Goal: Information Seeking & Learning: Check status

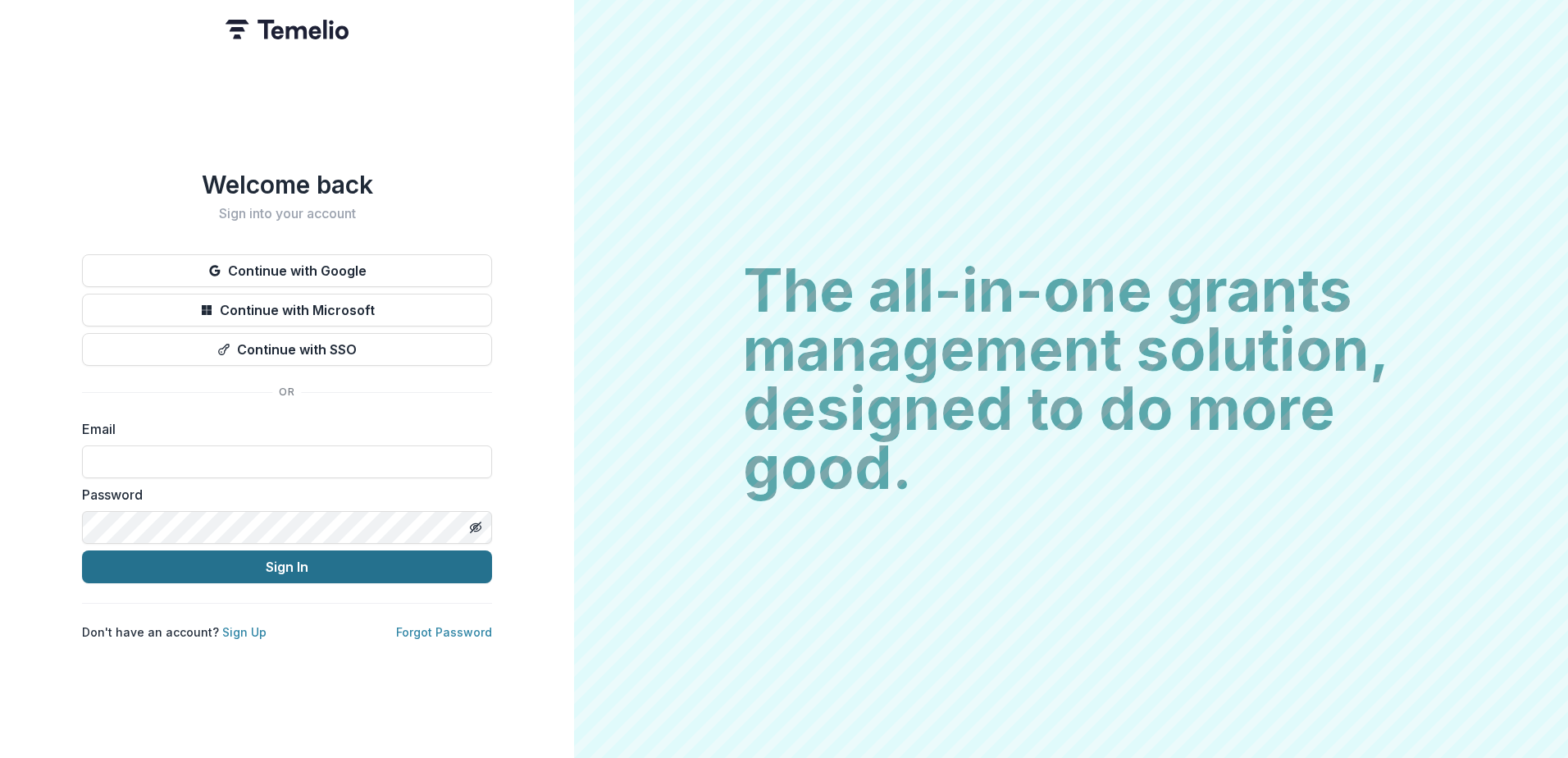
type input "**********"
drag, startPoint x: 434, startPoint y: 559, endPoint x: 466, endPoint y: 568, distance: 33.2
click at [434, 559] on button "Sign In" at bounding box center [287, 566] width 410 height 33
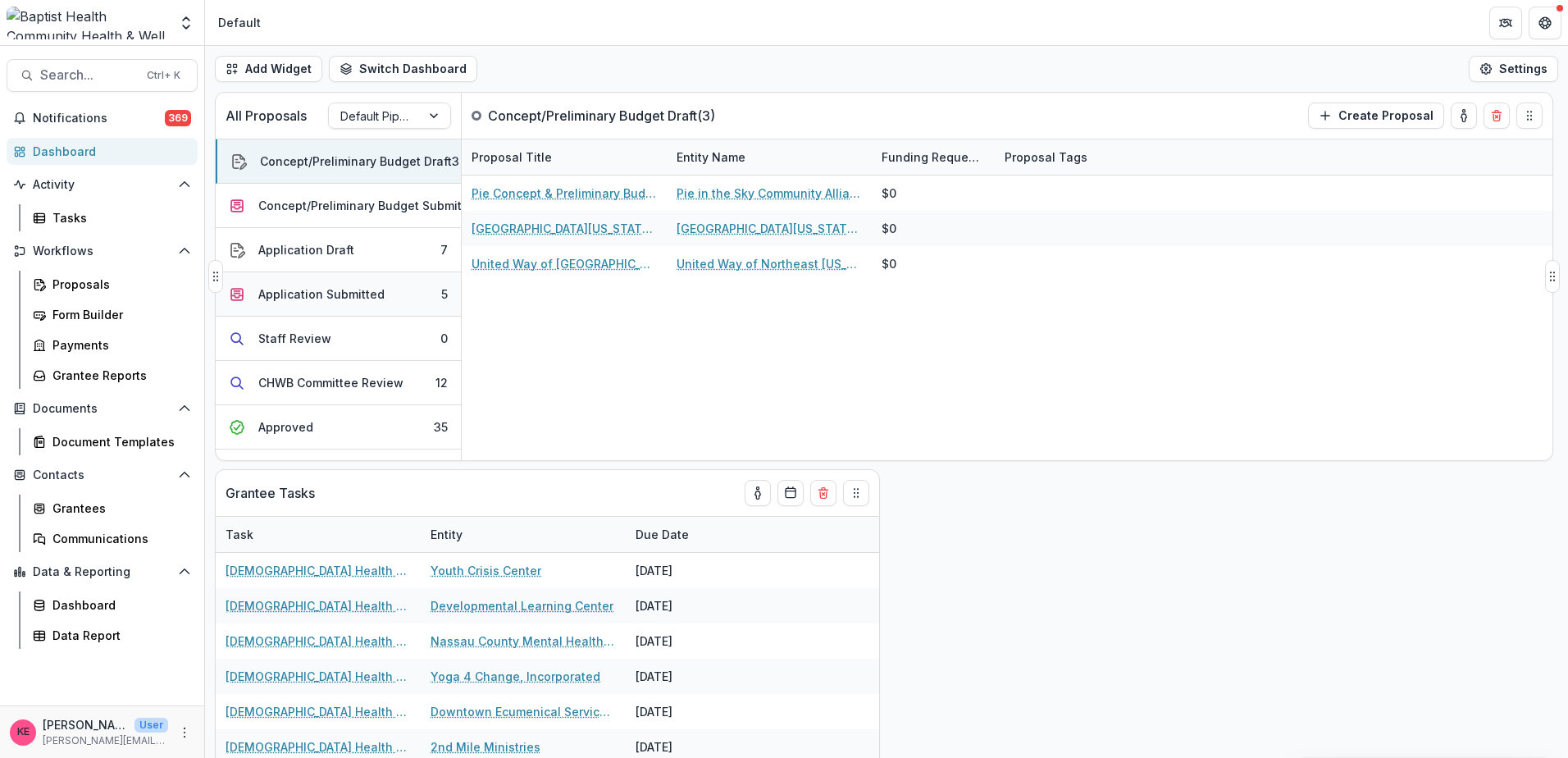
click at [297, 294] on div "Application Submitted" at bounding box center [322, 293] width 127 height 17
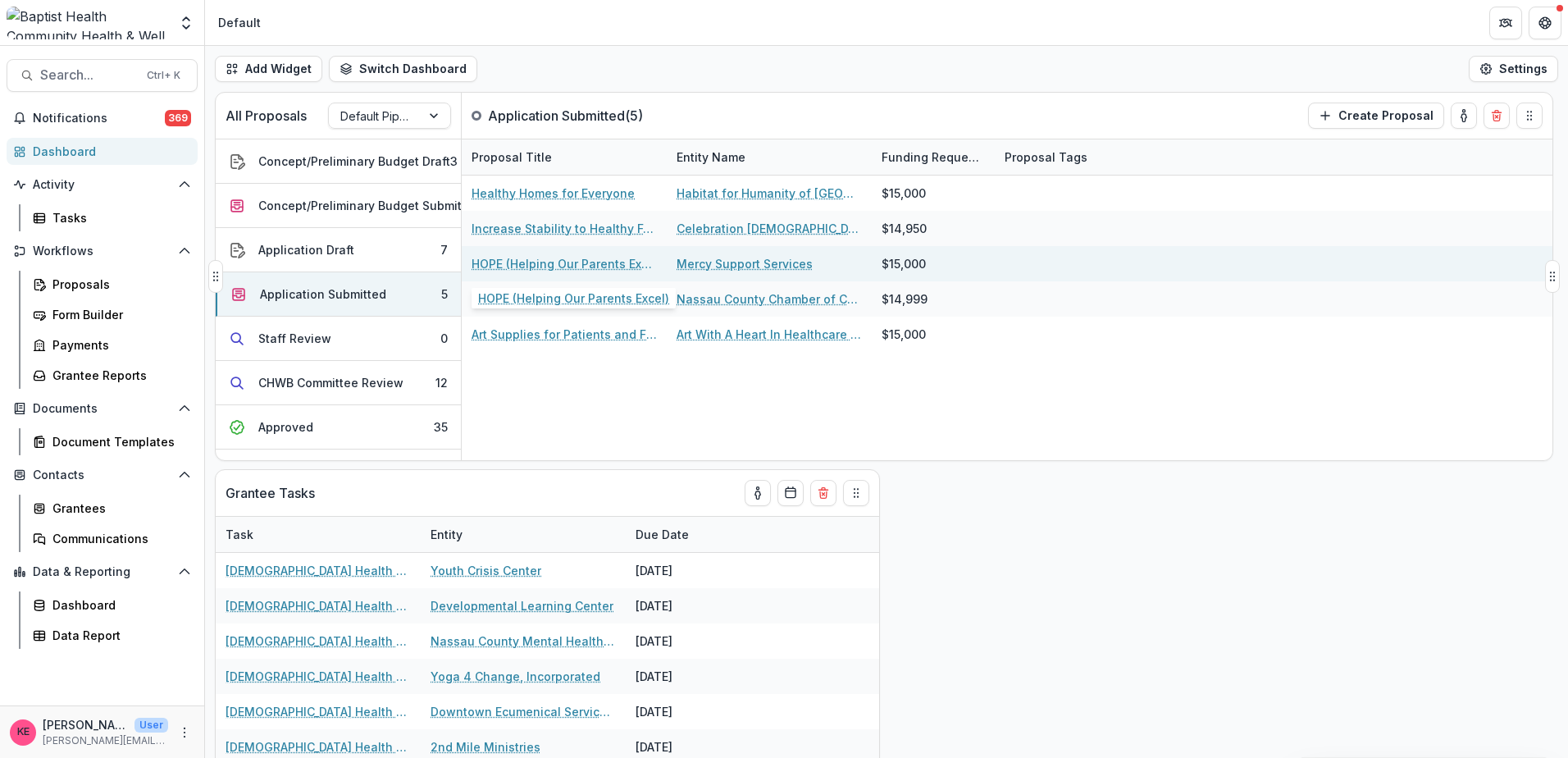
click at [604, 262] on link "HOPE (Helping Our Parents Excel)" at bounding box center [565, 263] width 186 height 17
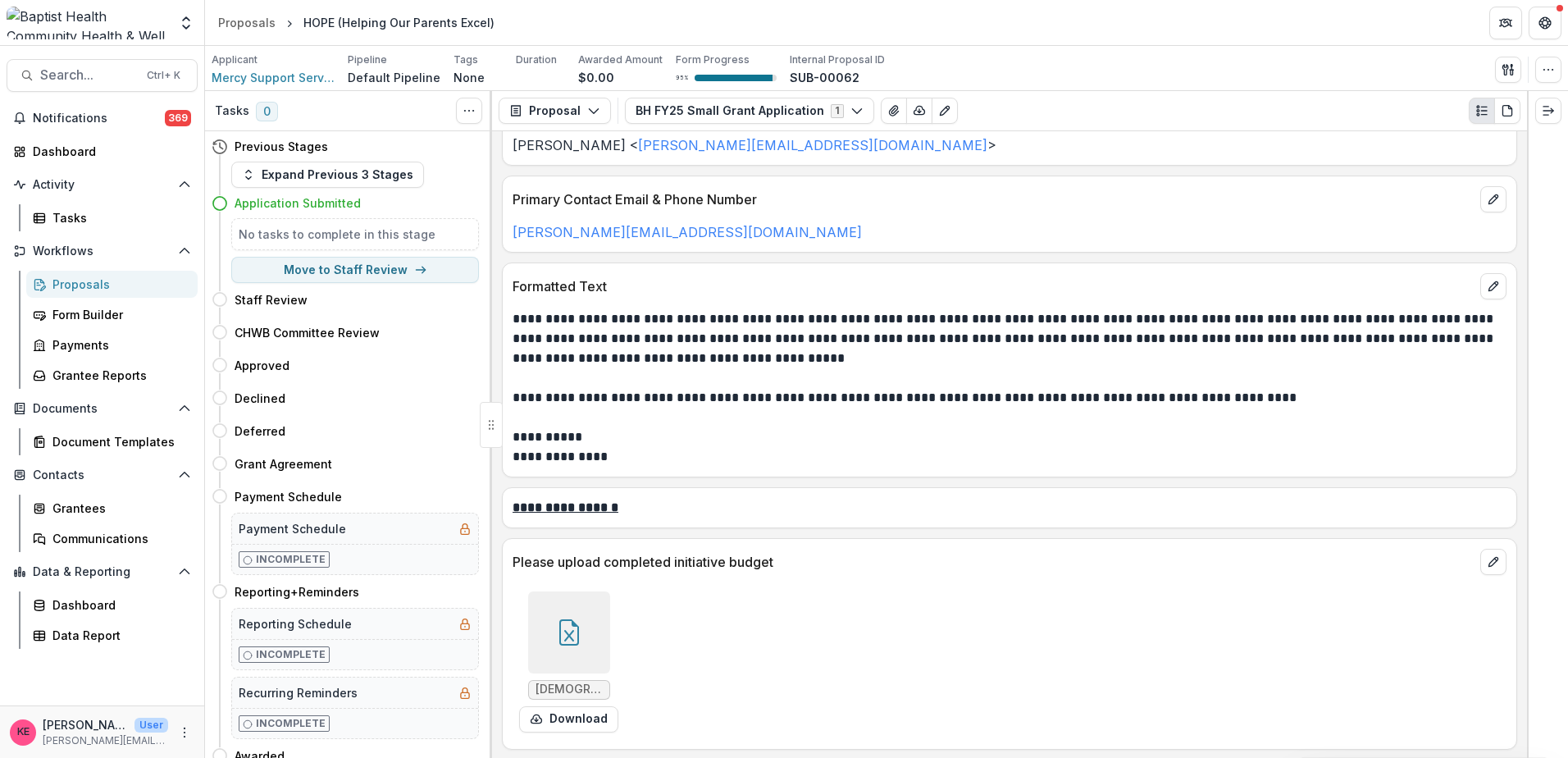
scroll to position [2624, 0]
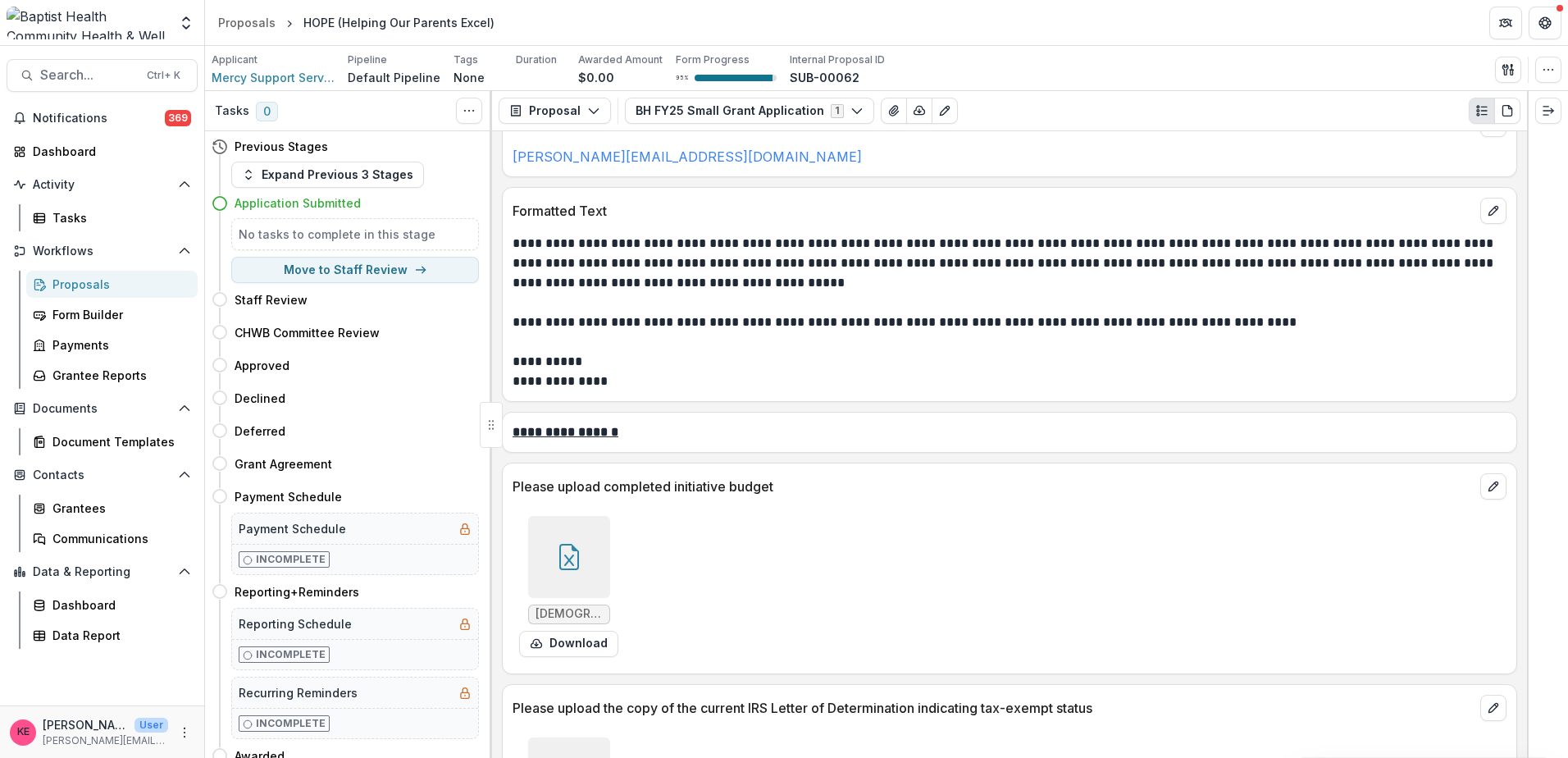
click at [578, 574] on div at bounding box center [569, 556] width 82 height 82
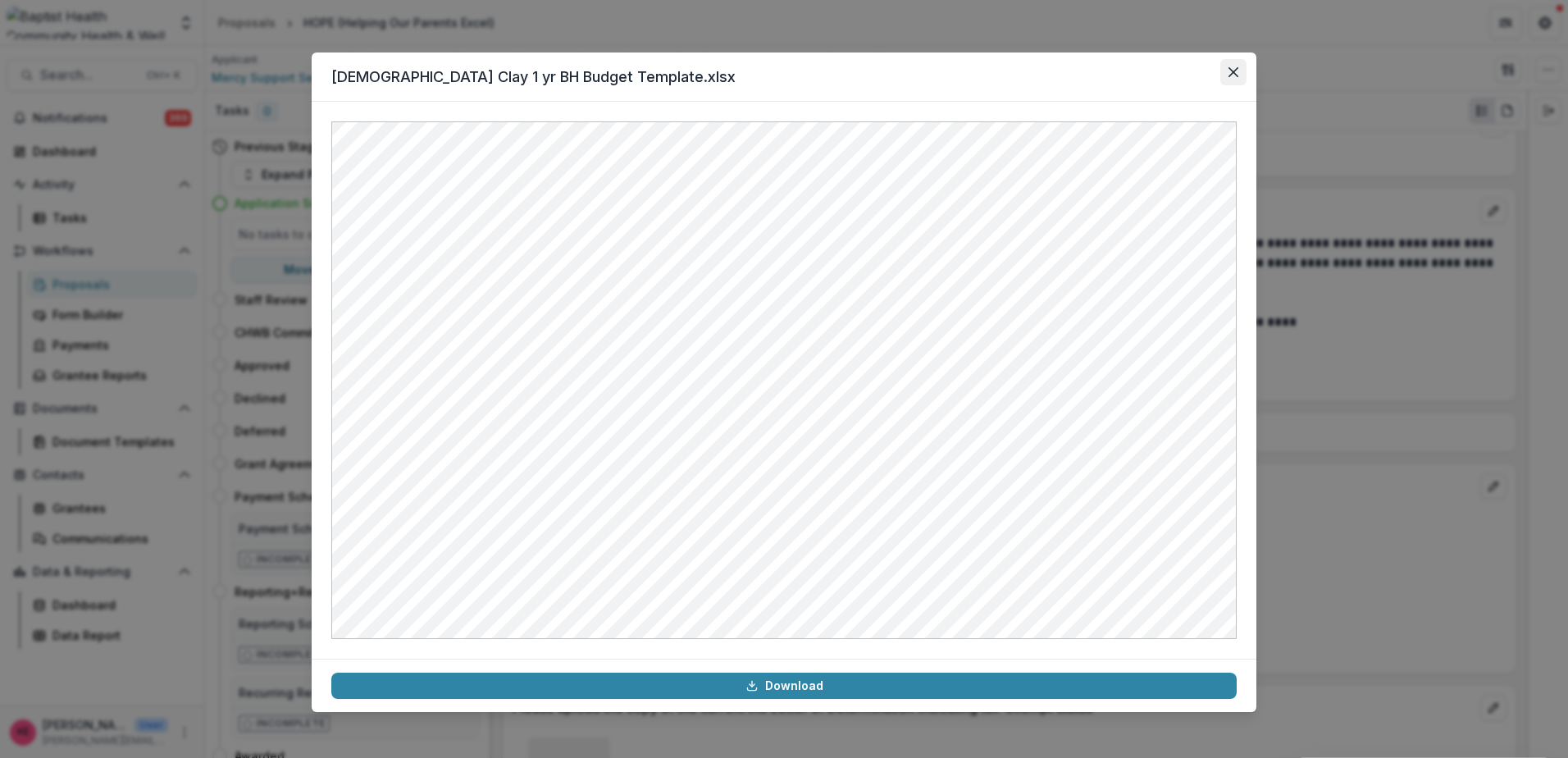
click at [1234, 77] on icon "Close" at bounding box center [1234, 71] width 10 height 10
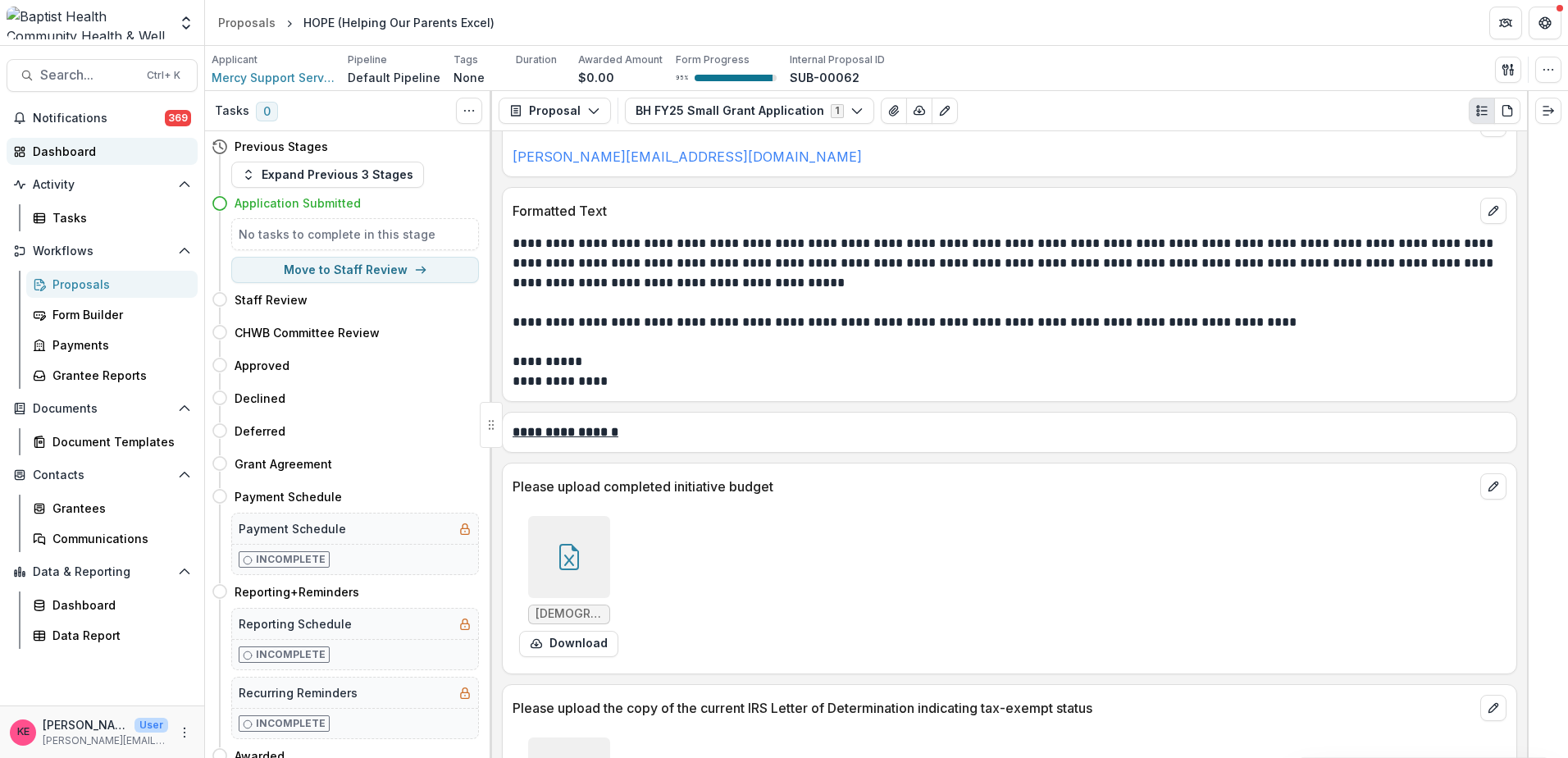
click at [66, 148] on div "Dashboard" at bounding box center [109, 151] width 152 height 17
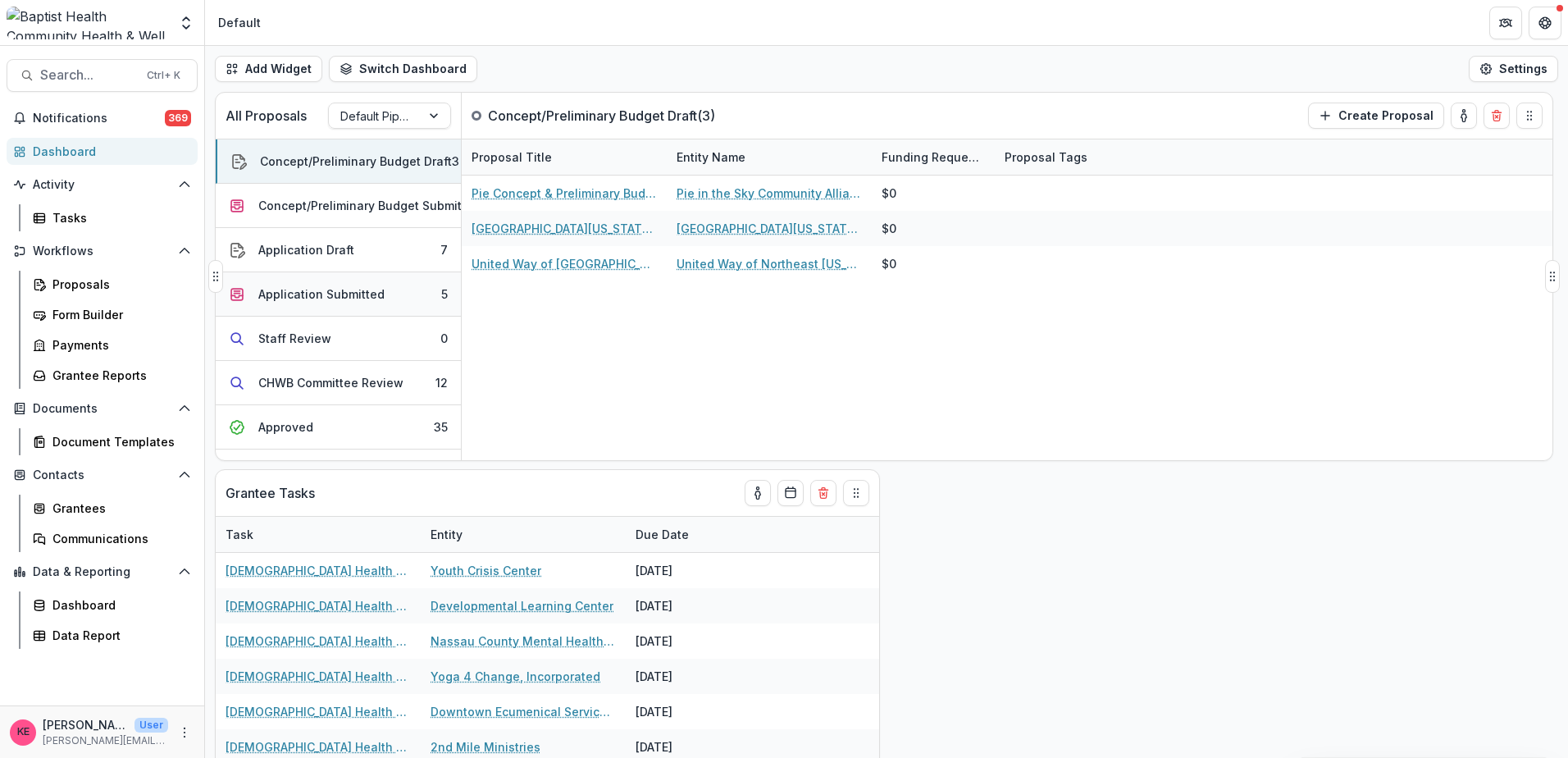
click at [340, 298] on div "Application Submitted" at bounding box center [322, 293] width 127 height 17
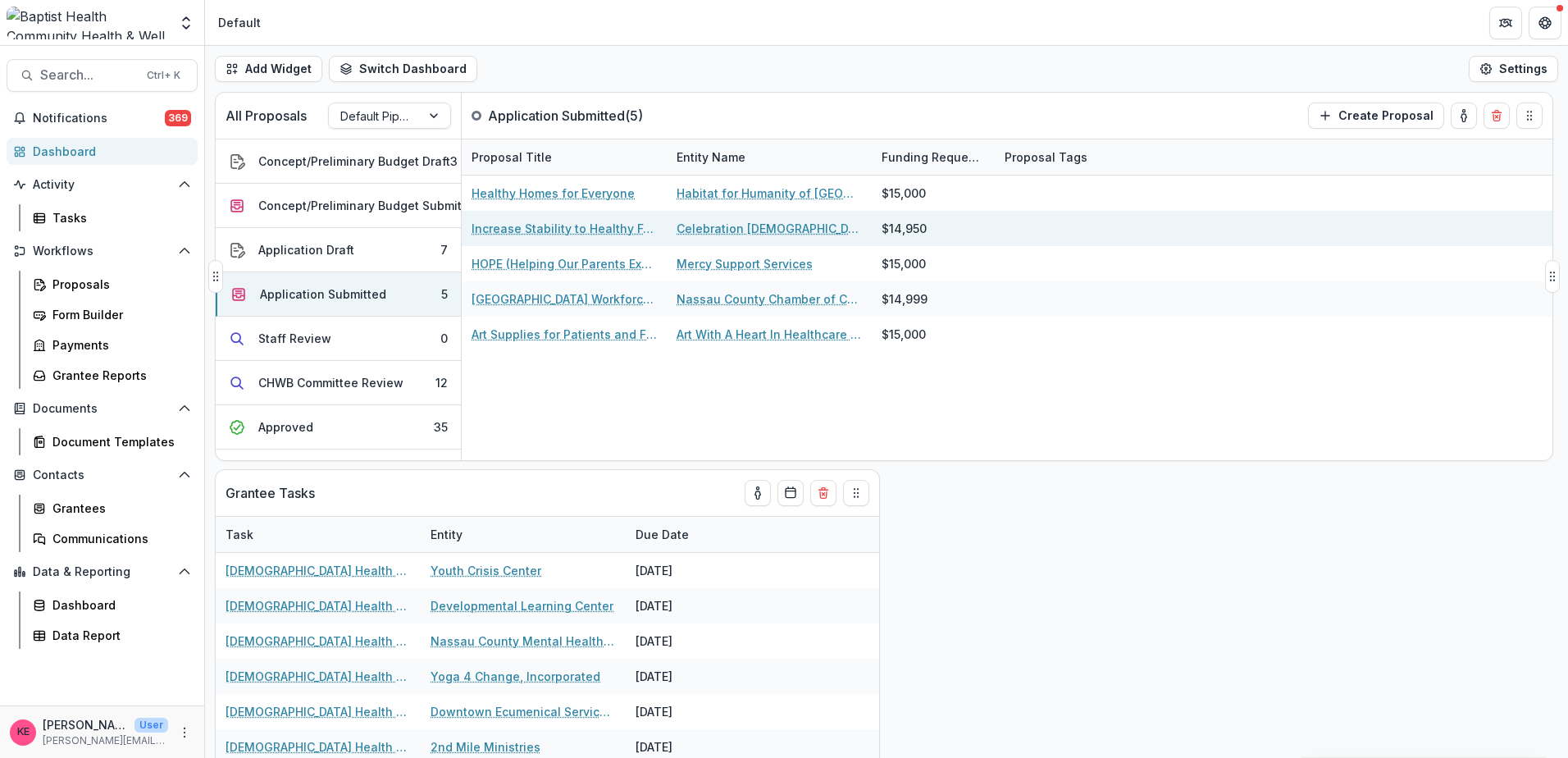
click at [540, 227] on link "Increase Stability to Healthy Food" at bounding box center [565, 227] width 186 height 17
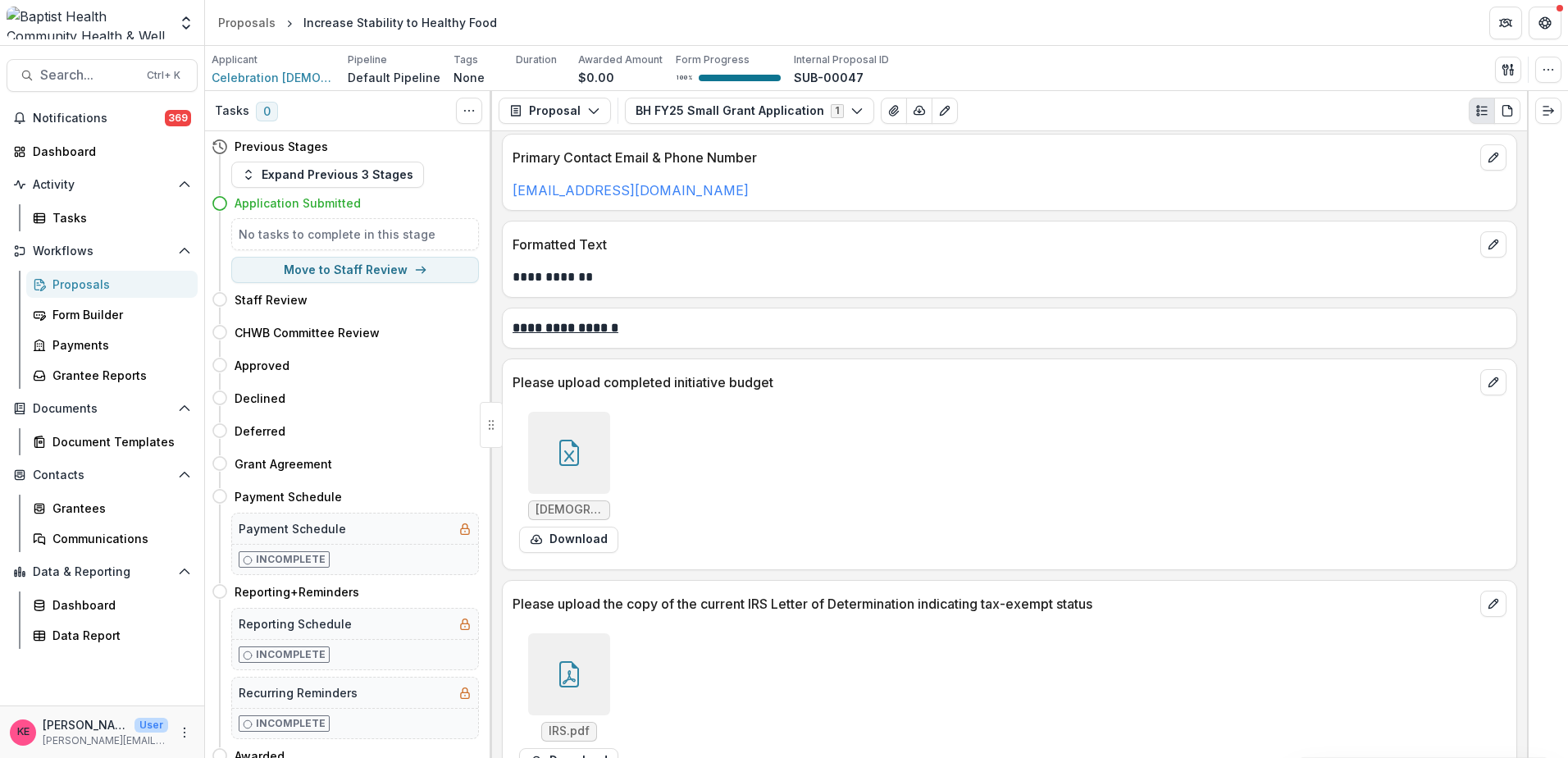
scroll to position [1722, 0]
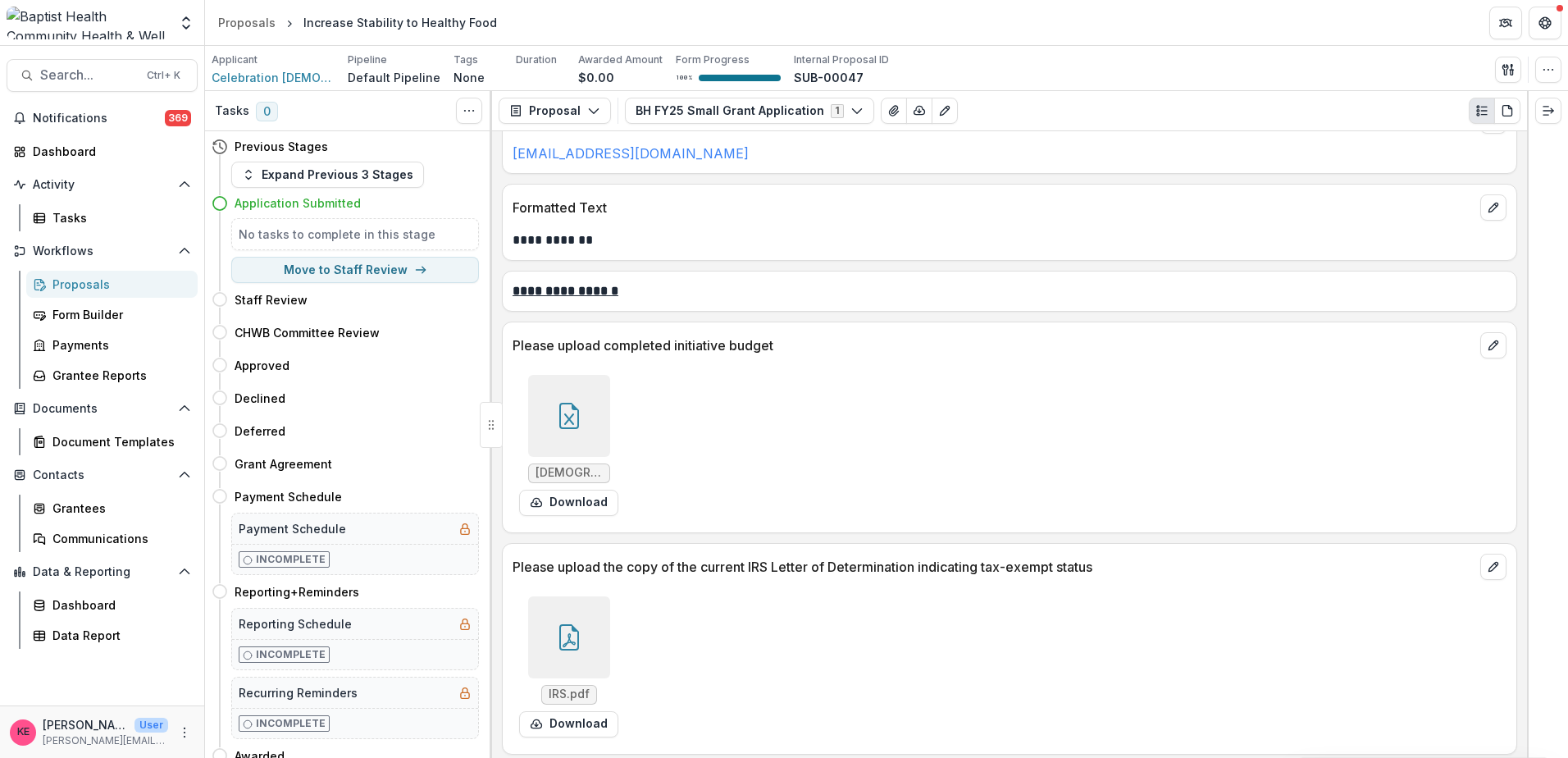
click at [577, 424] on icon at bounding box center [569, 416] width 26 height 26
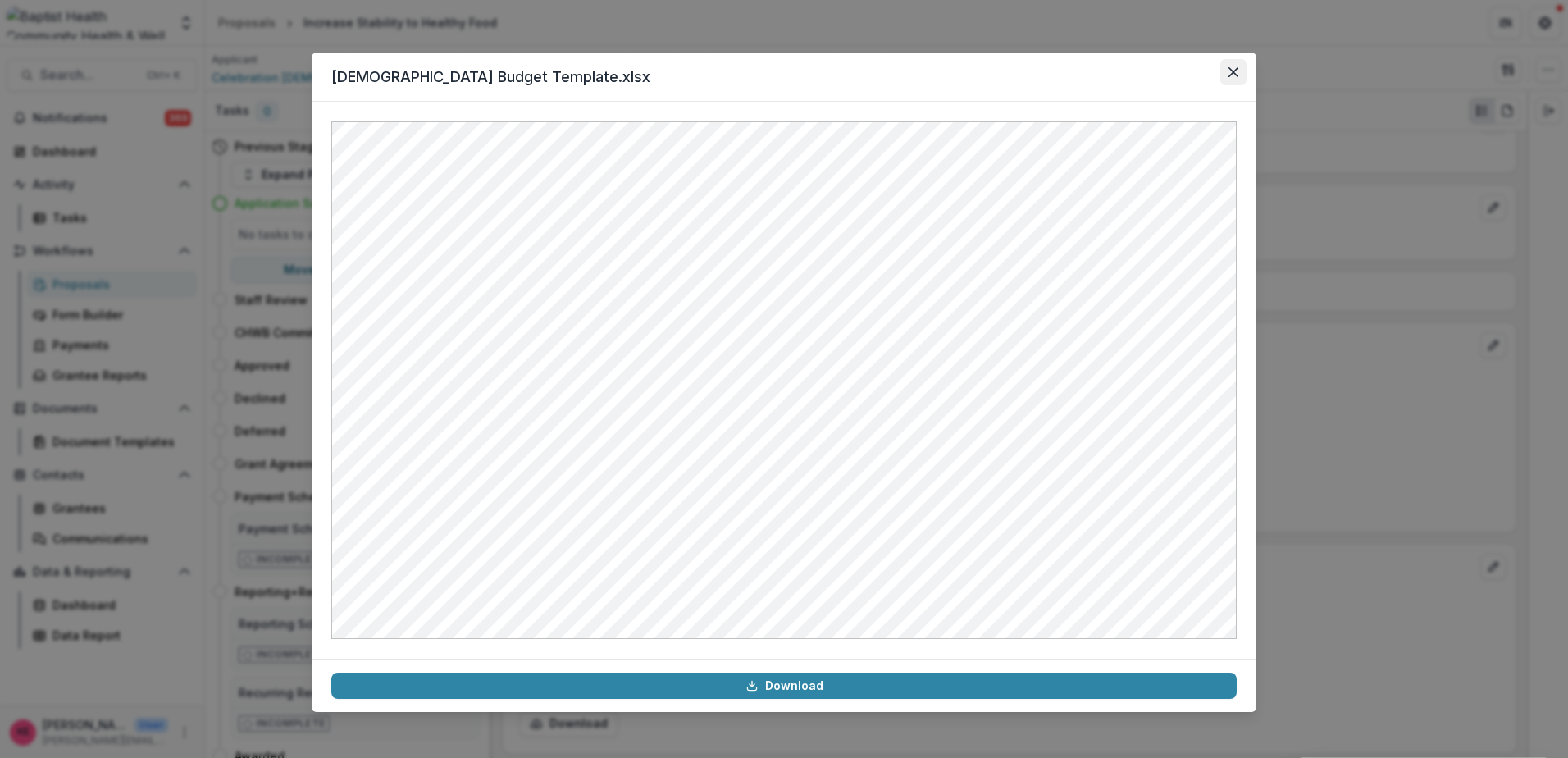
click at [1242, 77] on button "Close" at bounding box center [1233, 71] width 26 height 26
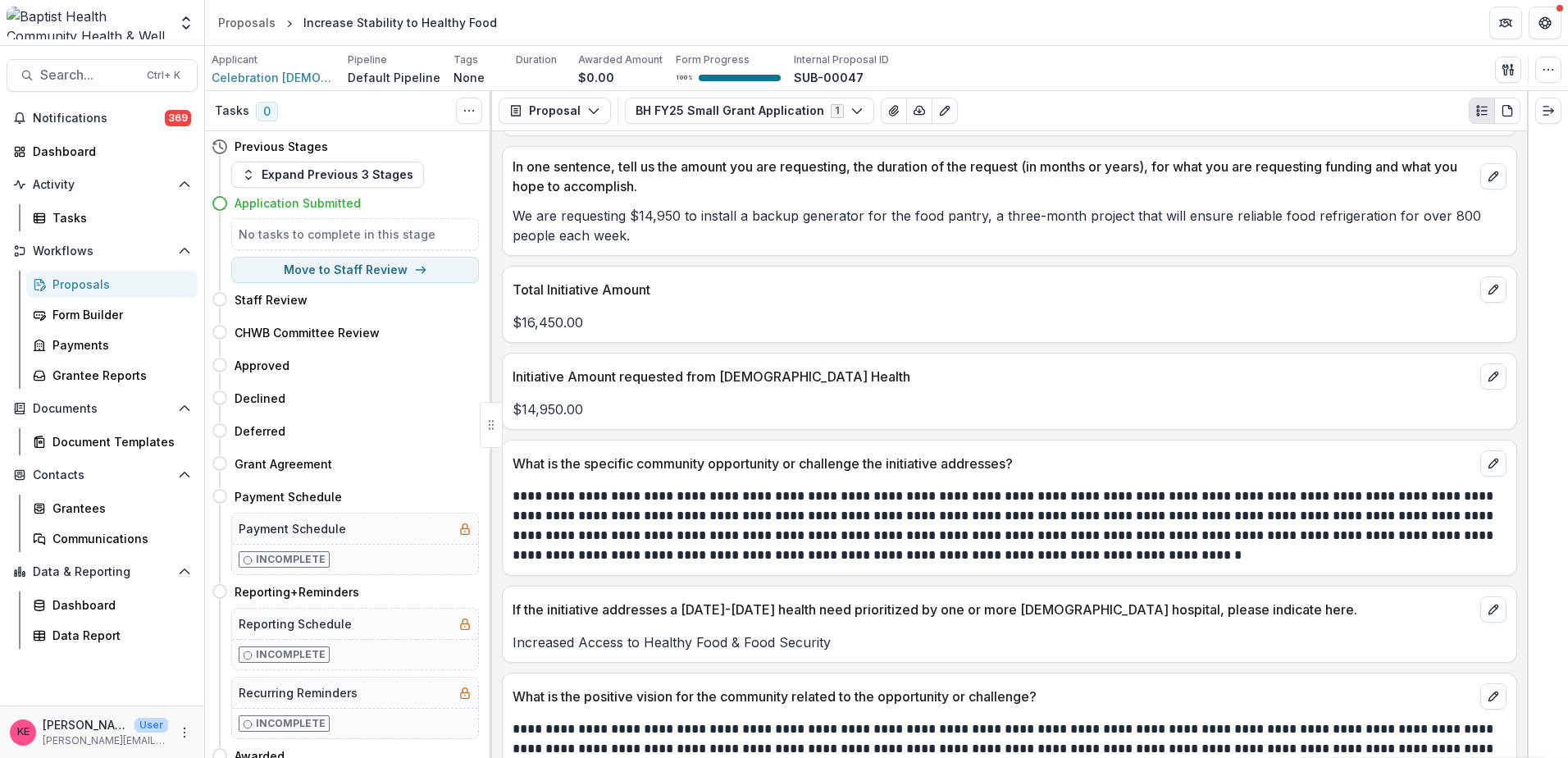
scroll to position [410, 0]
click at [67, 156] on div "Dashboard" at bounding box center [109, 151] width 152 height 17
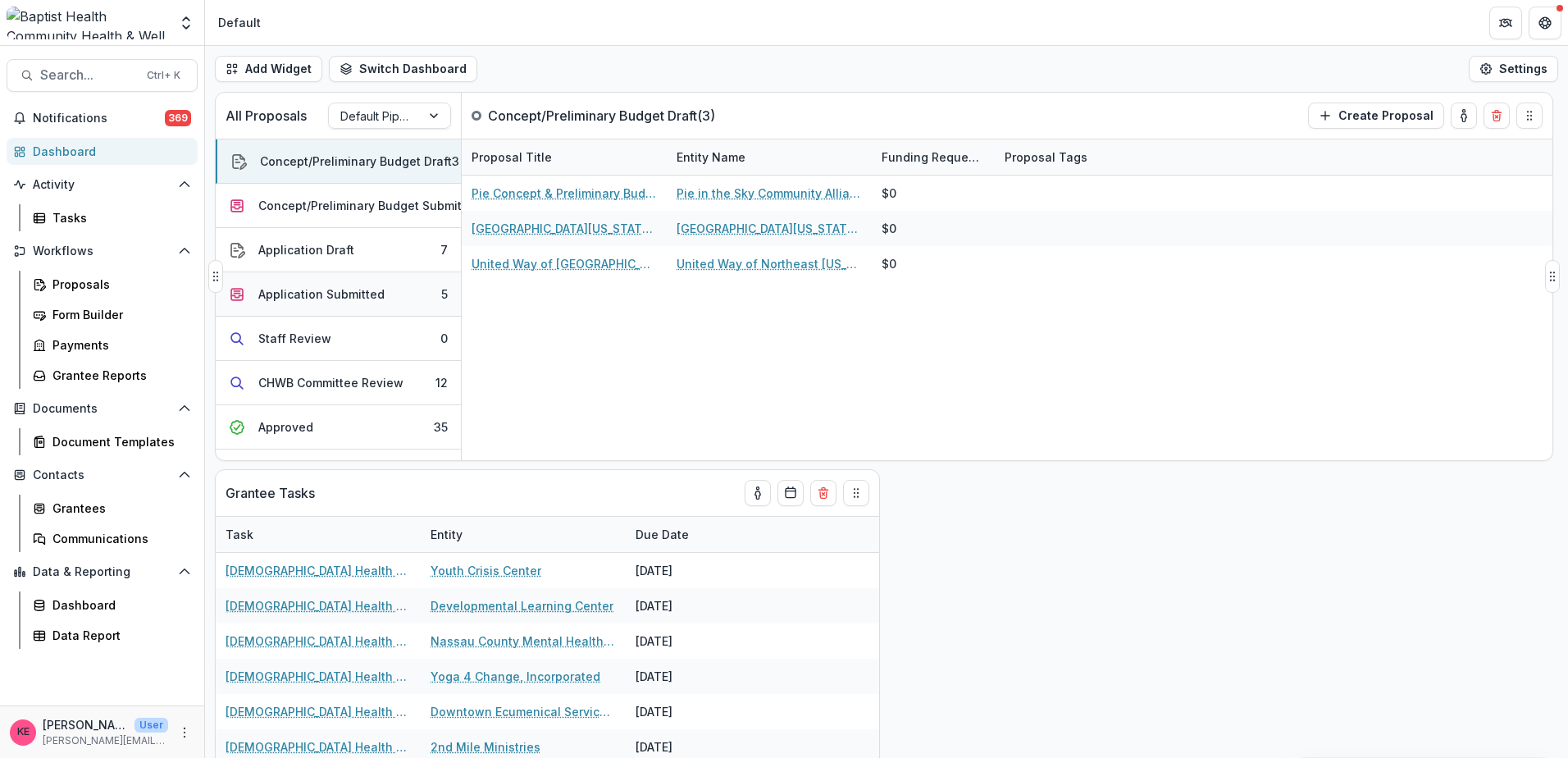
click at [348, 301] on div "Application Submitted" at bounding box center [322, 293] width 127 height 17
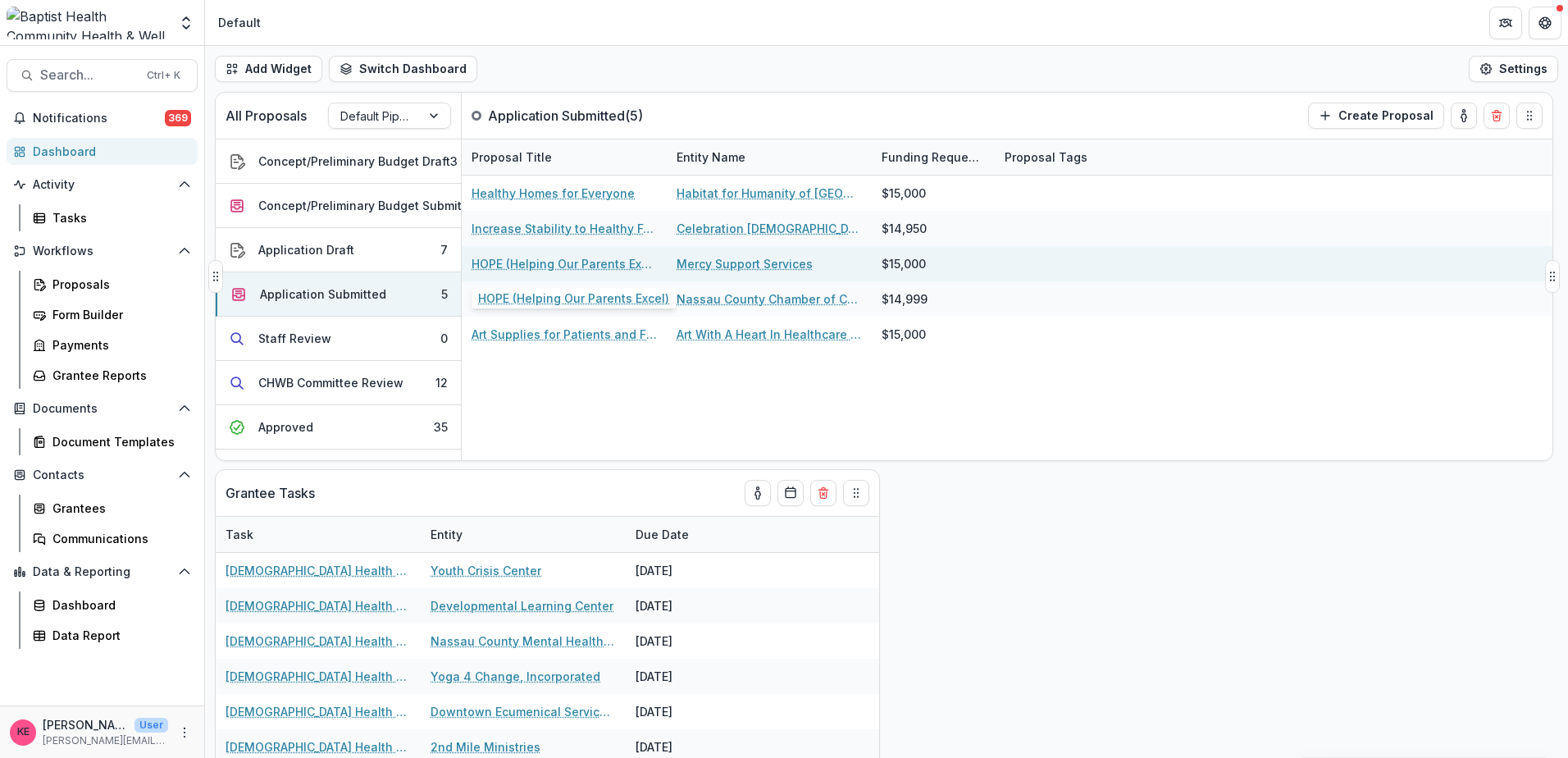
click at [591, 268] on link "HOPE (Helping Our Parents Excel)" at bounding box center [565, 263] width 186 height 17
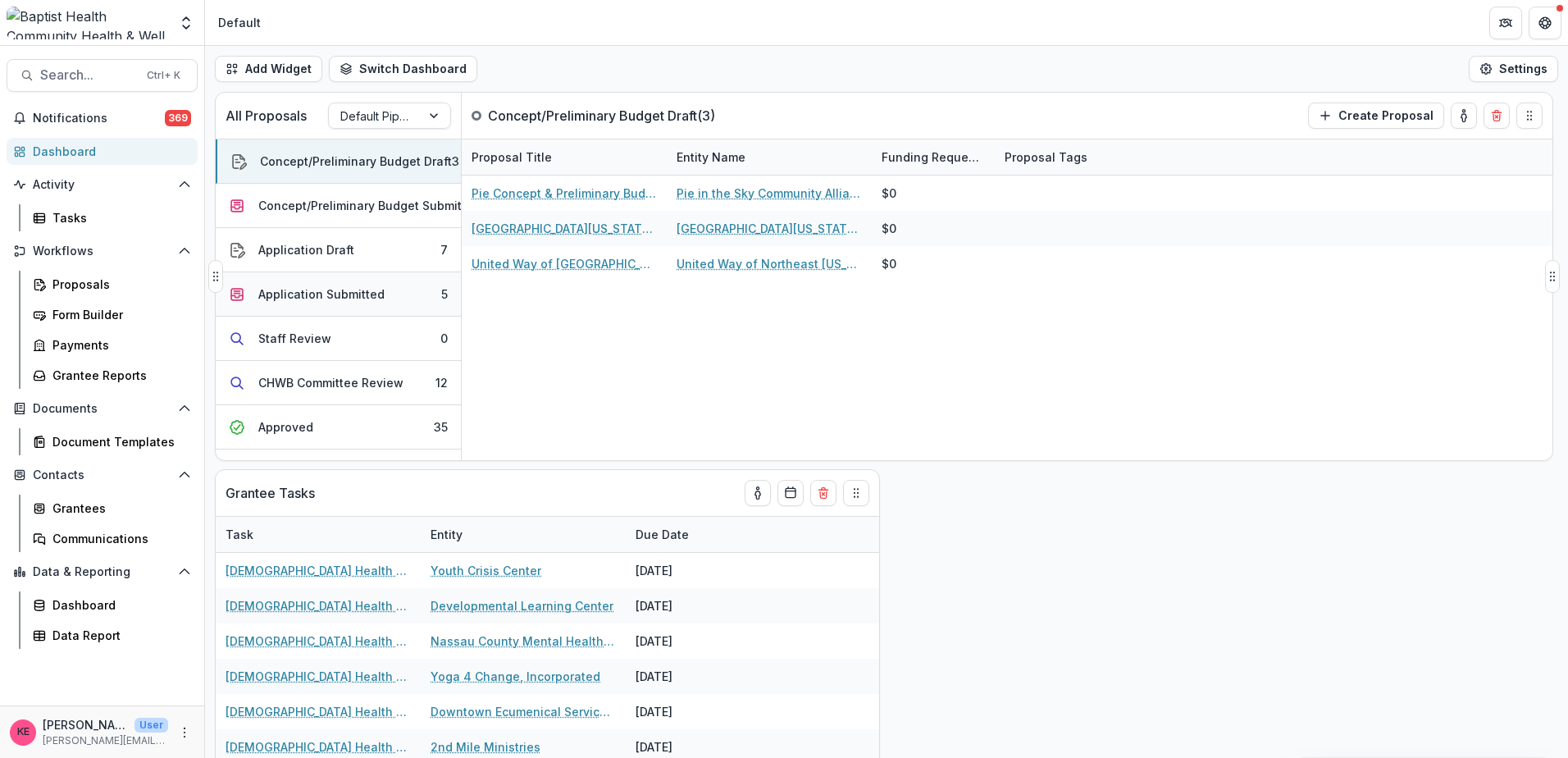
click at [359, 298] on div "Application Submitted" at bounding box center [322, 293] width 127 height 17
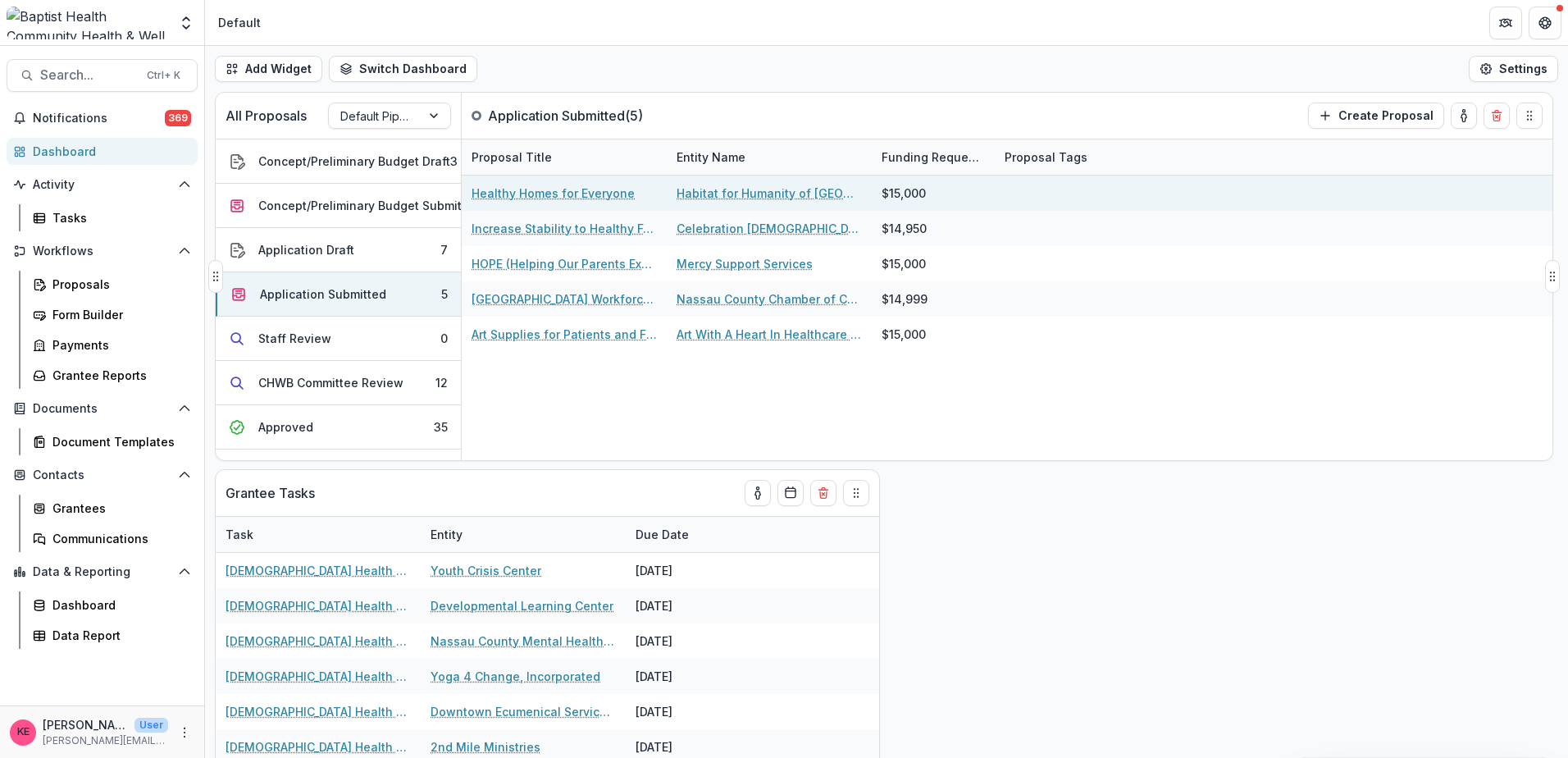
click at [547, 196] on link "Healthy Homes for Everyone" at bounding box center [553, 193] width 163 height 17
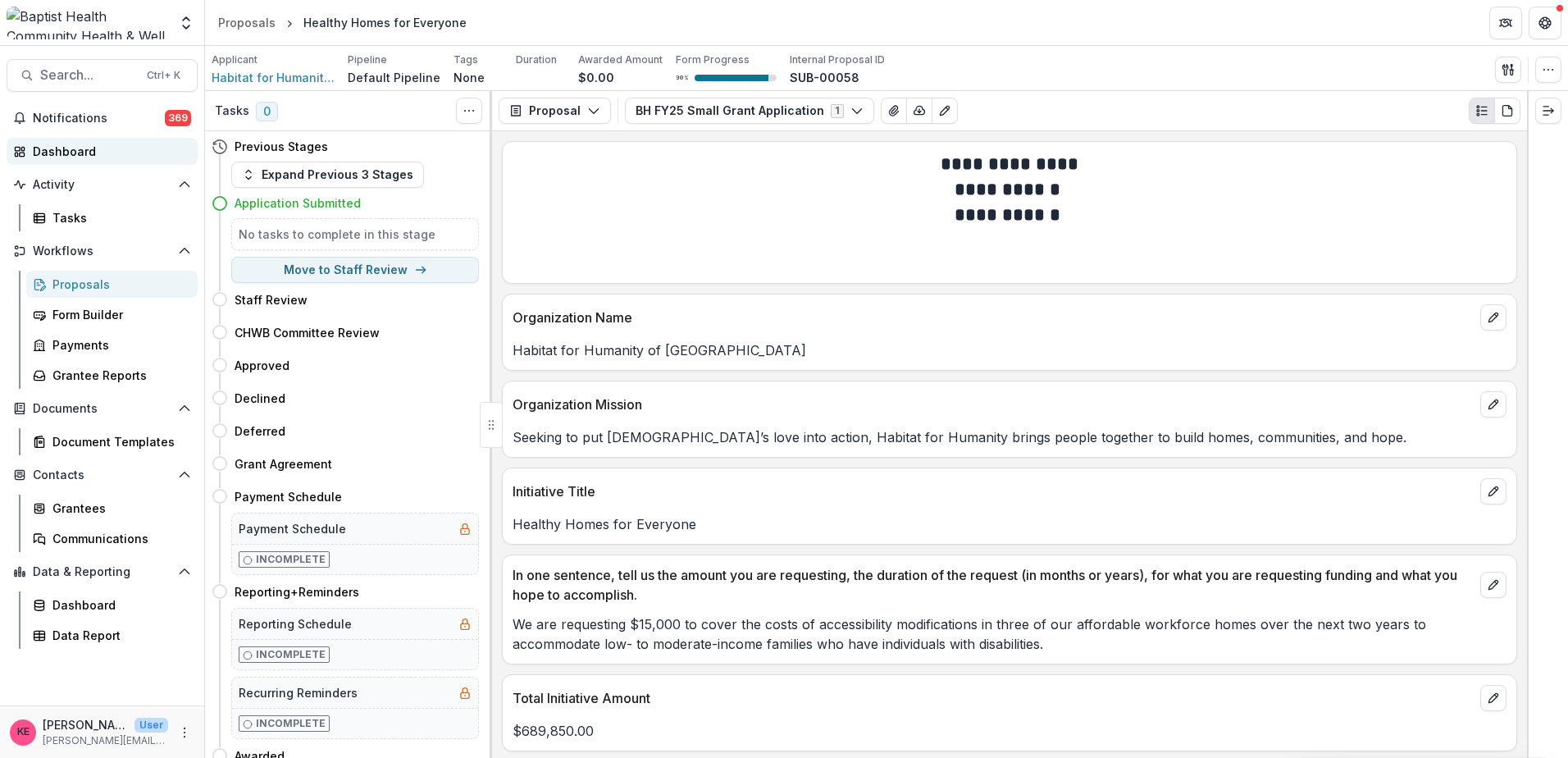
click at [77, 158] on div "Dashboard" at bounding box center [109, 151] width 152 height 17
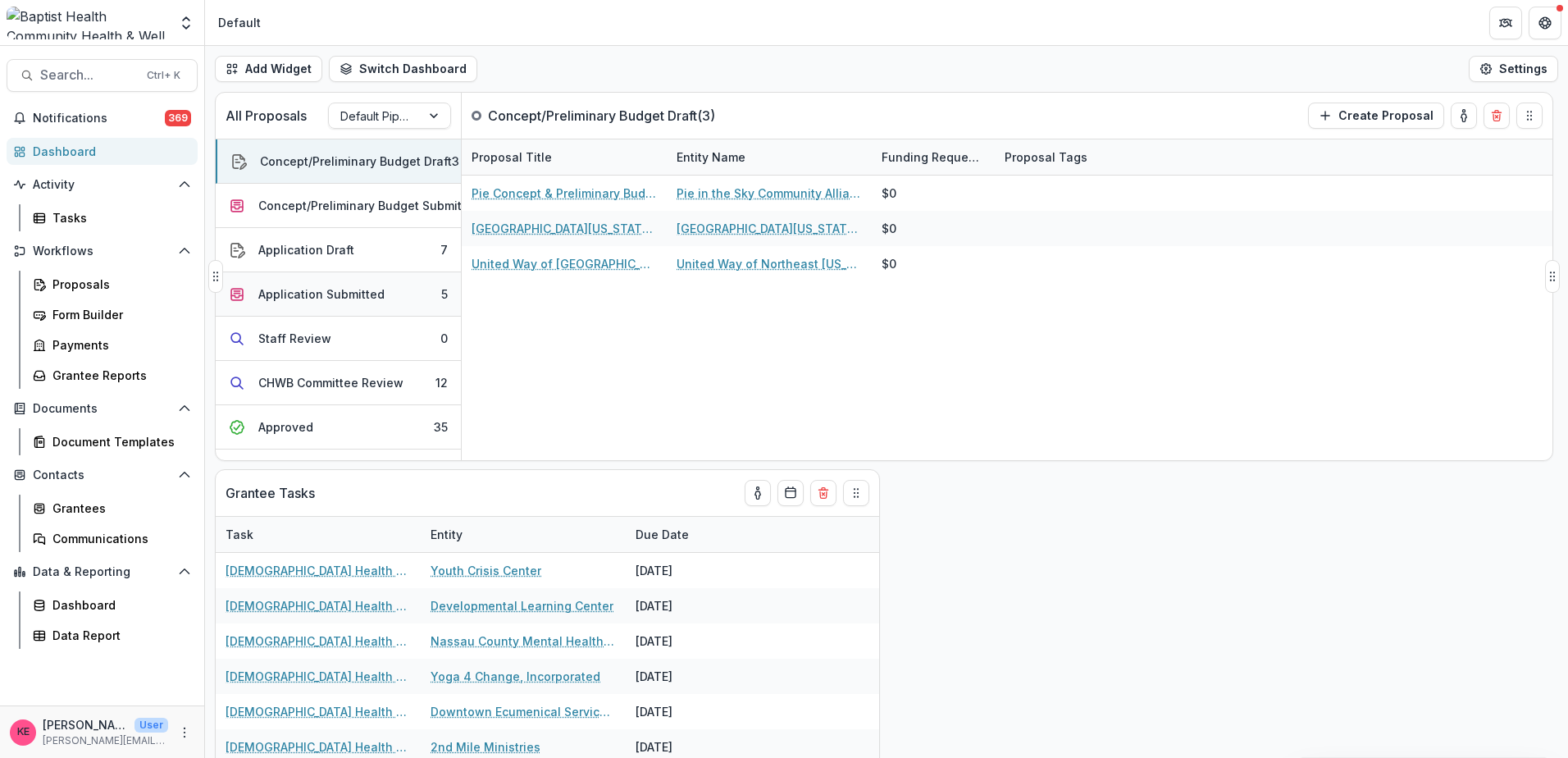
drag, startPoint x: 312, startPoint y: 288, endPoint x: 330, endPoint y: 292, distance: 18.4
click at [312, 288] on div "Application Submitted" at bounding box center [322, 293] width 127 height 17
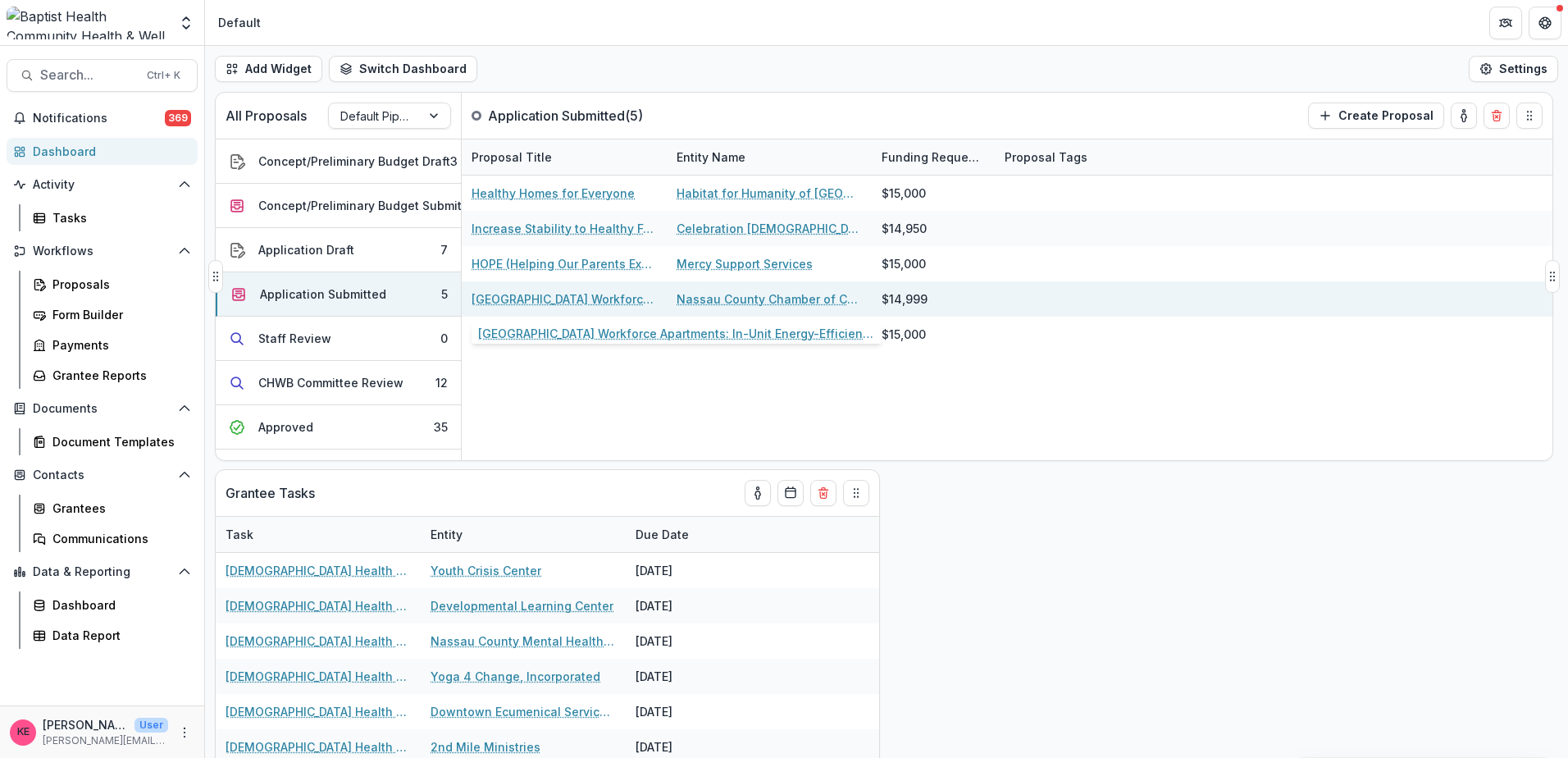
click at [594, 306] on link "[GEOGRAPHIC_DATA] Workforce Apartments: In-Unit Energy-Efficient Appliance Pack…" at bounding box center [565, 299] width 186 height 17
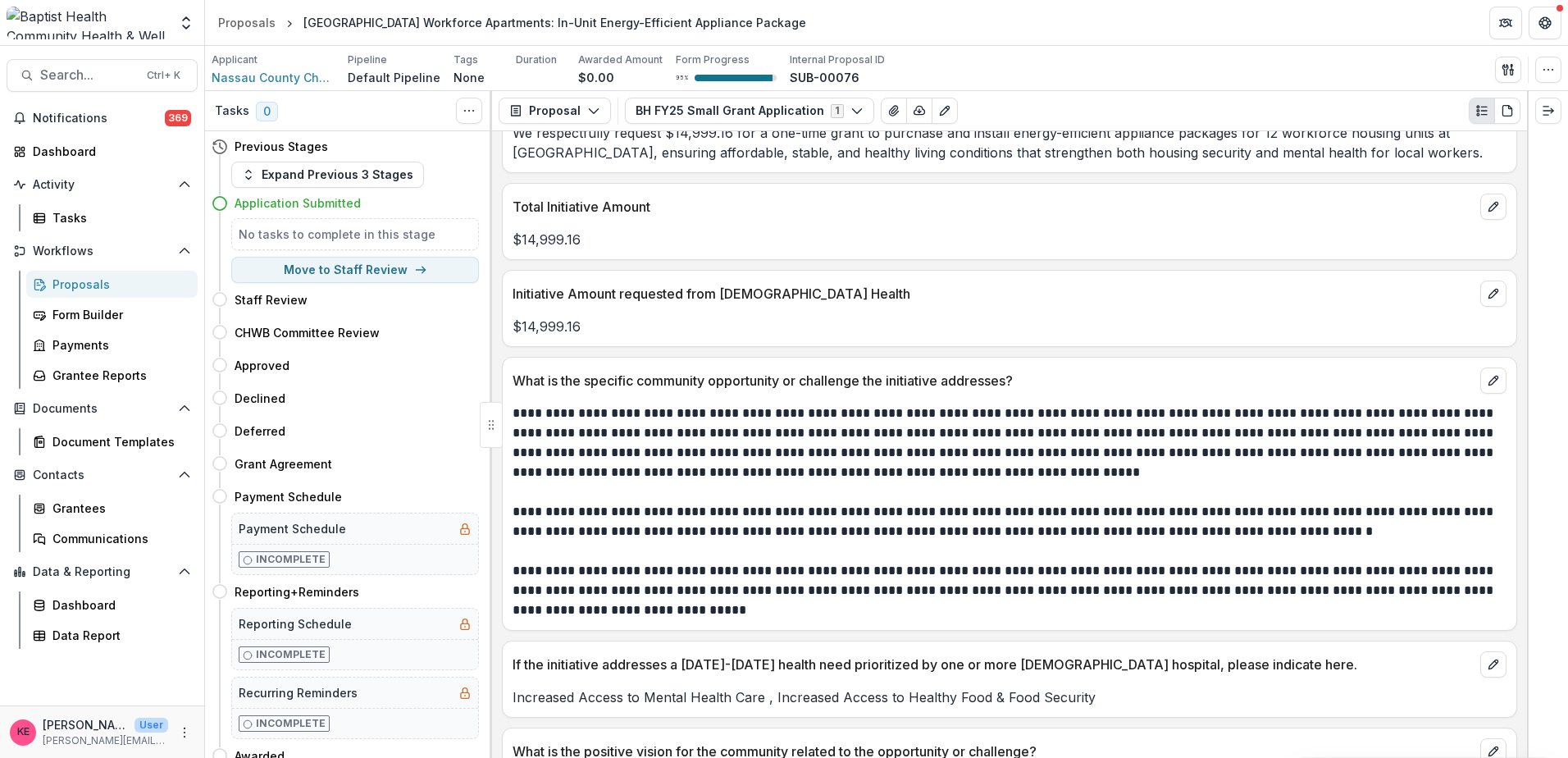
scroll to position [574, 0]
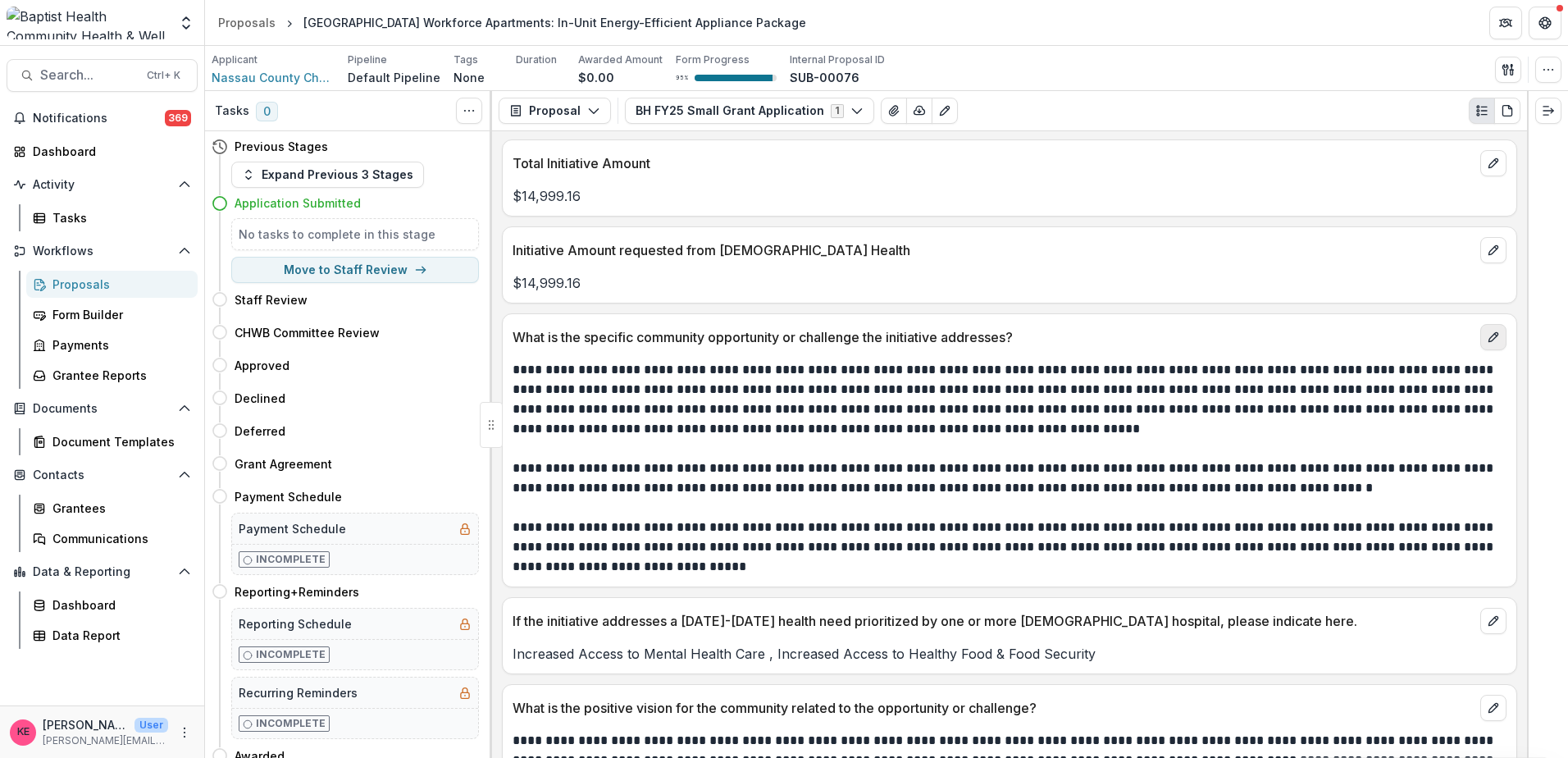
click at [1487, 331] on icon "edit" at bounding box center [1493, 337] width 13 height 13
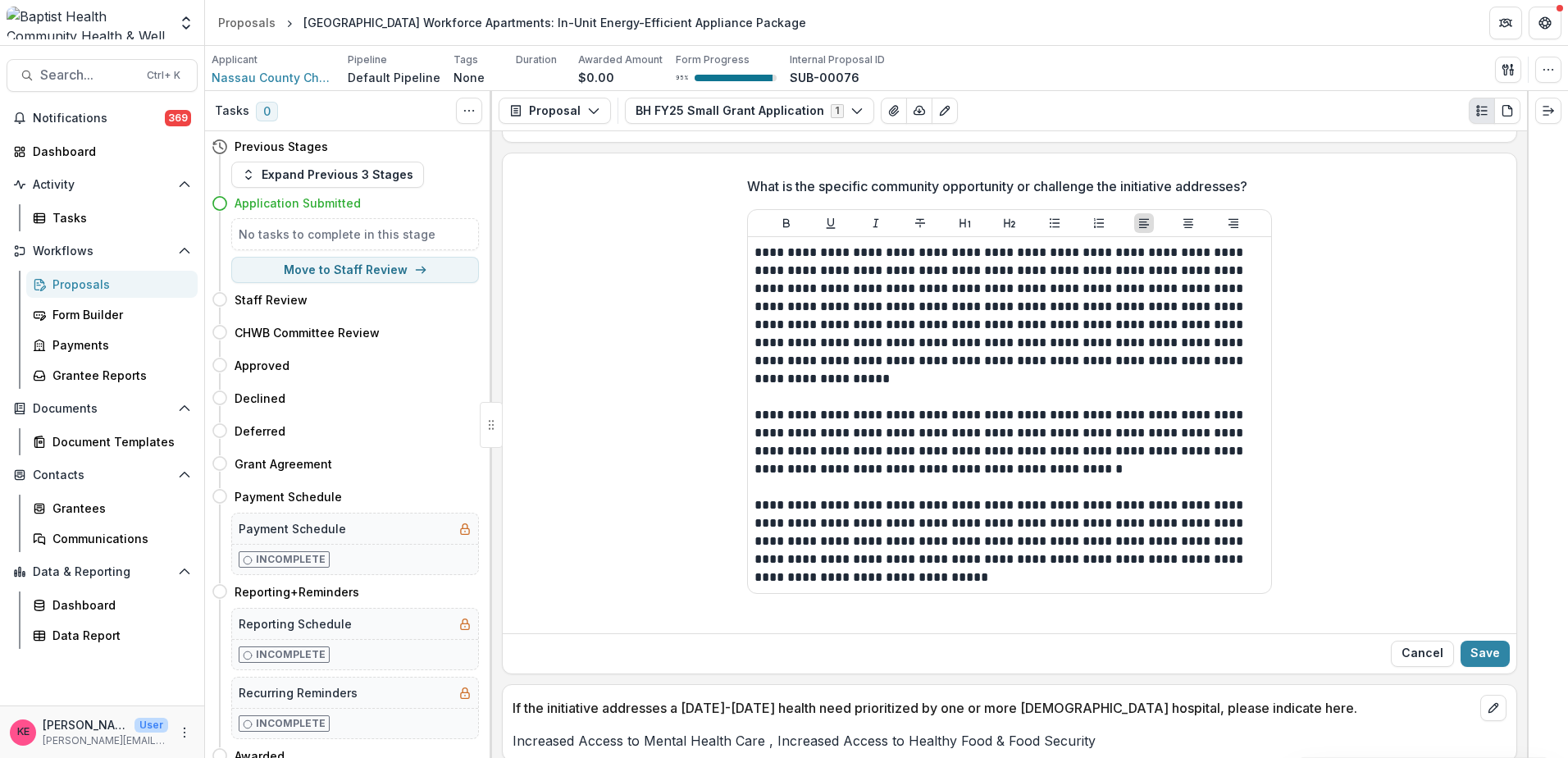
scroll to position [738, 0]
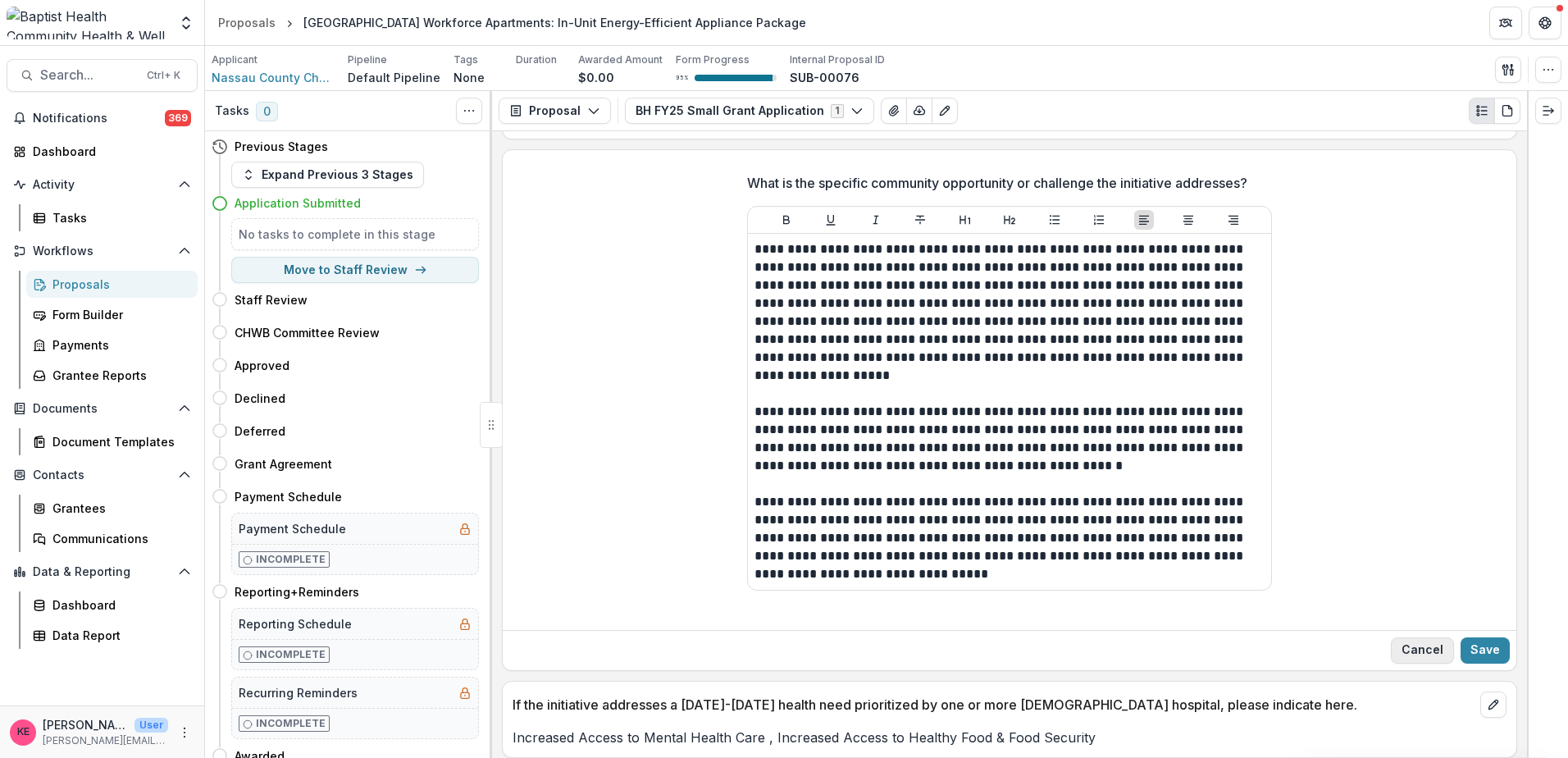
click at [1416, 647] on button "Cancel" at bounding box center [1423, 650] width 63 height 26
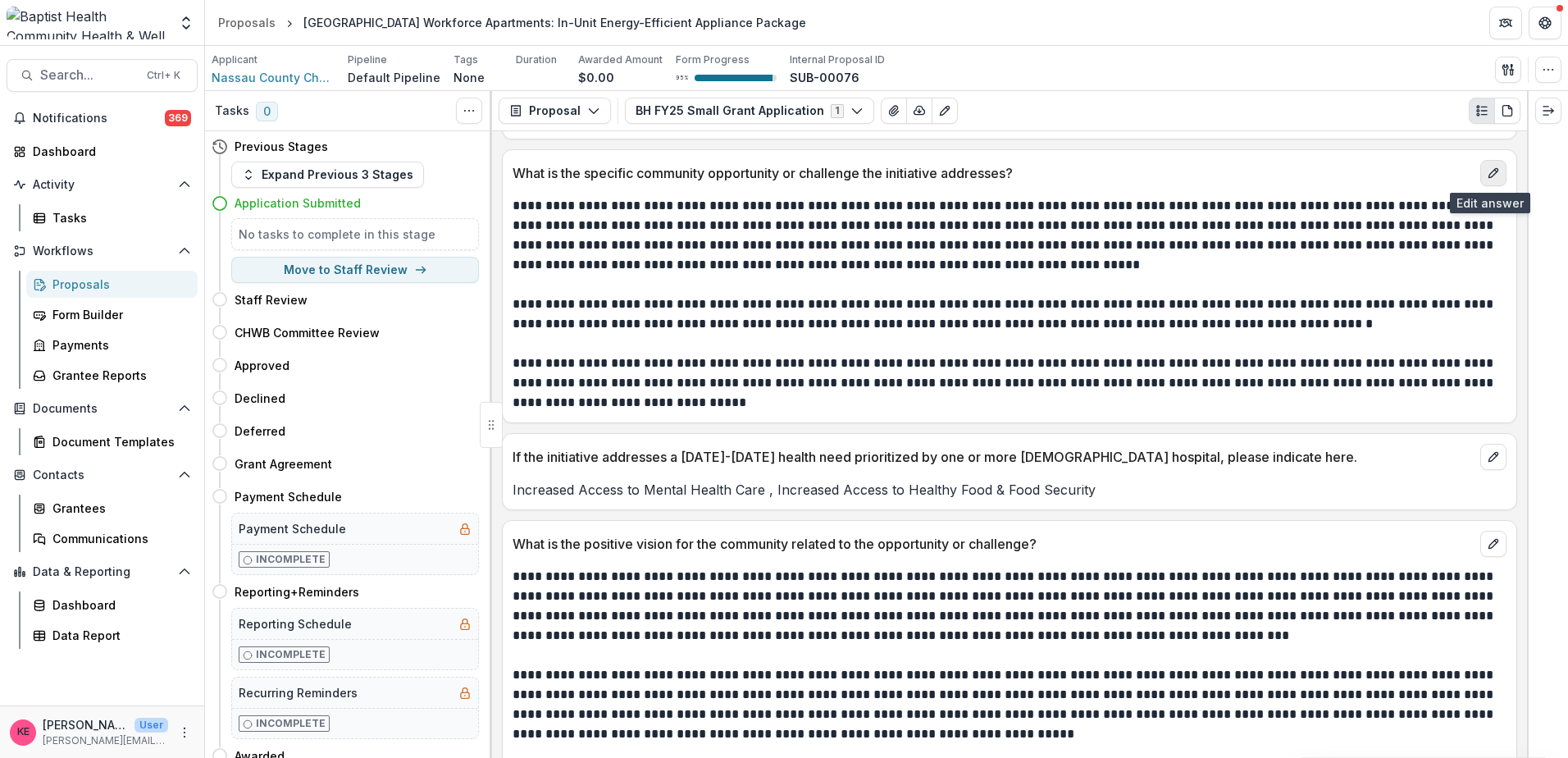
click at [1487, 172] on icon "edit" at bounding box center [1493, 173] width 13 height 13
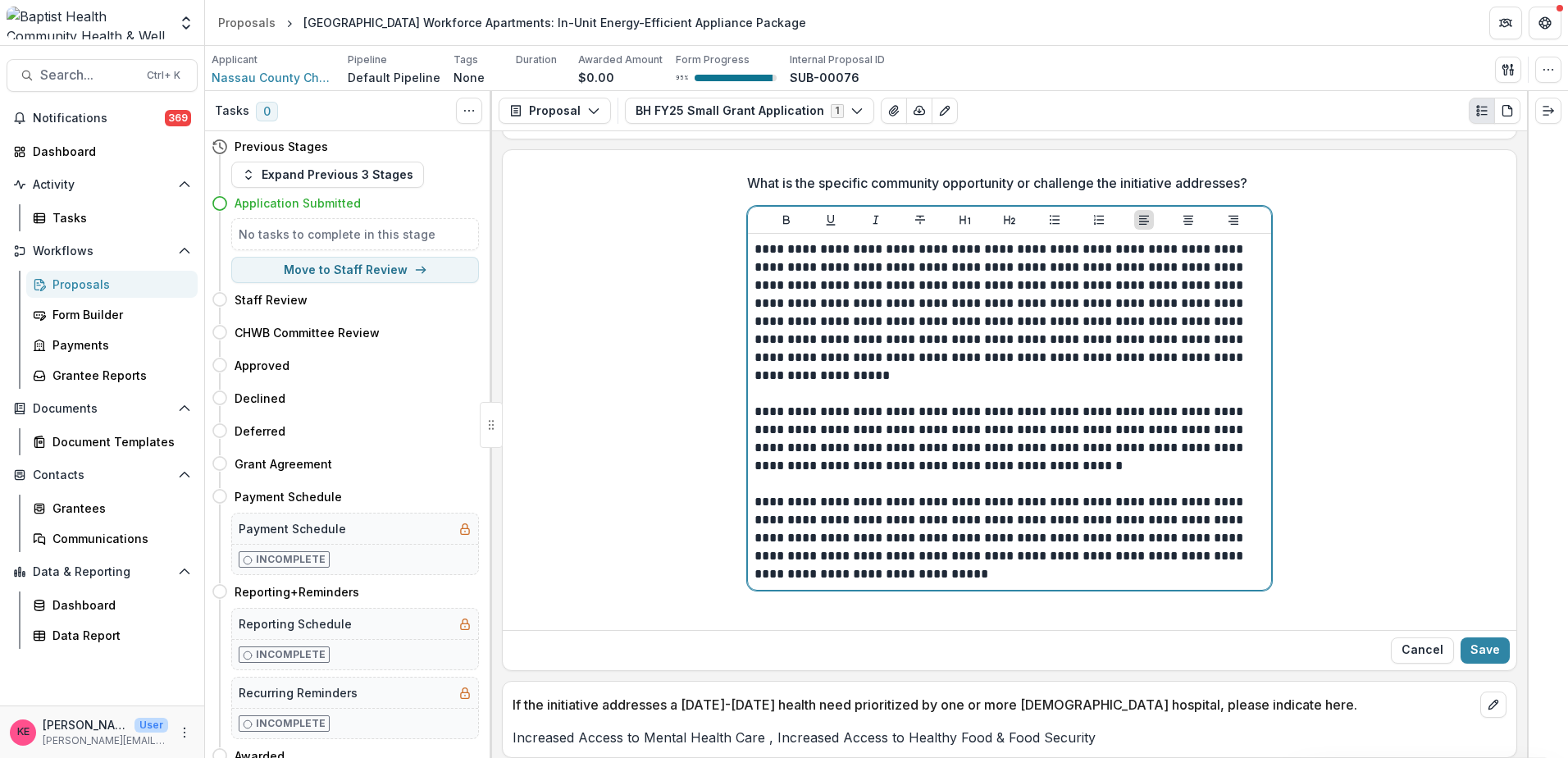
click at [1231, 500] on p "**********" at bounding box center [1010, 538] width 510 height 90
click at [1213, 457] on p "**********" at bounding box center [1010, 439] width 510 height 72
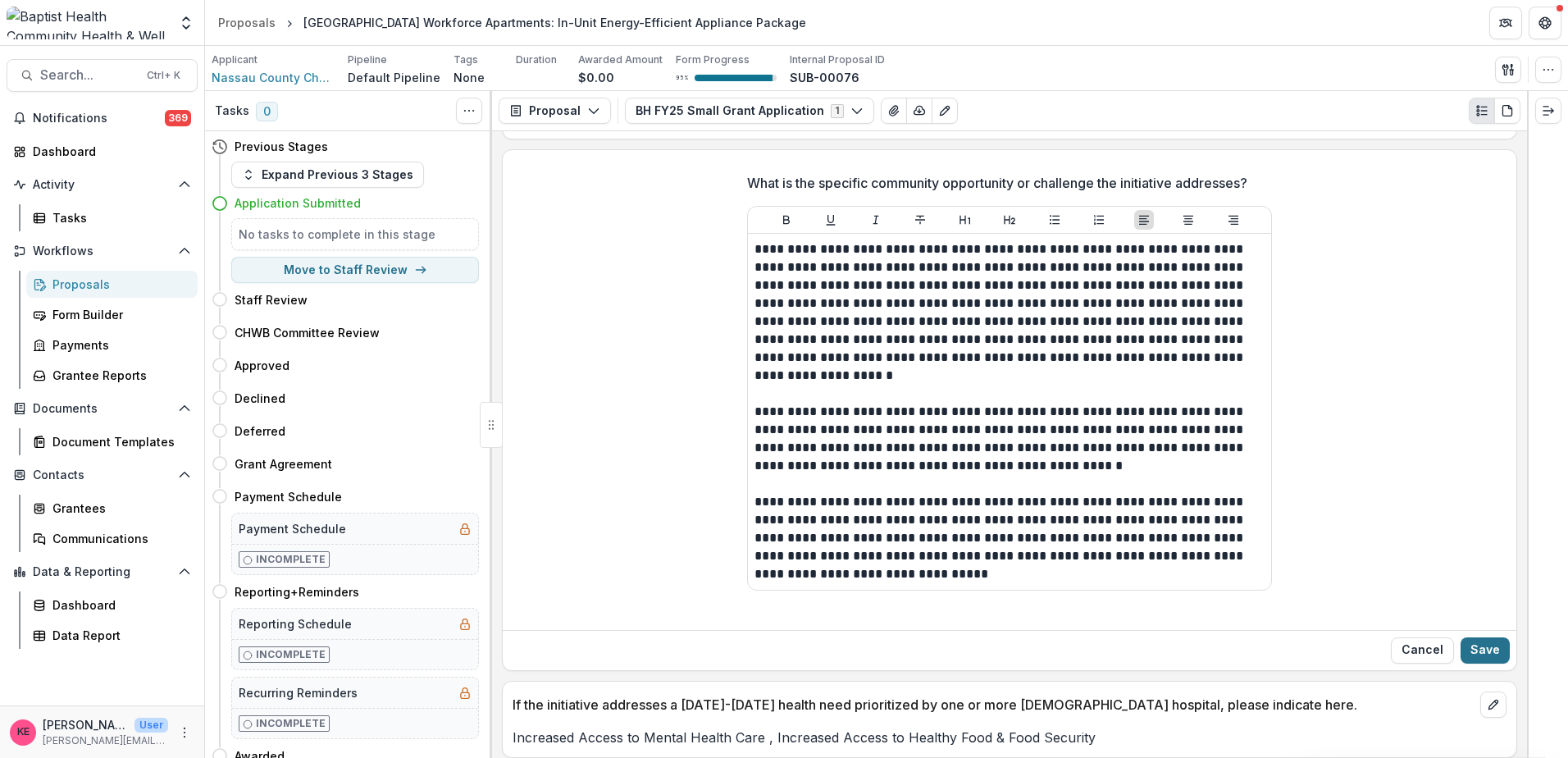
click at [1480, 649] on button "Save" at bounding box center [1485, 650] width 49 height 26
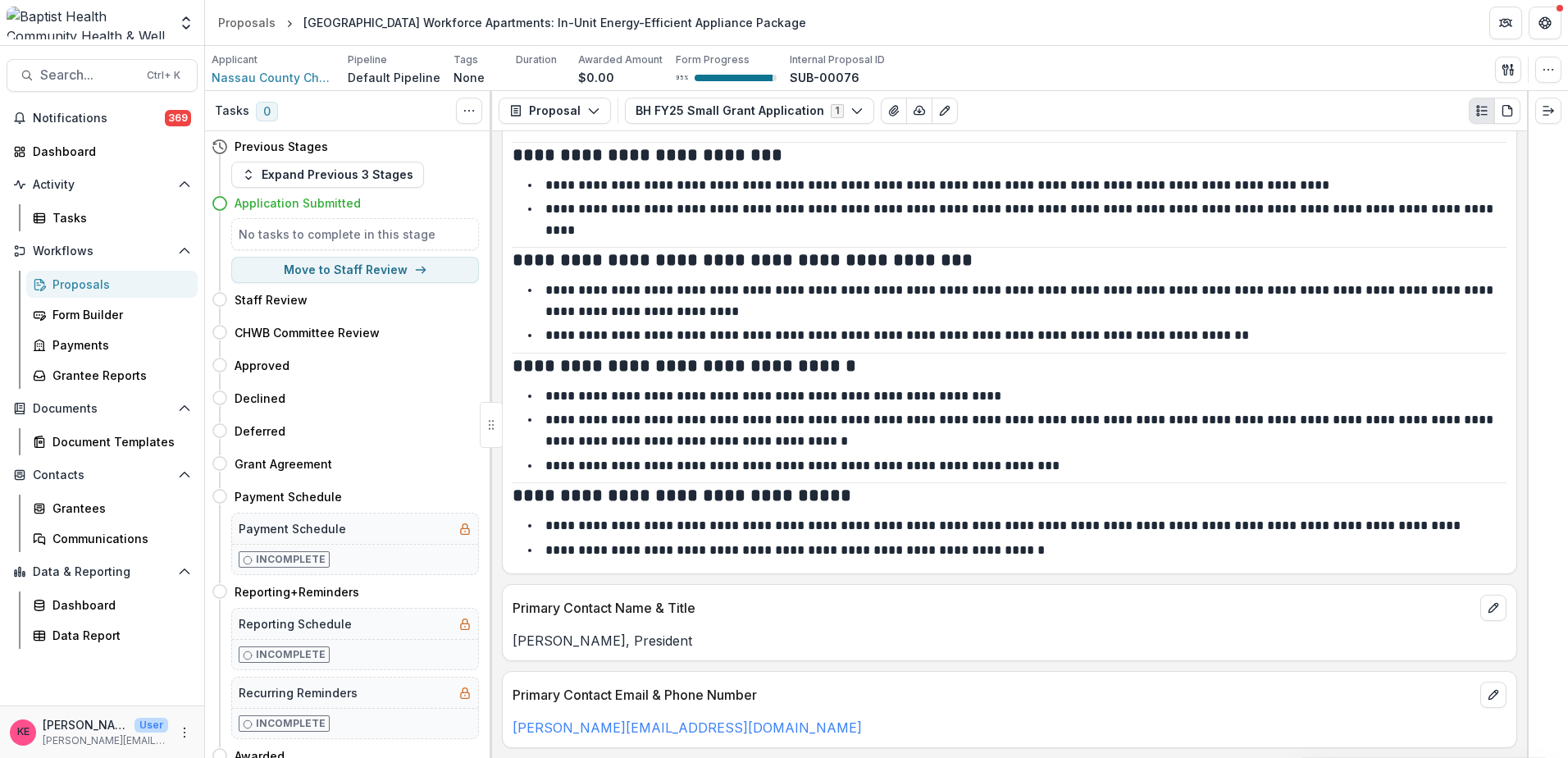
scroll to position [2707, 0]
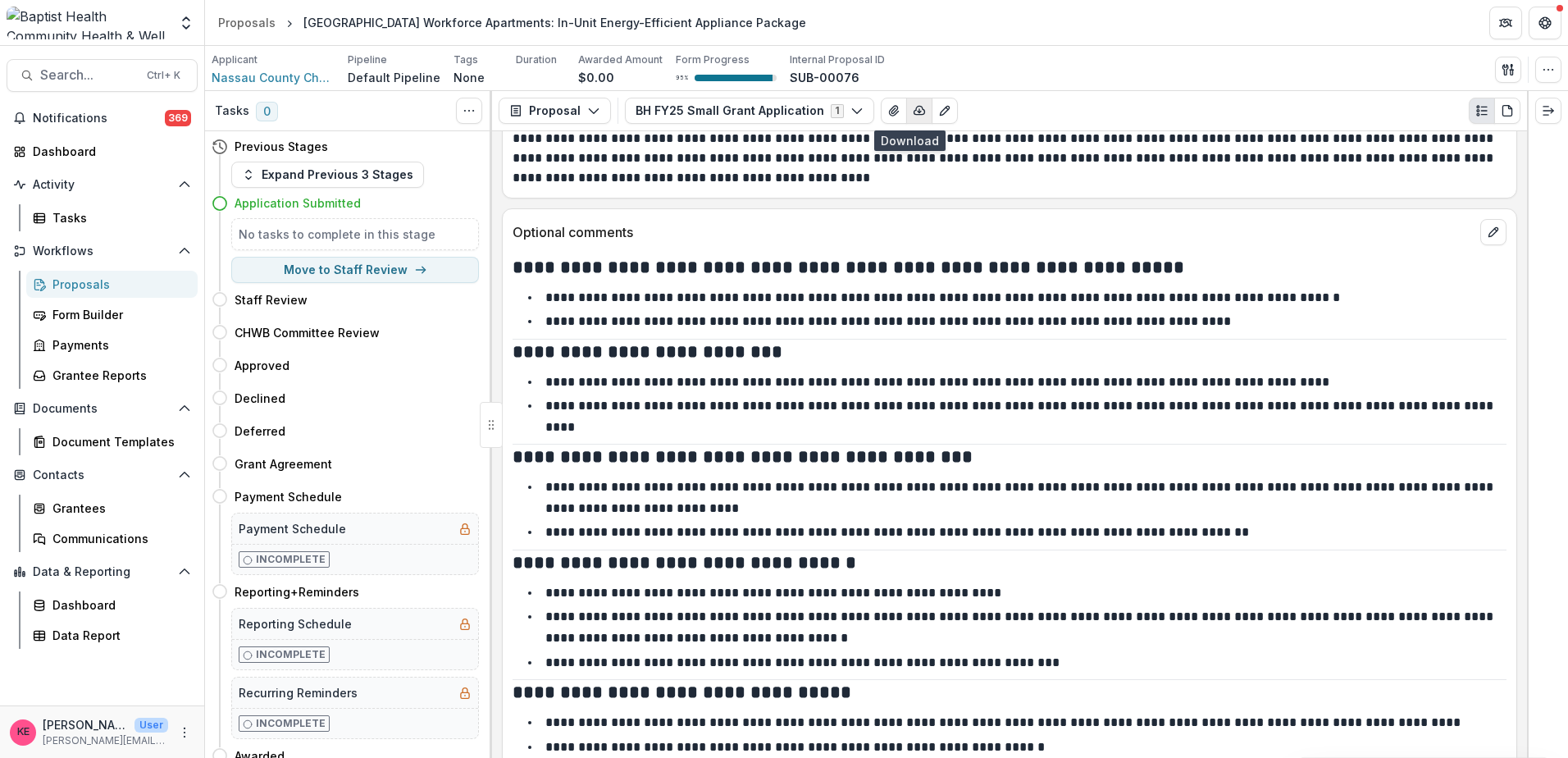
click at [913, 114] on icon "button" at bounding box center [920, 111] width 13 height 13
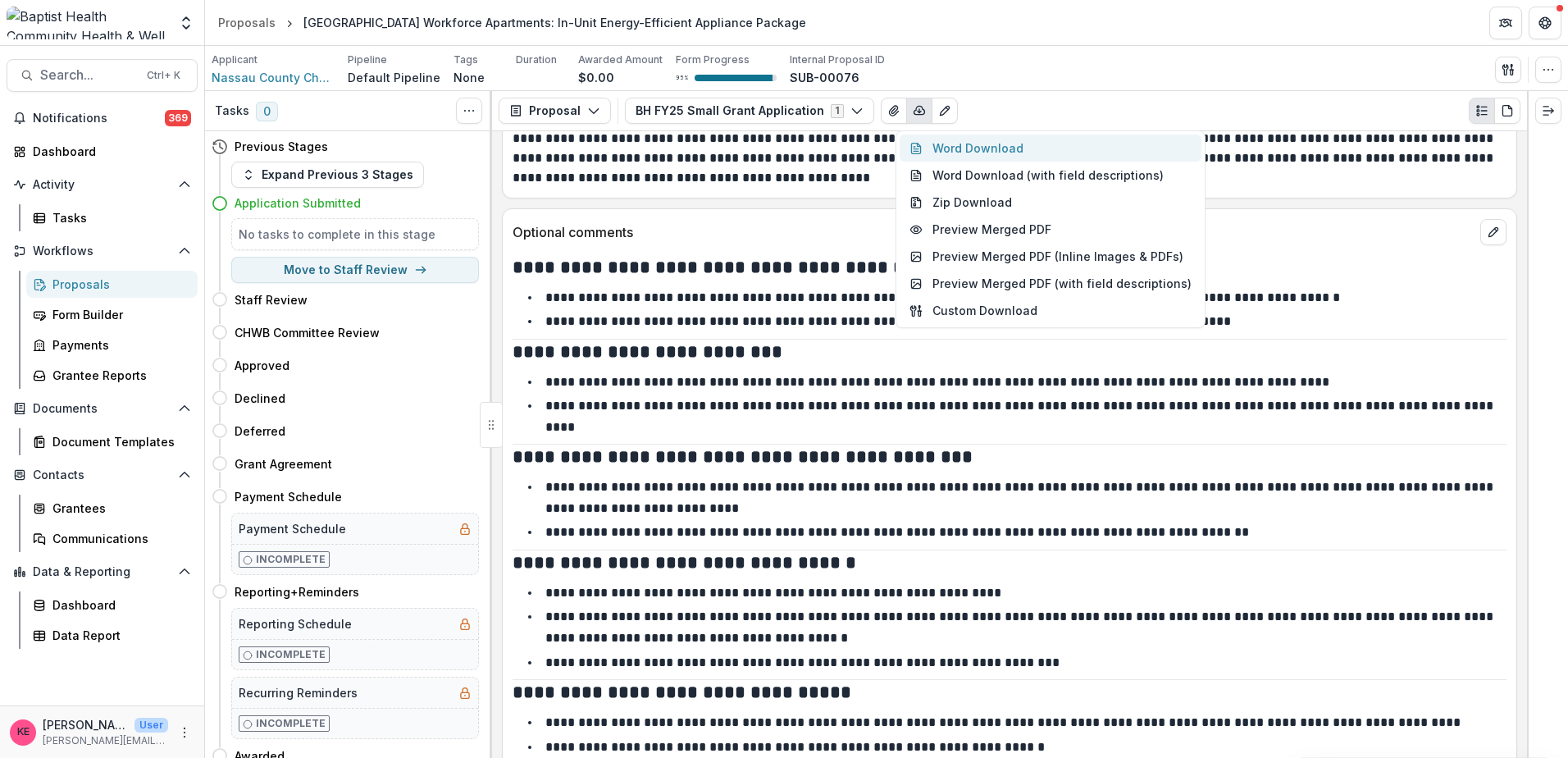
click at [939, 147] on button "Word Download" at bounding box center [1051, 148] width 301 height 27
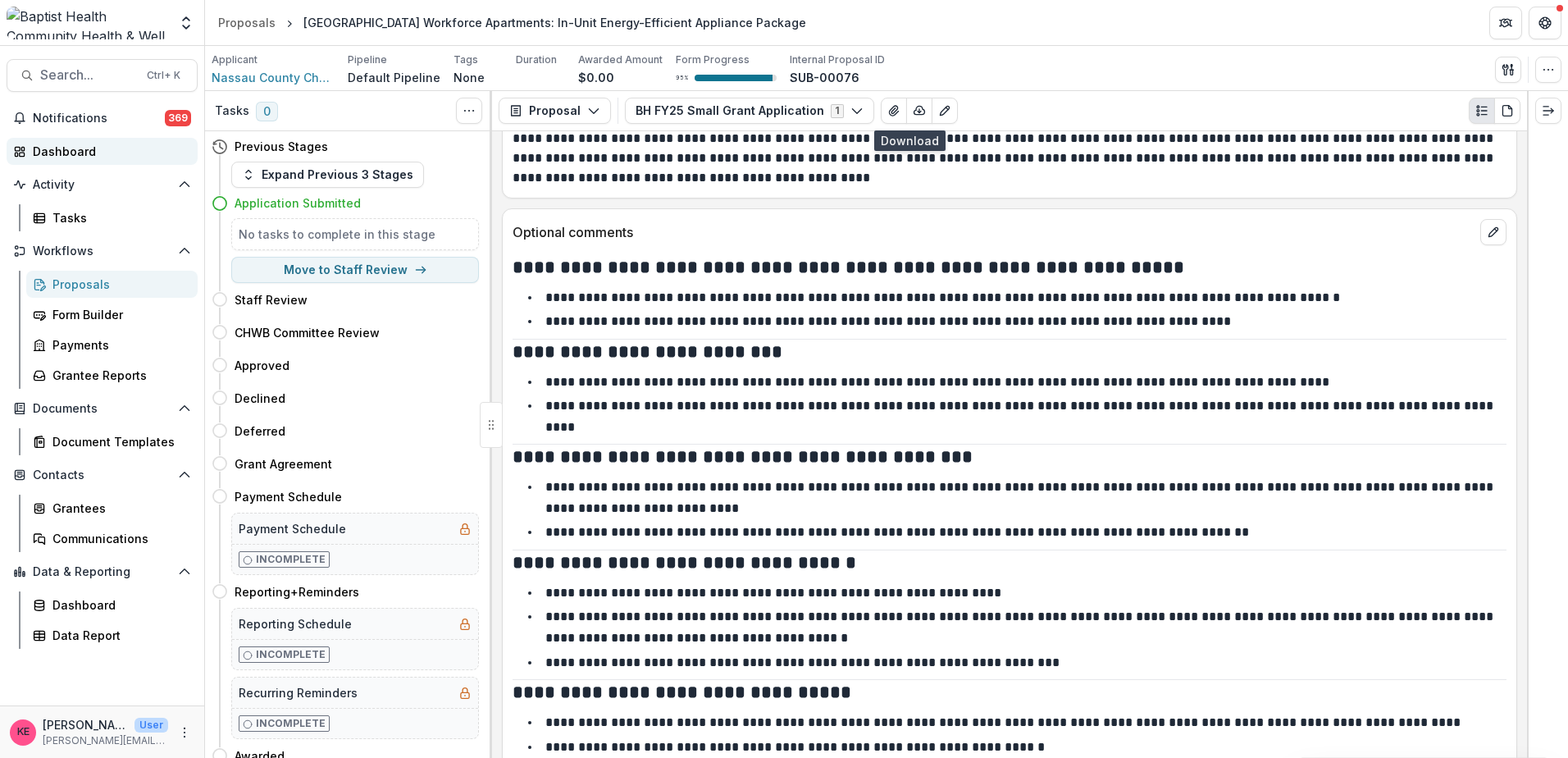
click at [48, 138] on link "Dashboard" at bounding box center [102, 152] width 191 height 27
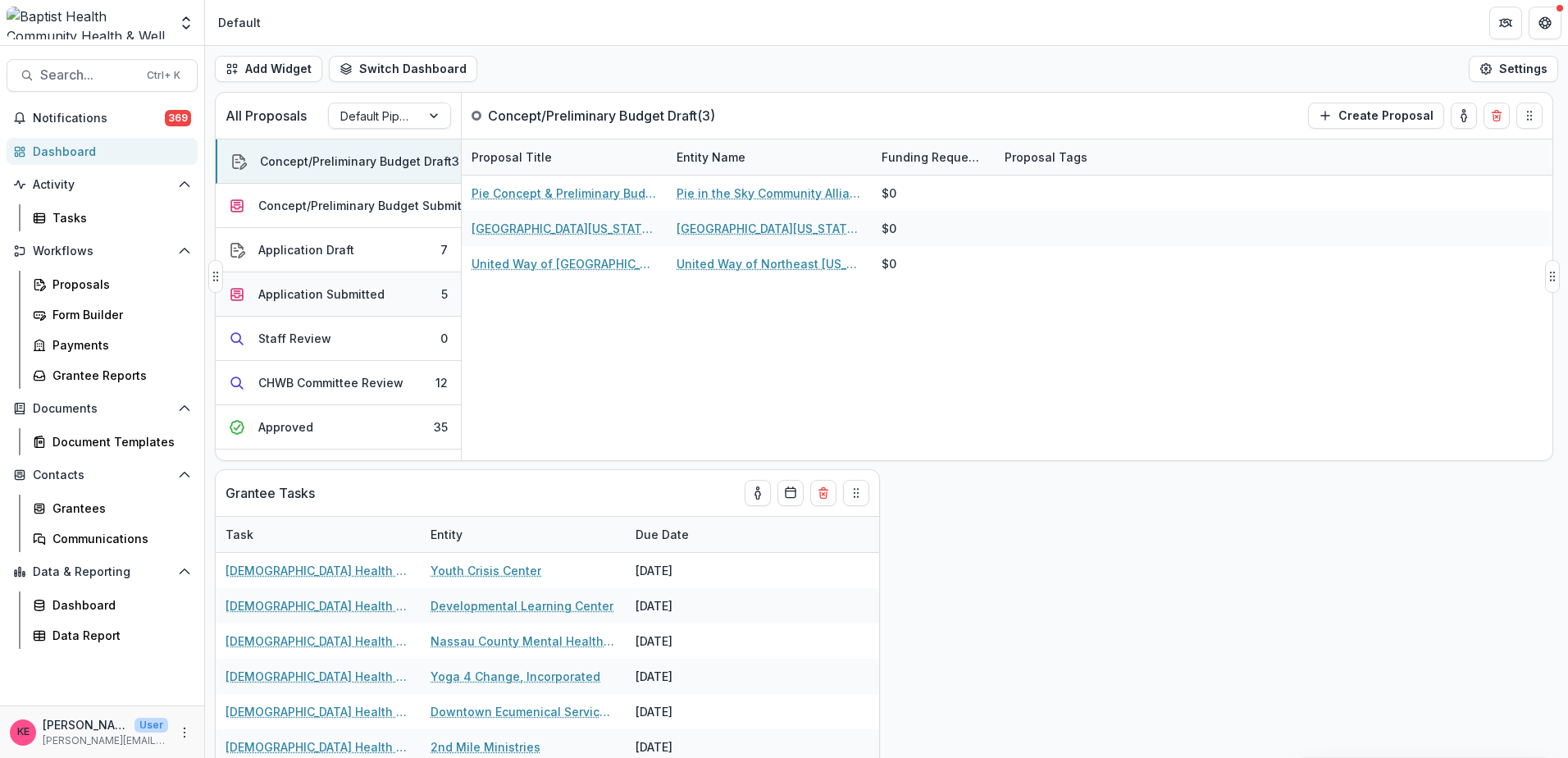
click at [328, 285] on div "Application Submitted" at bounding box center [322, 293] width 127 height 17
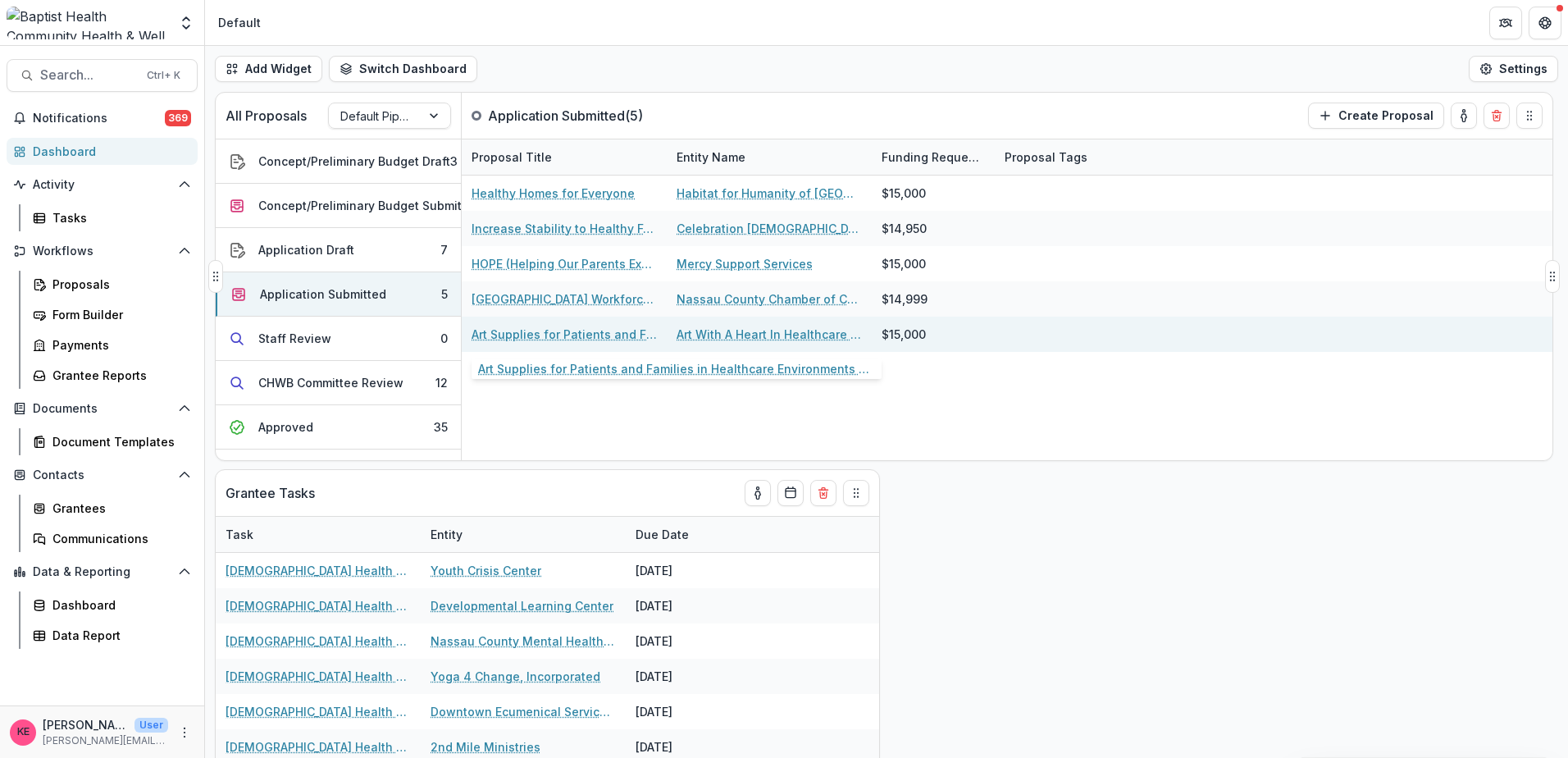
click at [566, 334] on link "Art Supplies for Patients and Families in Healthcare Environments Served by Art…" at bounding box center [565, 334] width 186 height 17
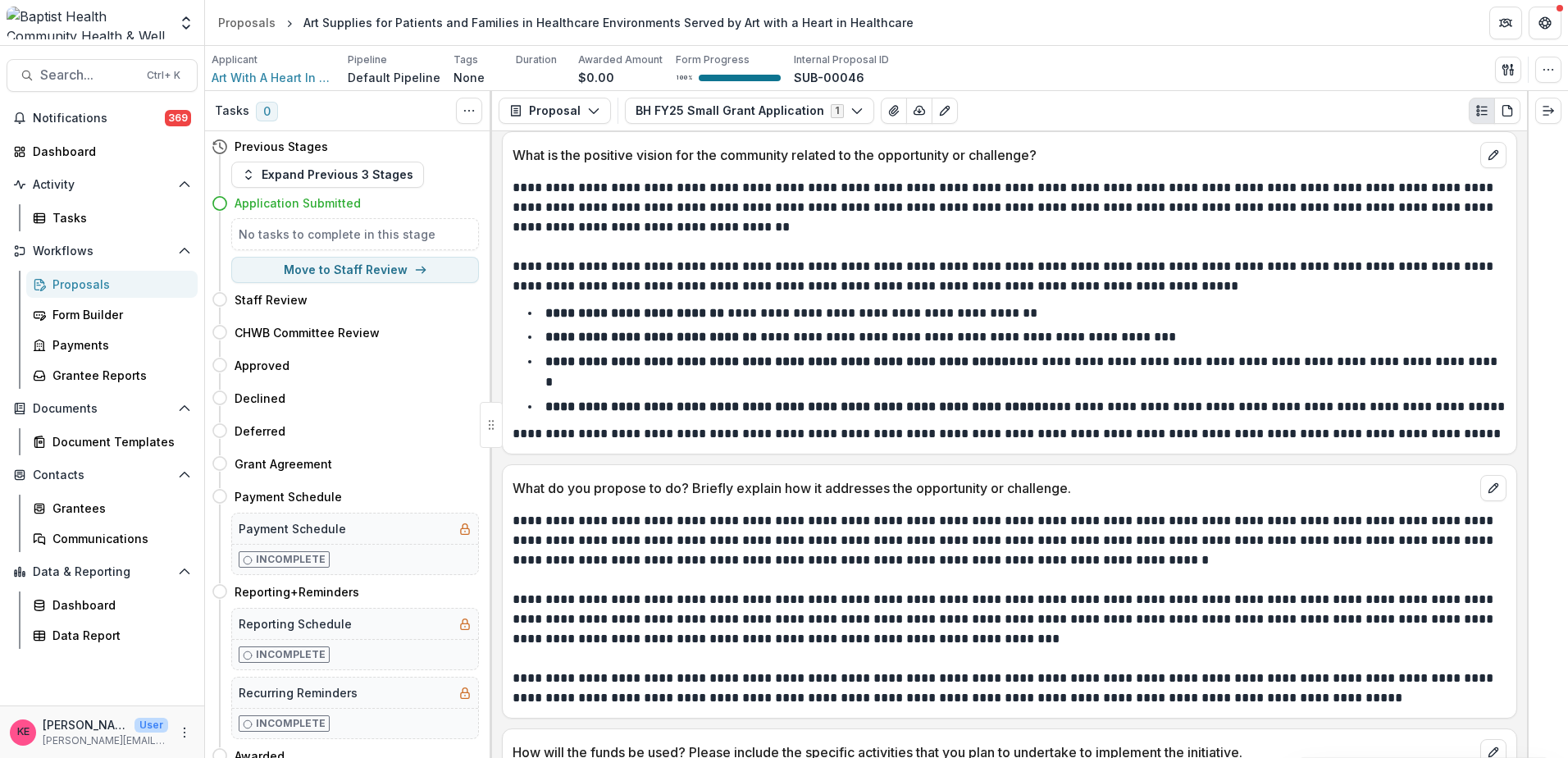
scroll to position [1149, 0]
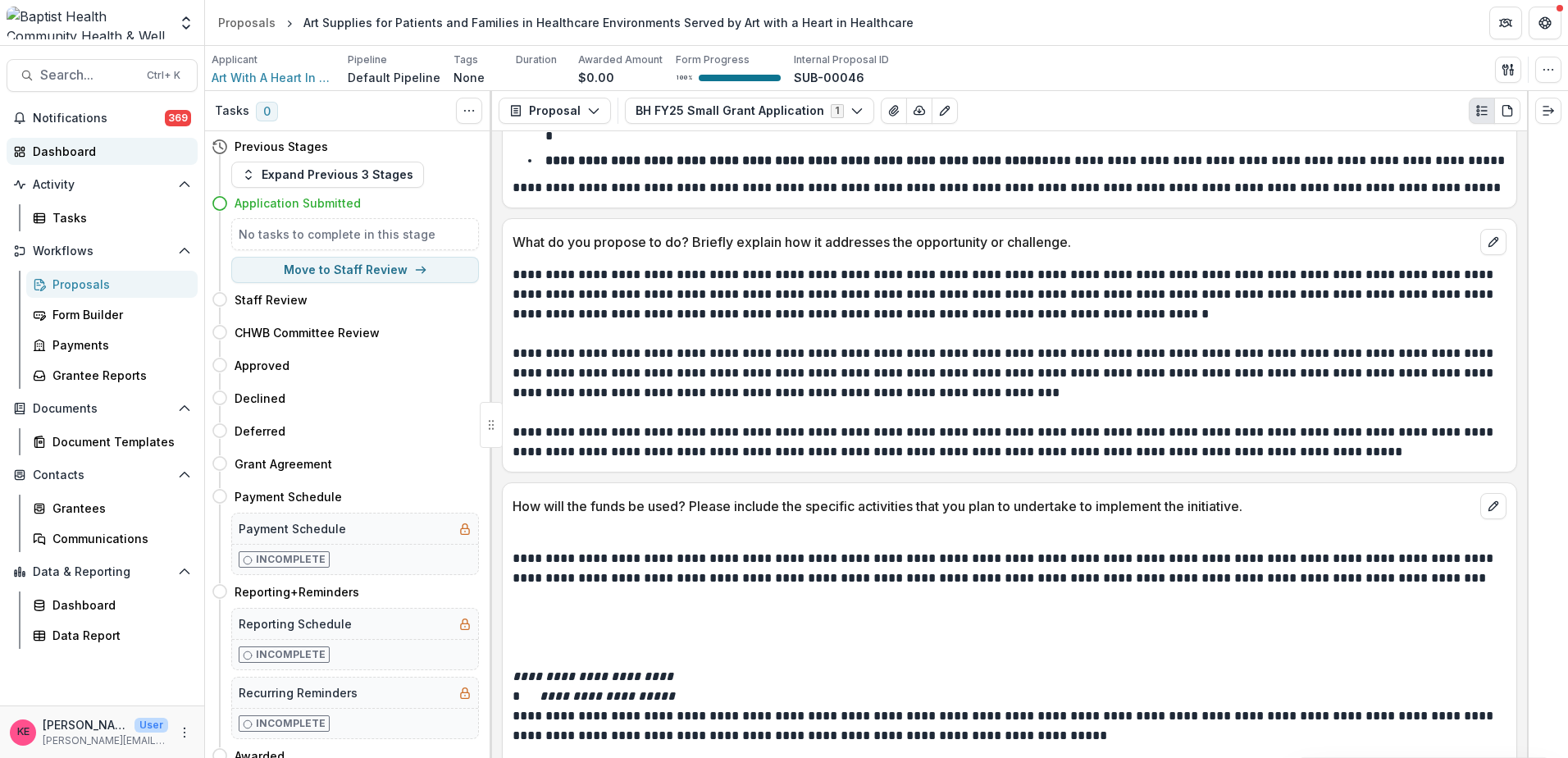
click at [75, 151] on div "Dashboard" at bounding box center [109, 151] width 152 height 17
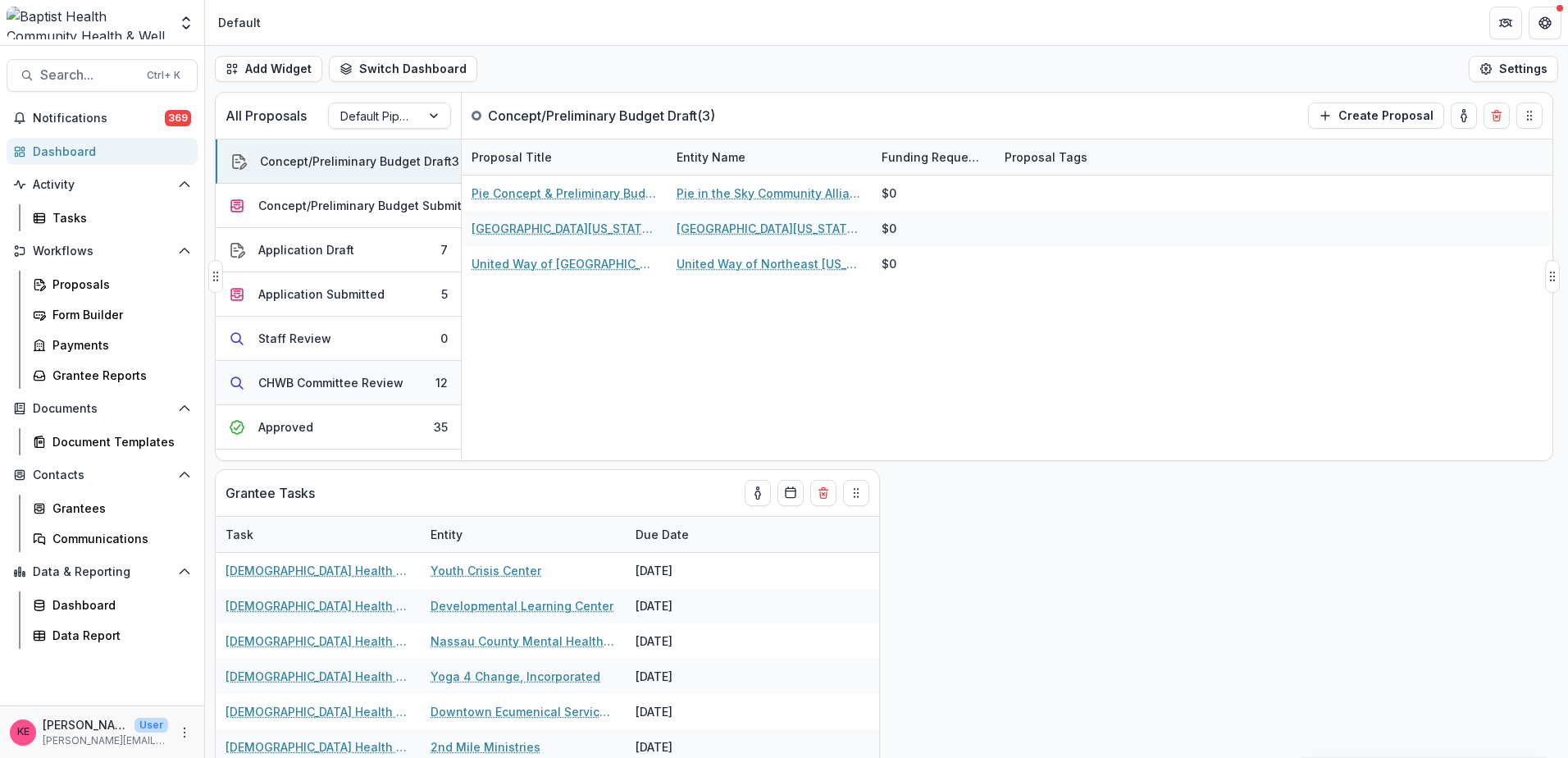
click at [280, 380] on div "CHWB Committee Review" at bounding box center [331, 382] width 145 height 17
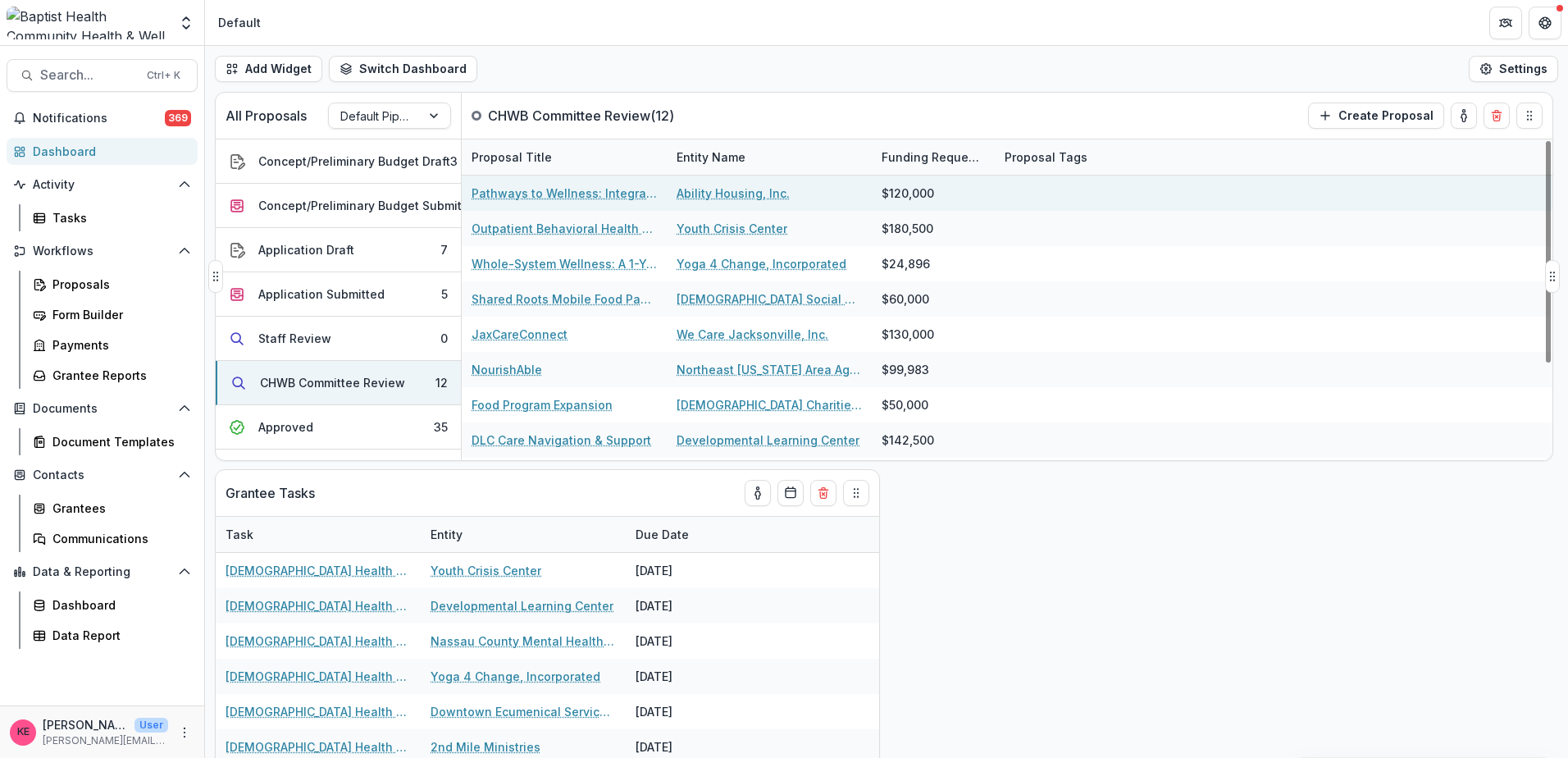
click at [586, 190] on link "Pathways to Wellness: Integrated Mental Health Access for Northeast [US_STATE] …" at bounding box center [565, 193] width 186 height 17
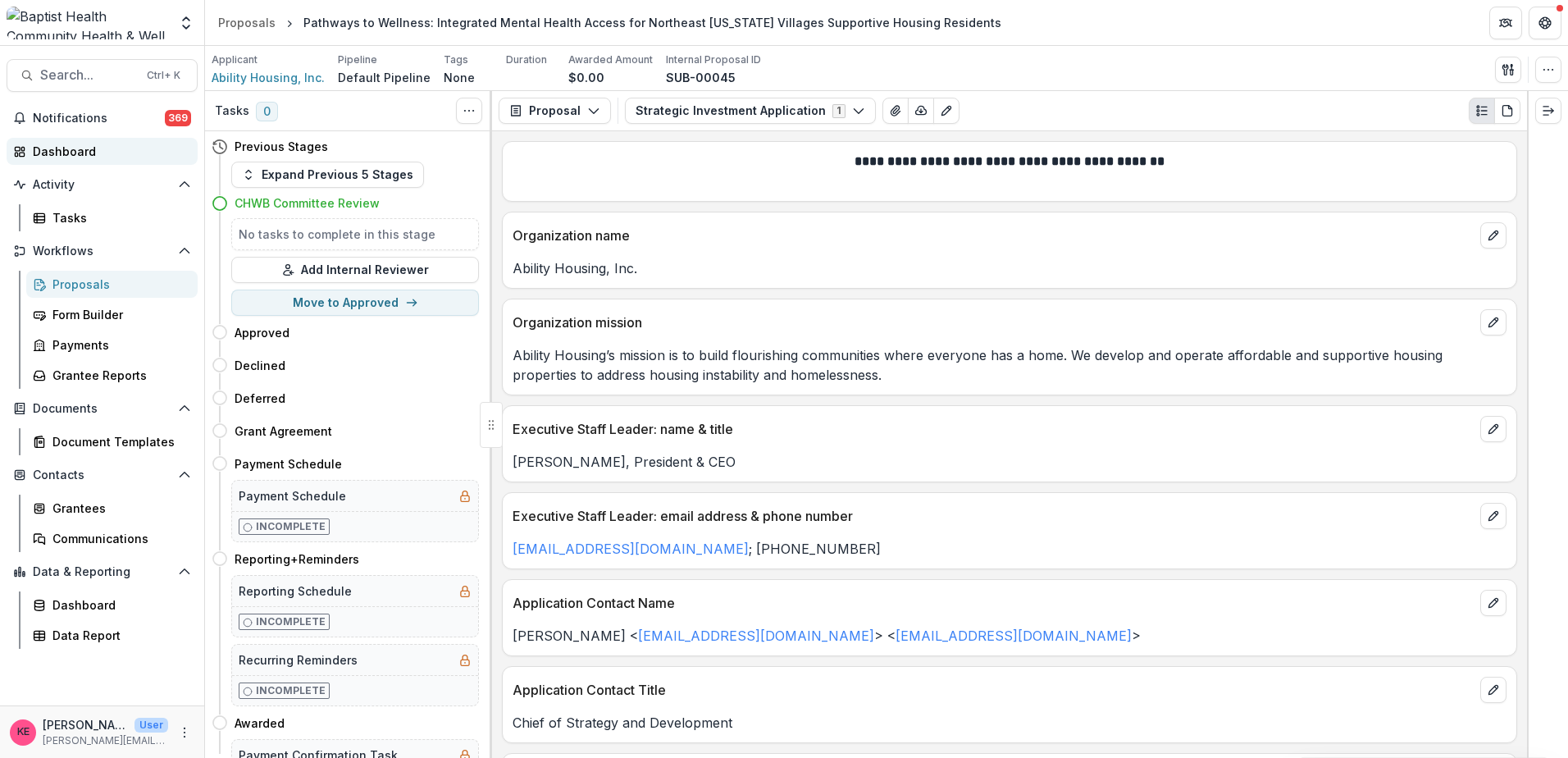
click at [55, 153] on div "Dashboard" at bounding box center [109, 151] width 152 height 17
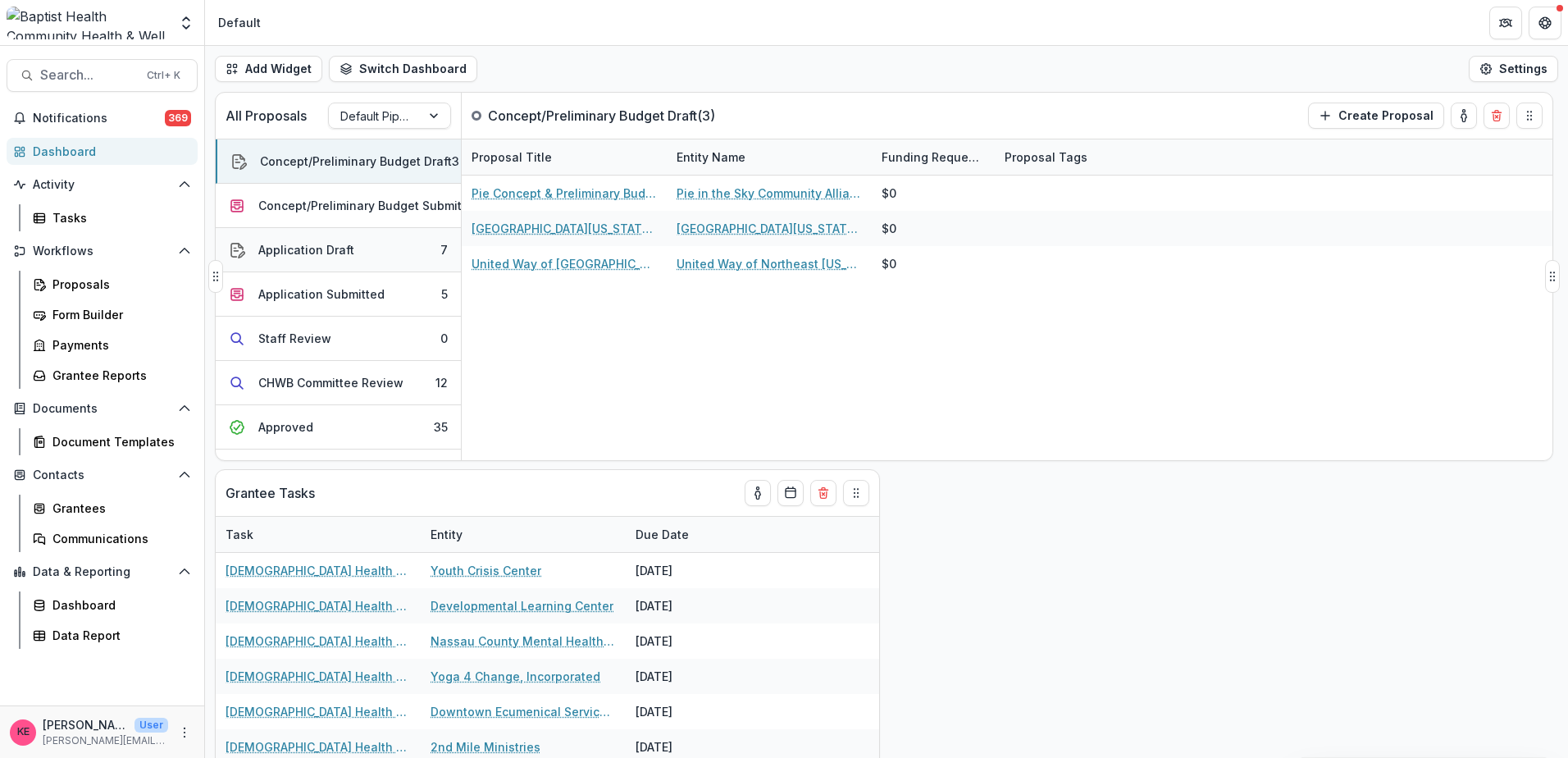
click at [341, 257] on div "Application Draft" at bounding box center [307, 249] width 96 height 17
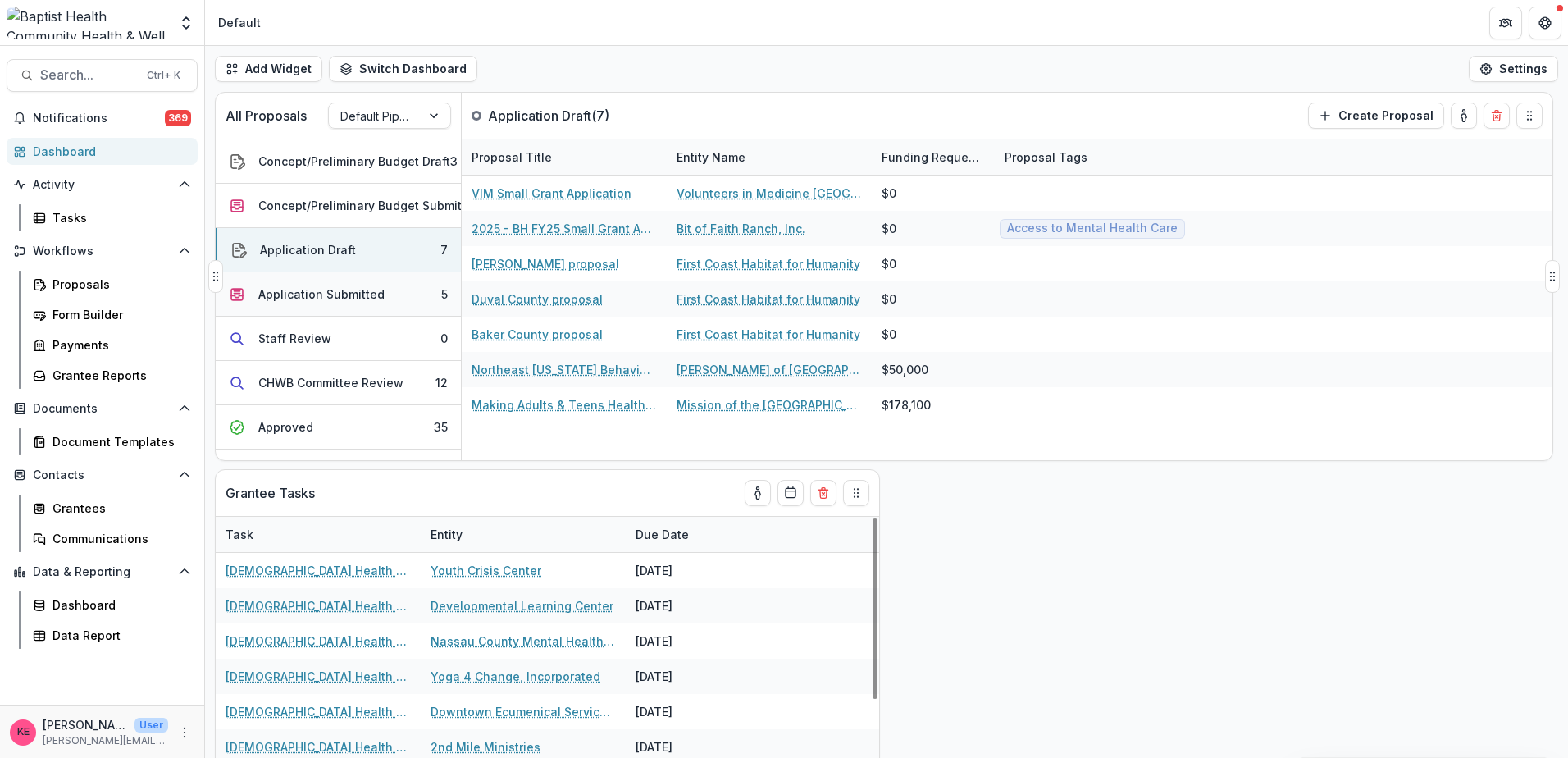
click at [399, 304] on button "Application Submitted 5" at bounding box center [338, 294] width 245 height 45
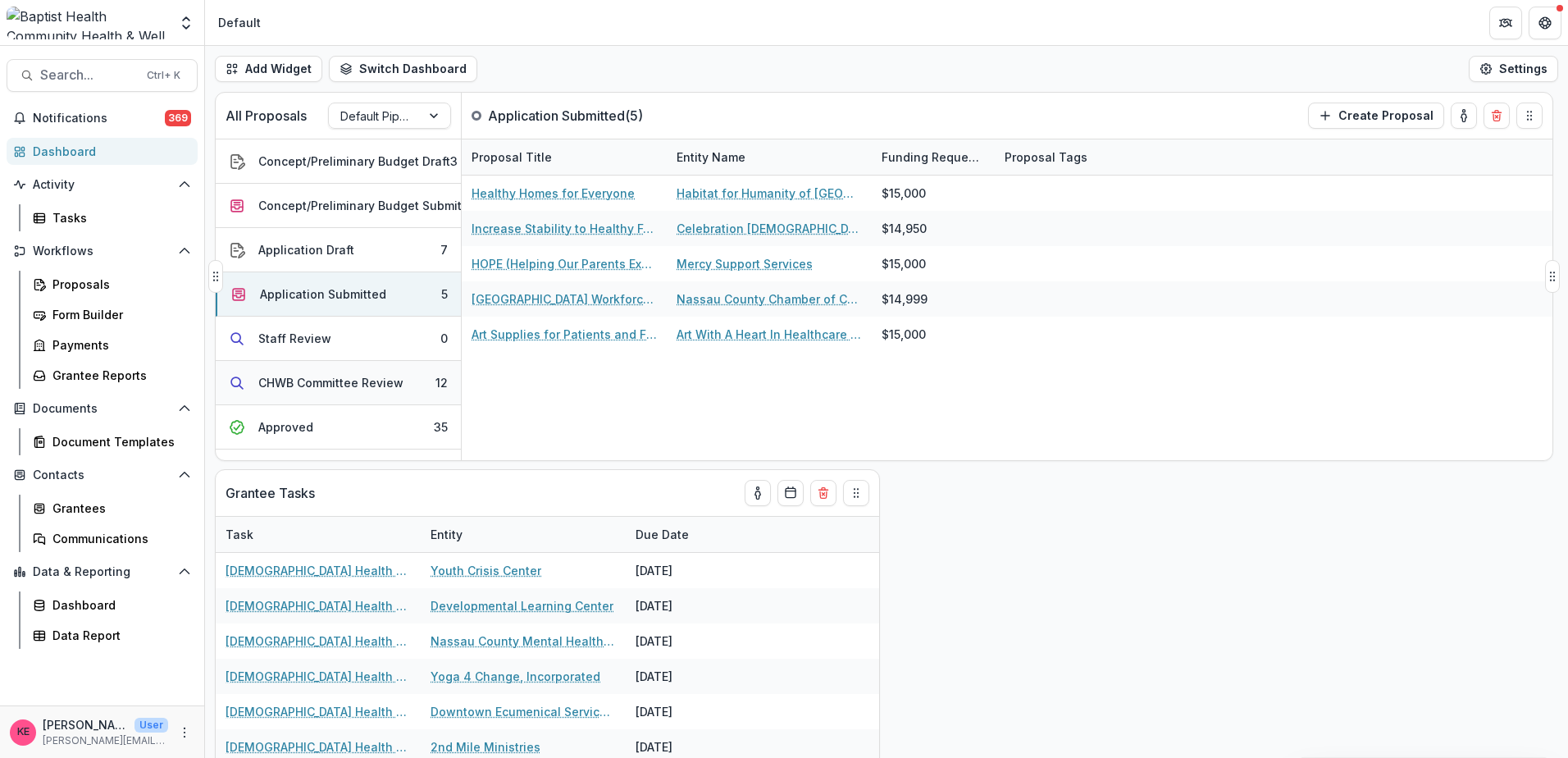
click at [393, 388] on div "CHWB Committee Review" at bounding box center [331, 382] width 145 height 17
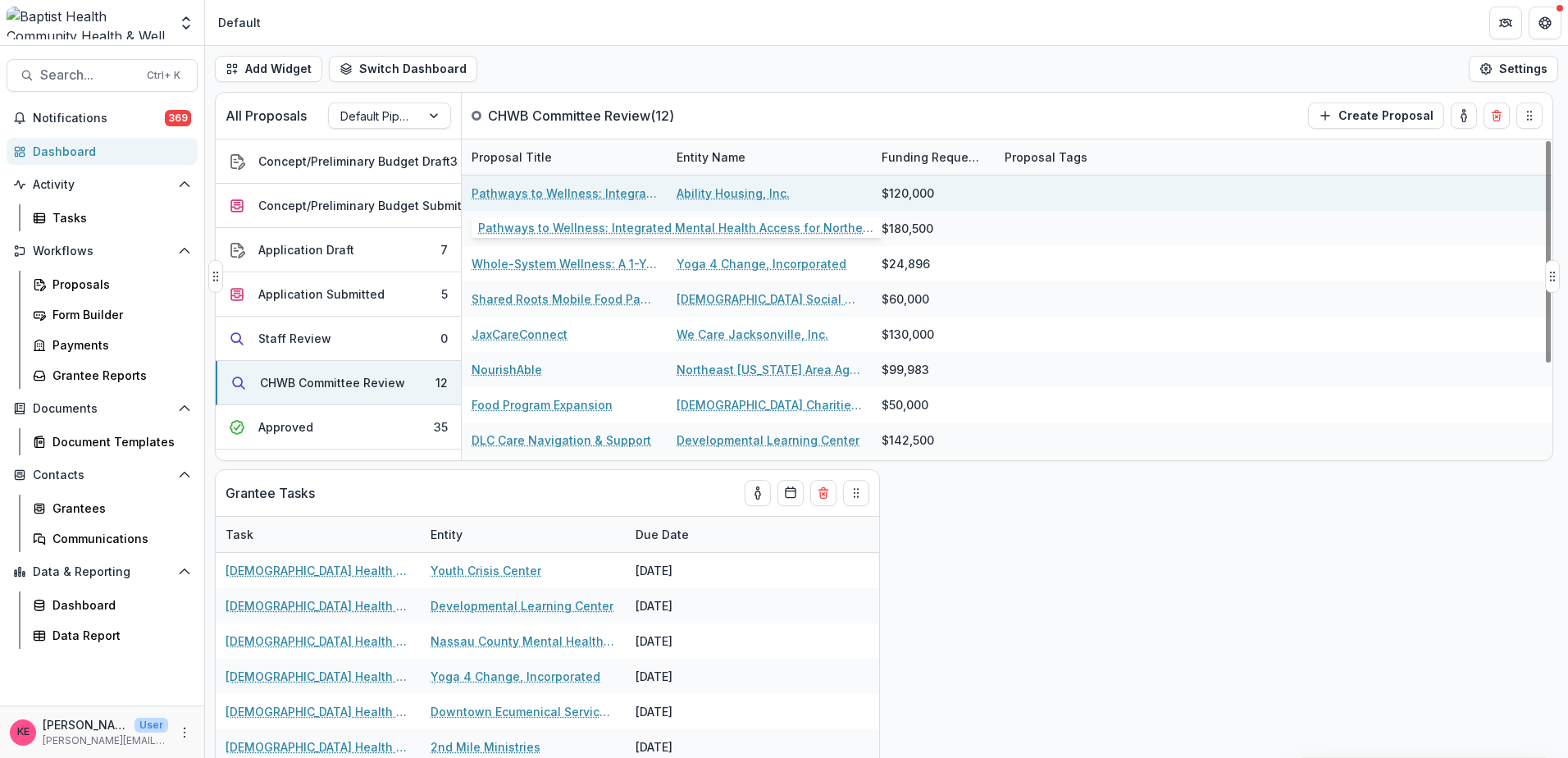
click at [582, 196] on link "Pathways to Wellness: Integrated Mental Health Access for Northeast [US_STATE] …" at bounding box center [565, 193] width 186 height 17
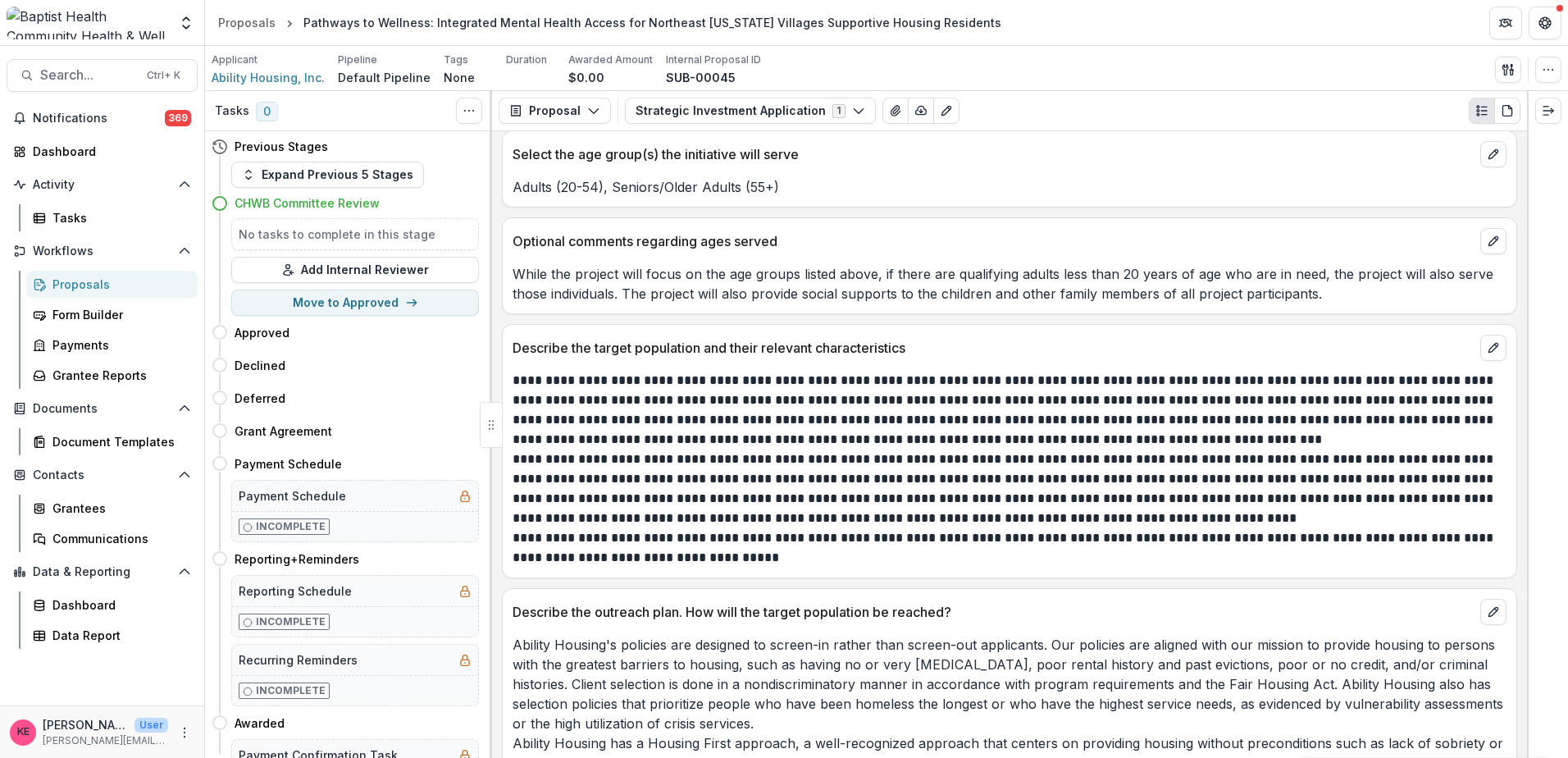
scroll to position [2851, 0]
click at [1209, 529] on p "**********" at bounding box center [1007, 548] width 989 height 39
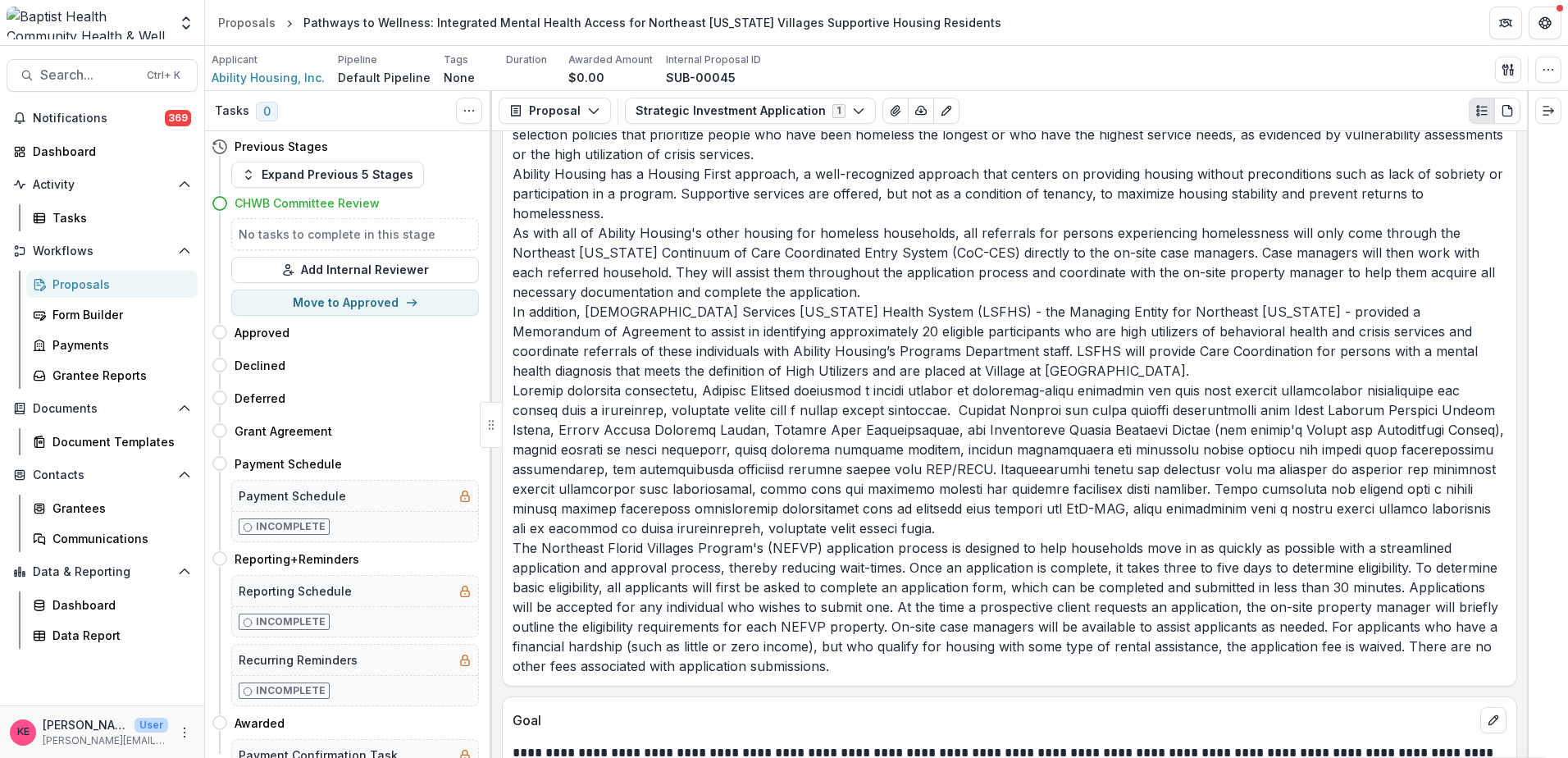
scroll to position [3175, 0]
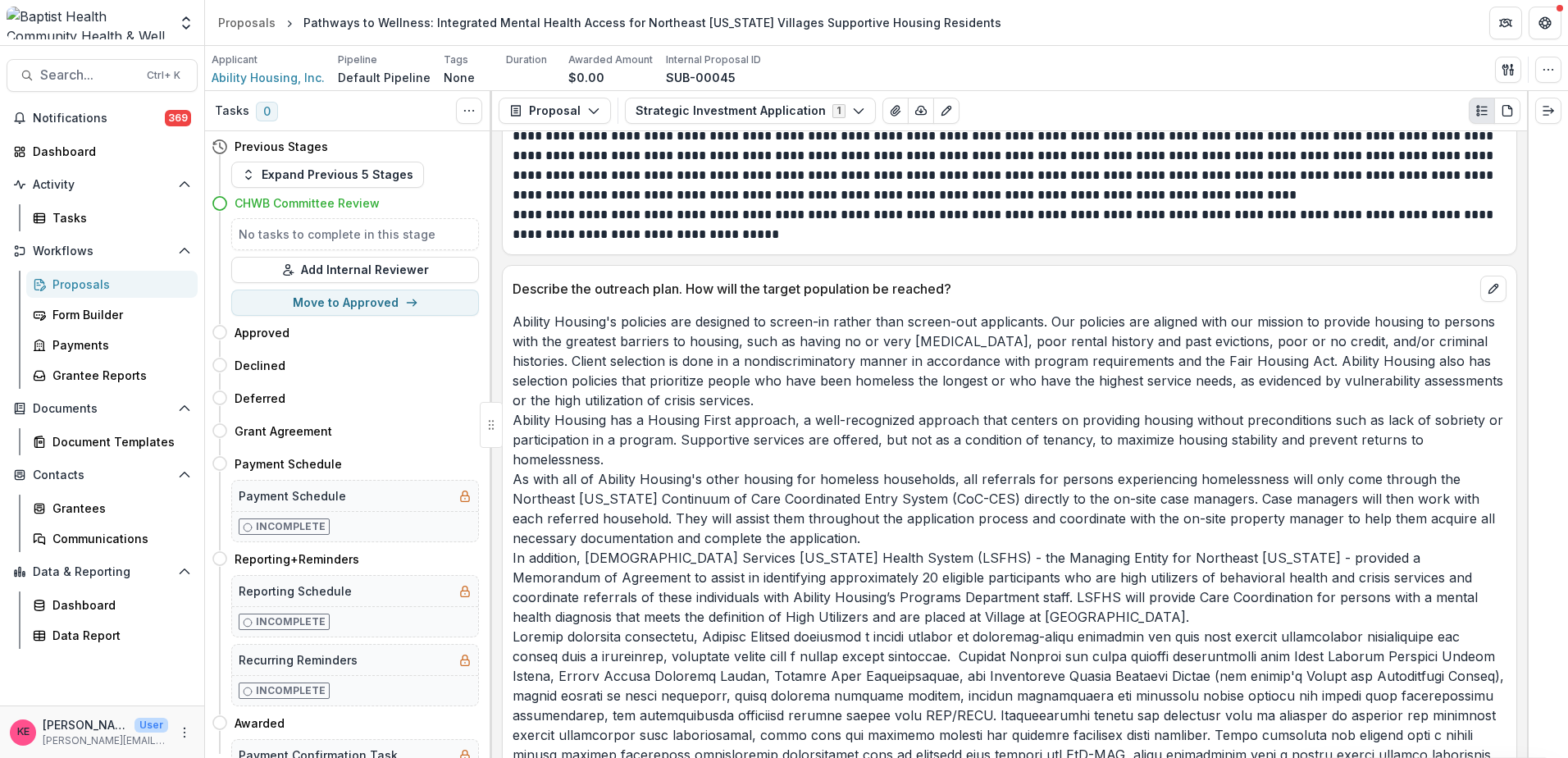
drag, startPoint x: 1527, startPoint y: 301, endPoint x: 1527, endPoint y: 282, distance: 19.0
click at [1527, 282] on div at bounding box center [1547, 424] width 41 height 667
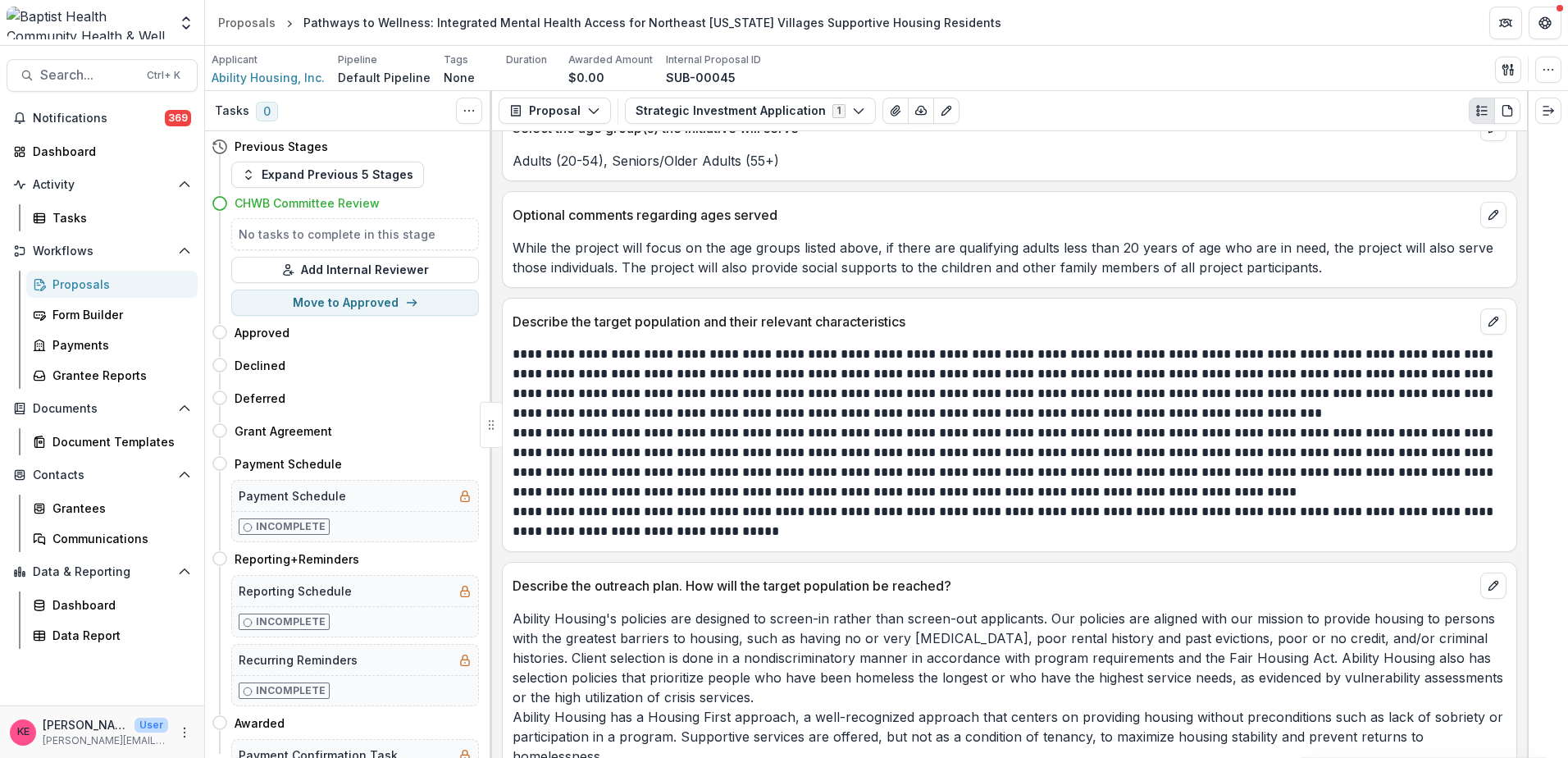
scroll to position [2847, 0]
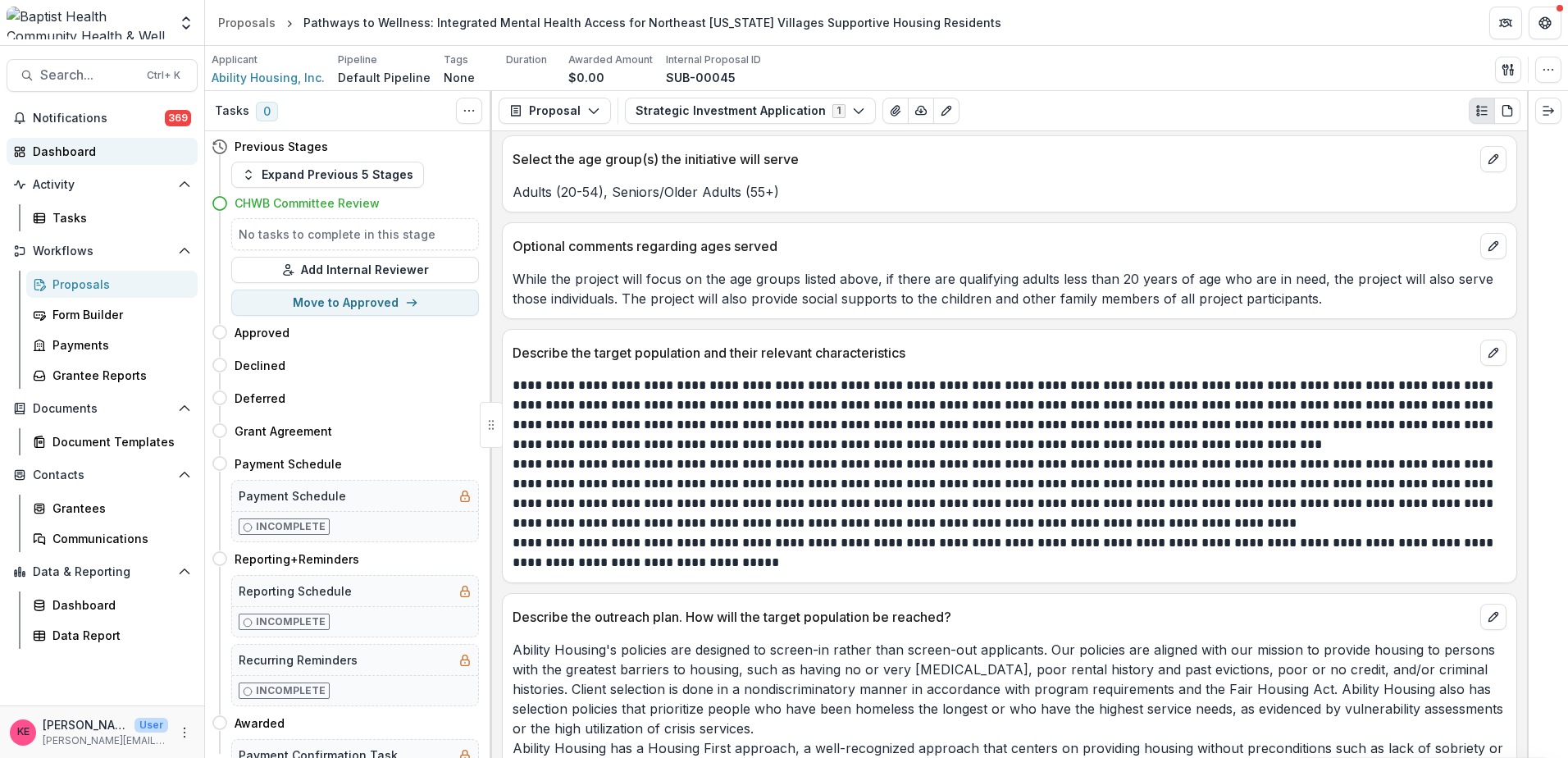
click at [78, 153] on div "Dashboard" at bounding box center [109, 151] width 152 height 17
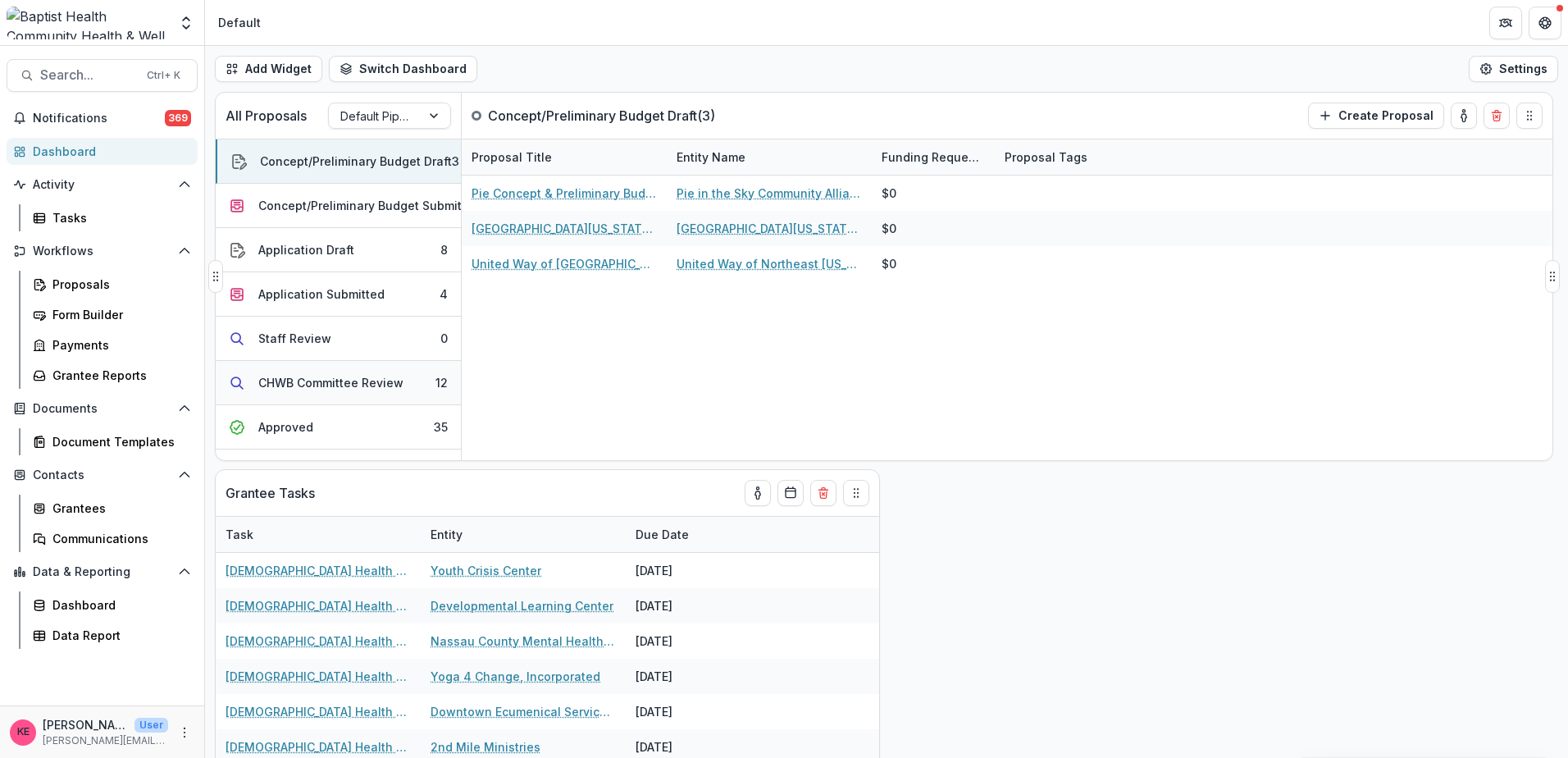
click at [354, 376] on div "CHWB Committee Review" at bounding box center [331, 382] width 145 height 17
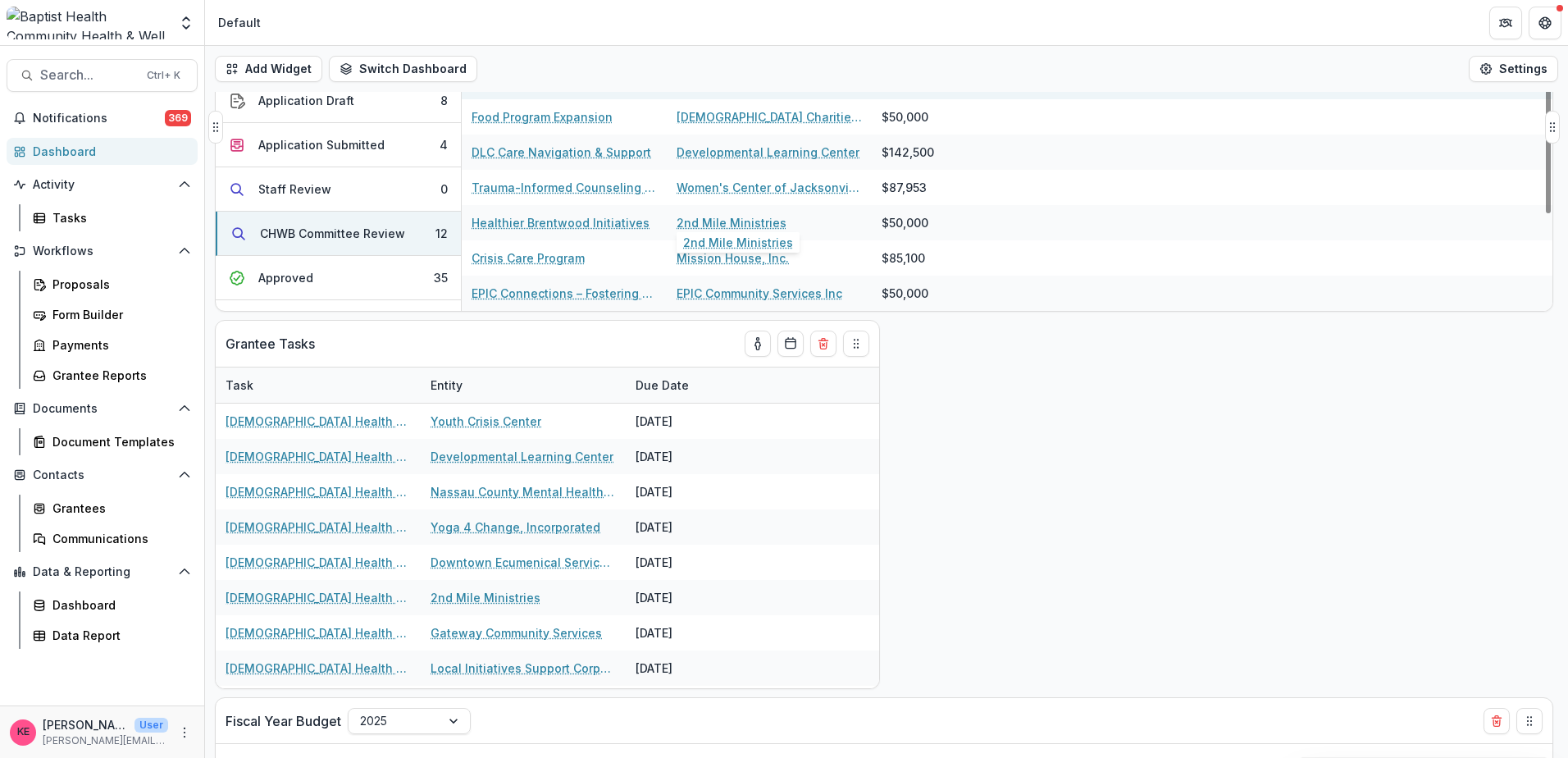
scroll to position [164, 0]
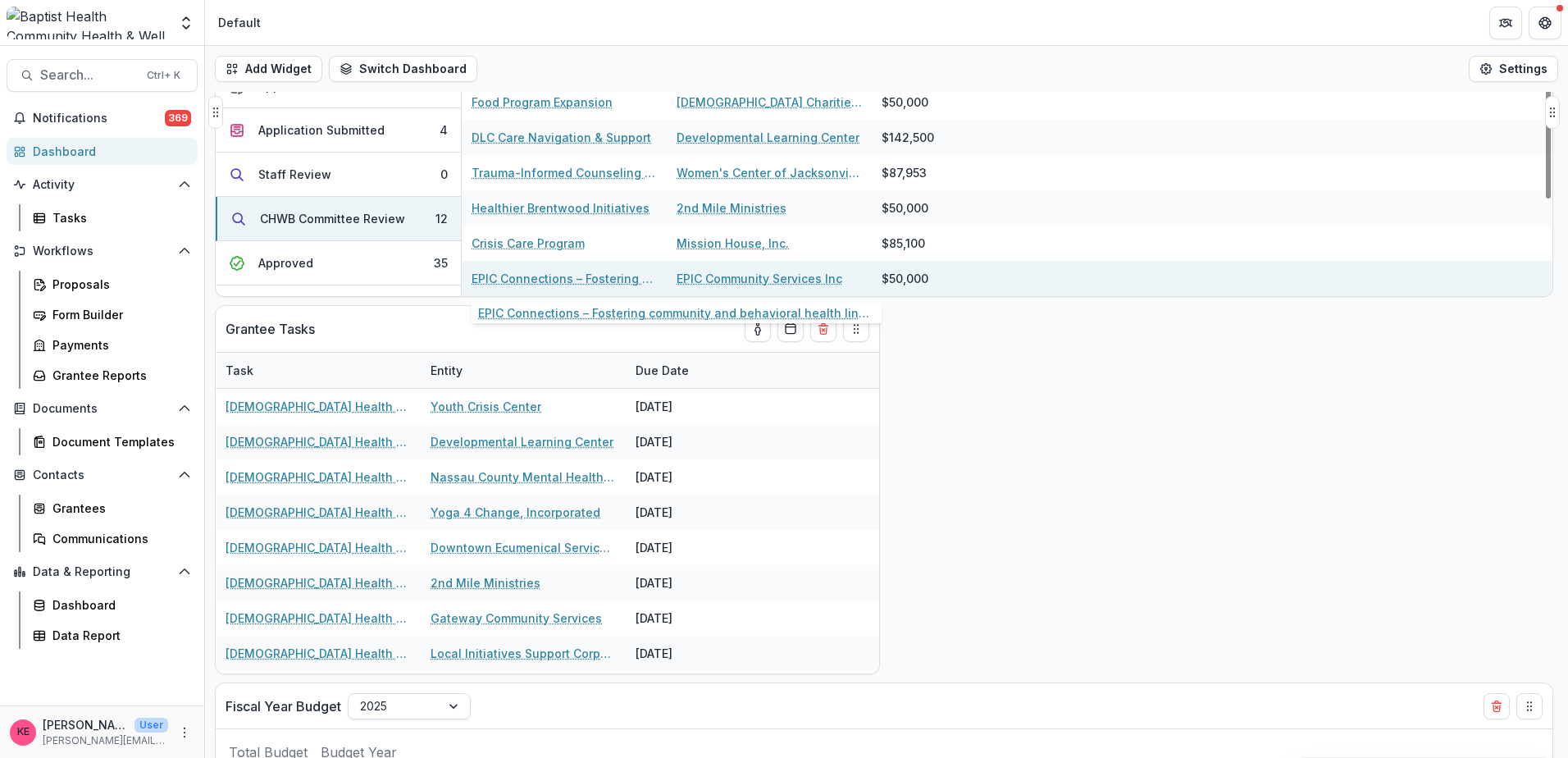
click at [596, 278] on link "EPIC Connections – Fostering community and behavioral health linkages" at bounding box center [565, 278] width 186 height 17
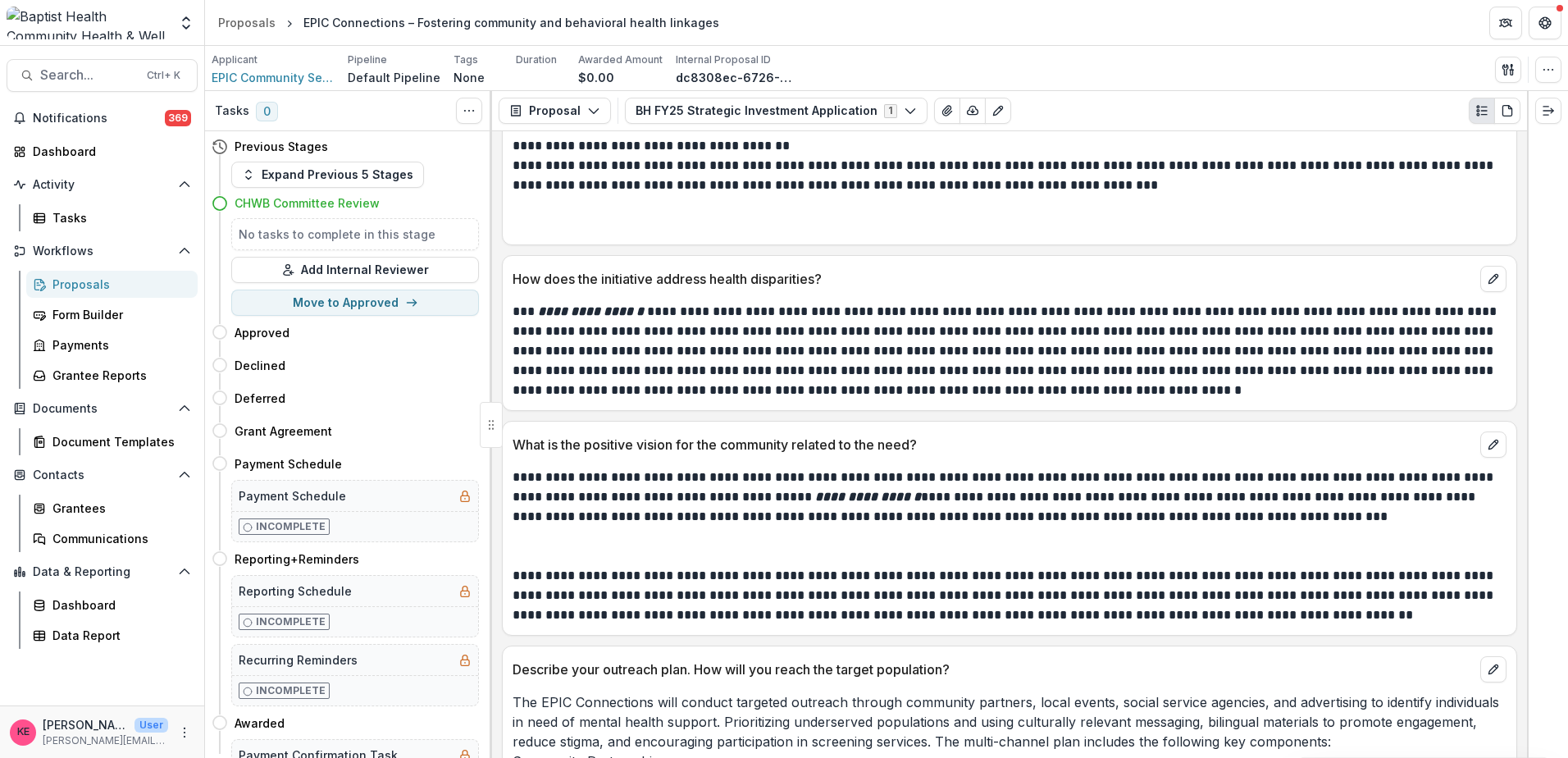
scroll to position [3117, 0]
click at [659, 311] on p "**********" at bounding box center [1007, 350] width 989 height 98
click at [1349, 331] on p "**********" at bounding box center [1007, 350] width 989 height 98
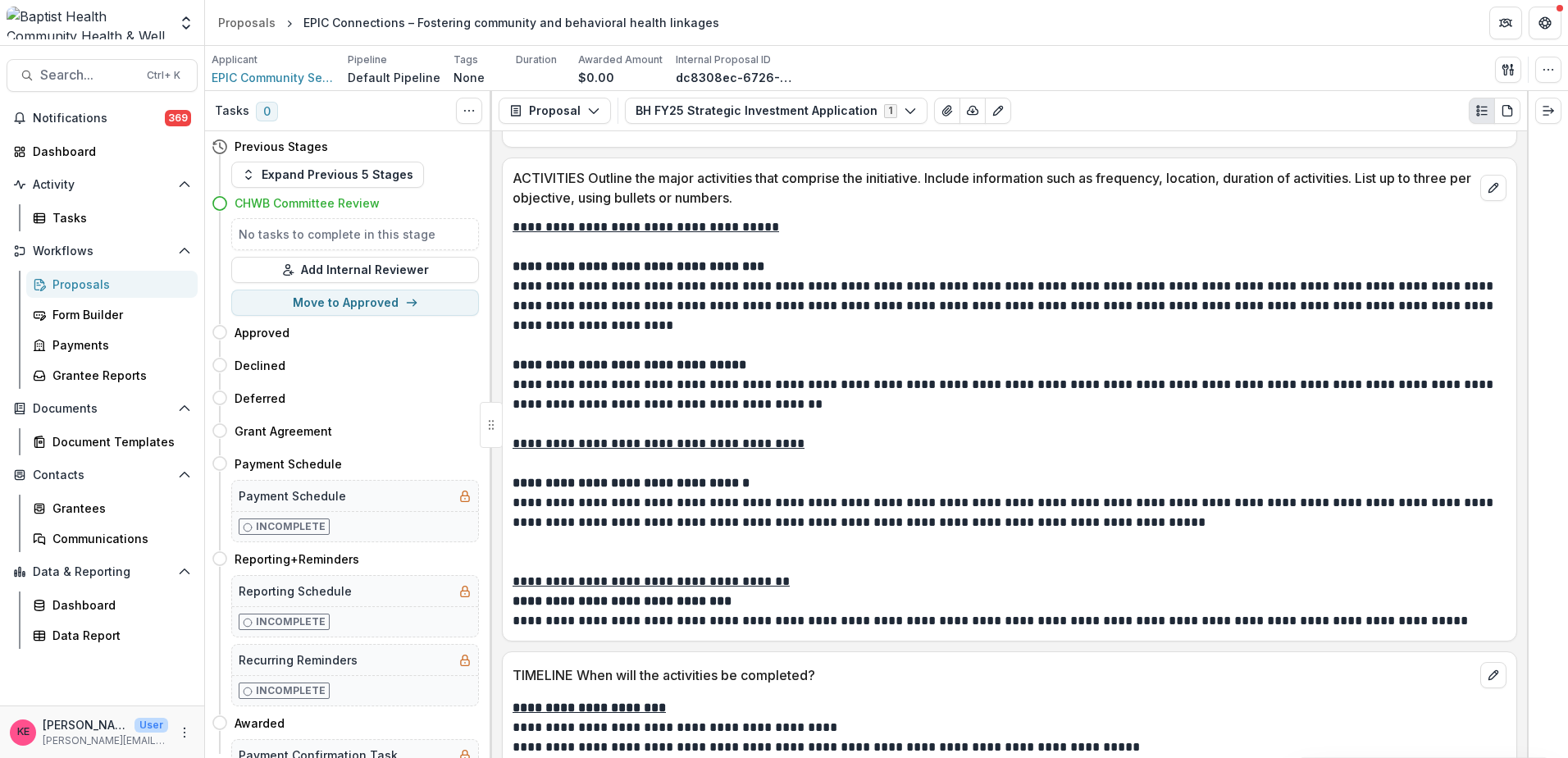
scroll to position [4511, 0]
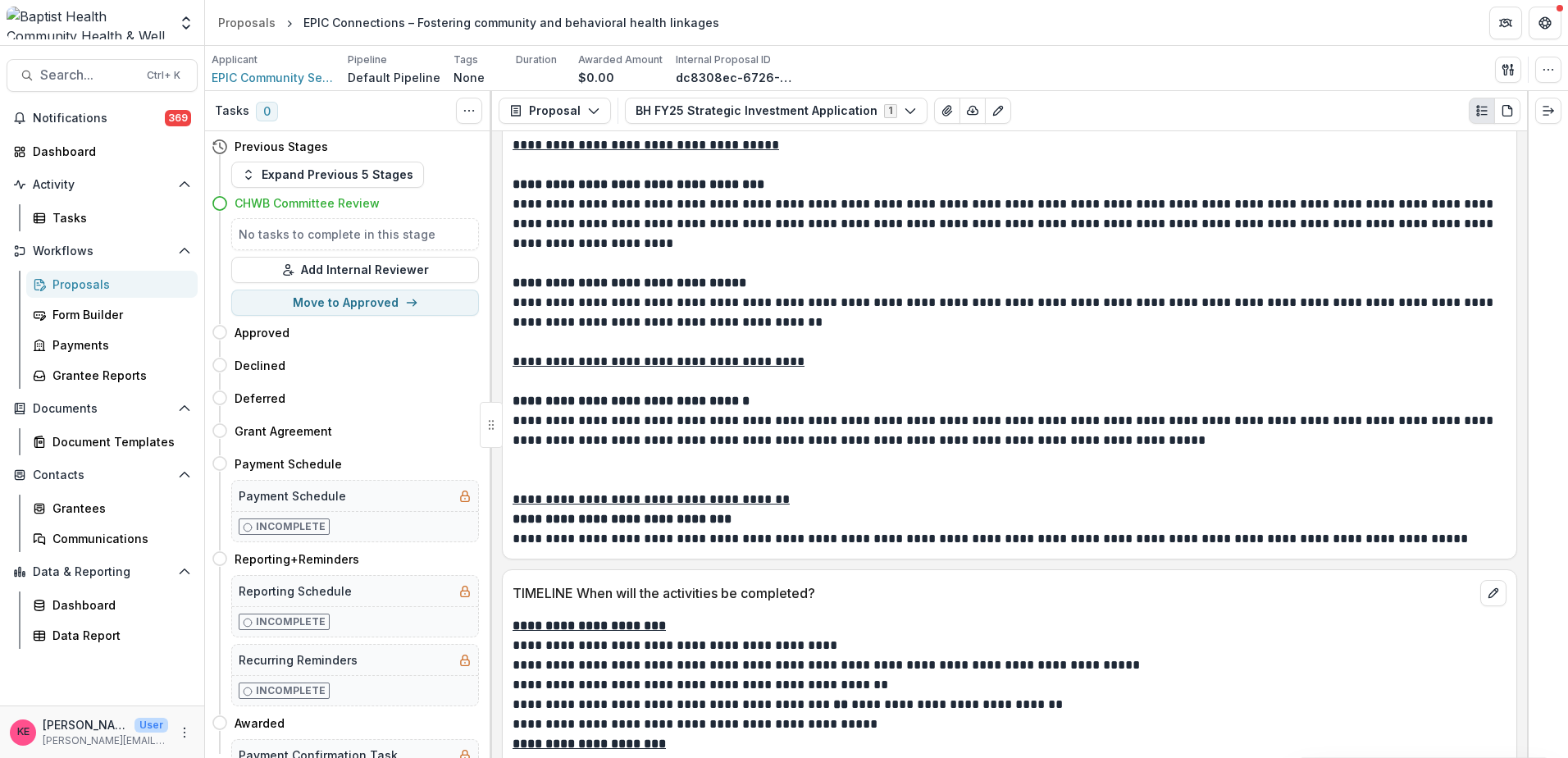
click at [787, 661] on p "**********" at bounding box center [1007, 665] width 989 height 20
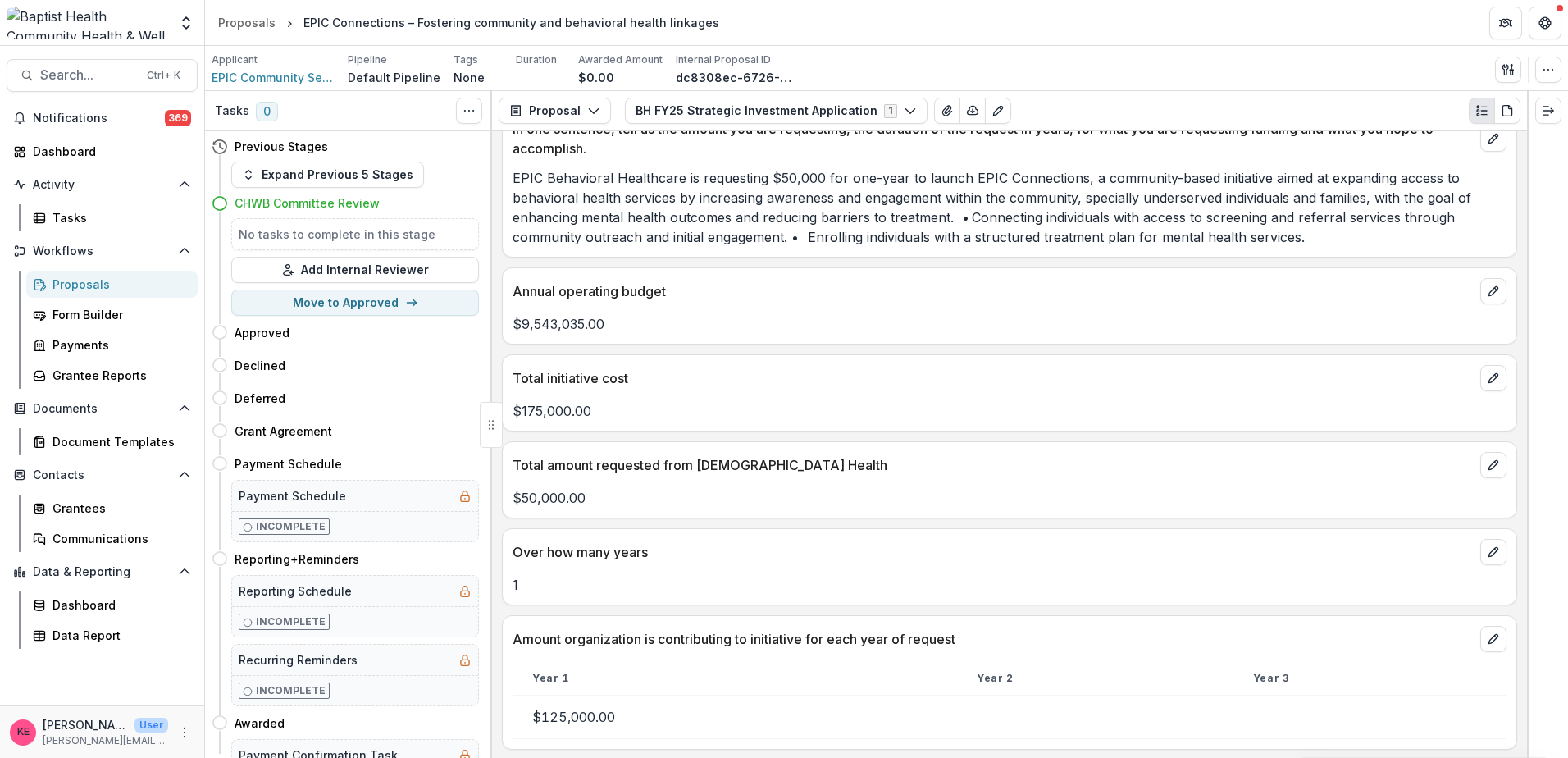
scroll to position [0, 0]
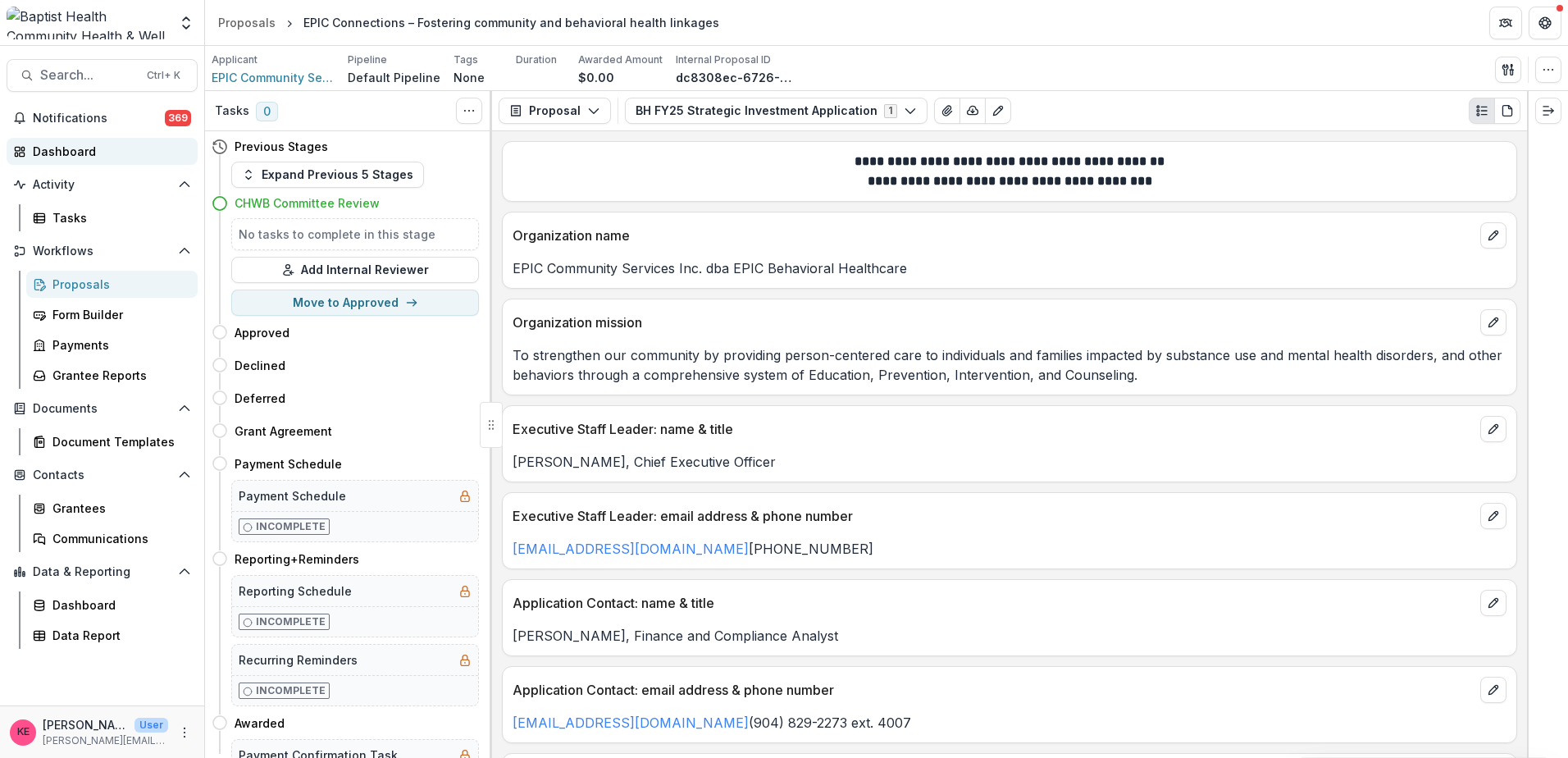
click at [58, 150] on div "Dashboard" at bounding box center [109, 151] width 152 height 17
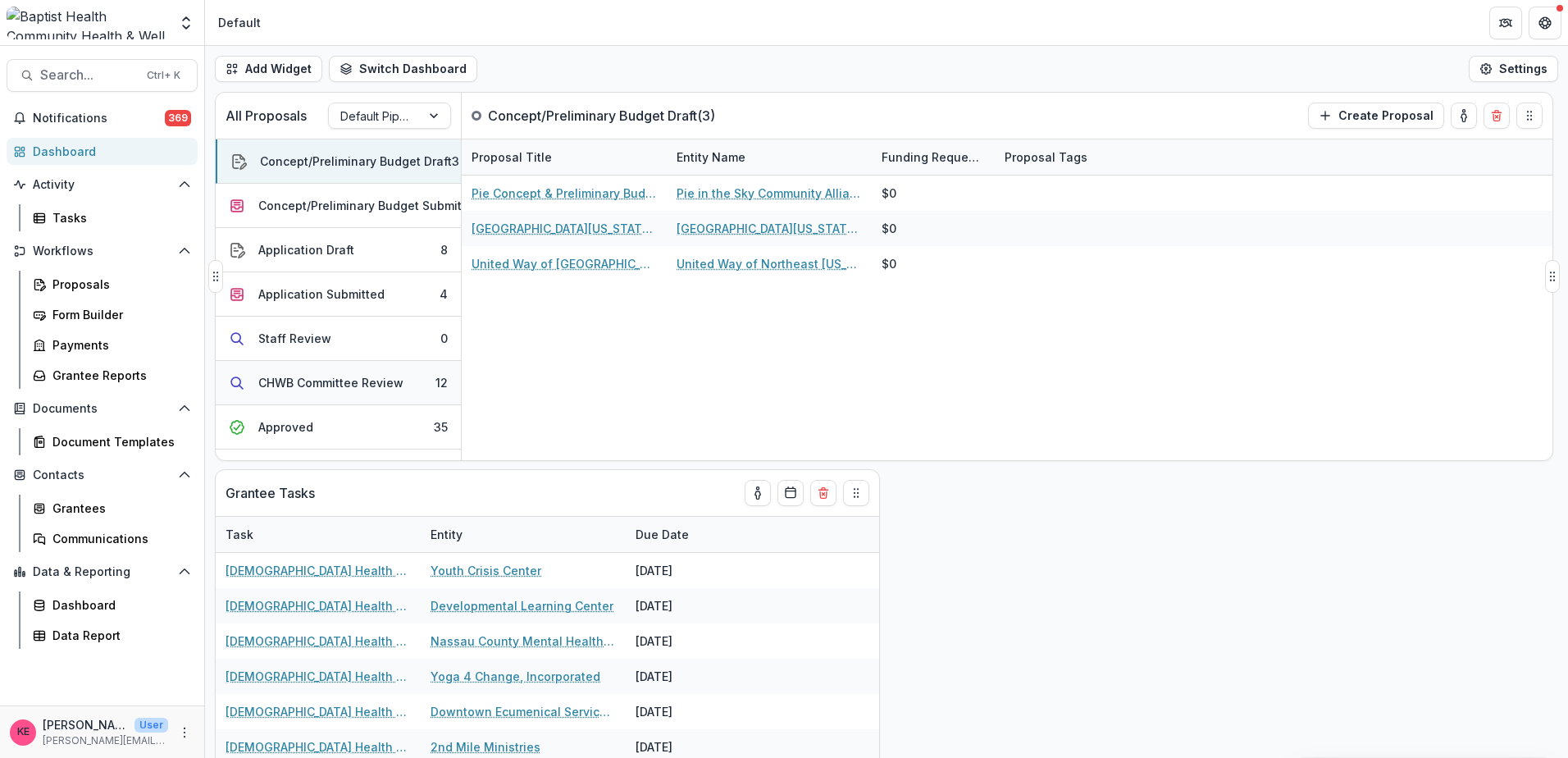
click at [336, 386] on div "CHWB Committee Review" at bounding box center [331, 382] width 145 height 17
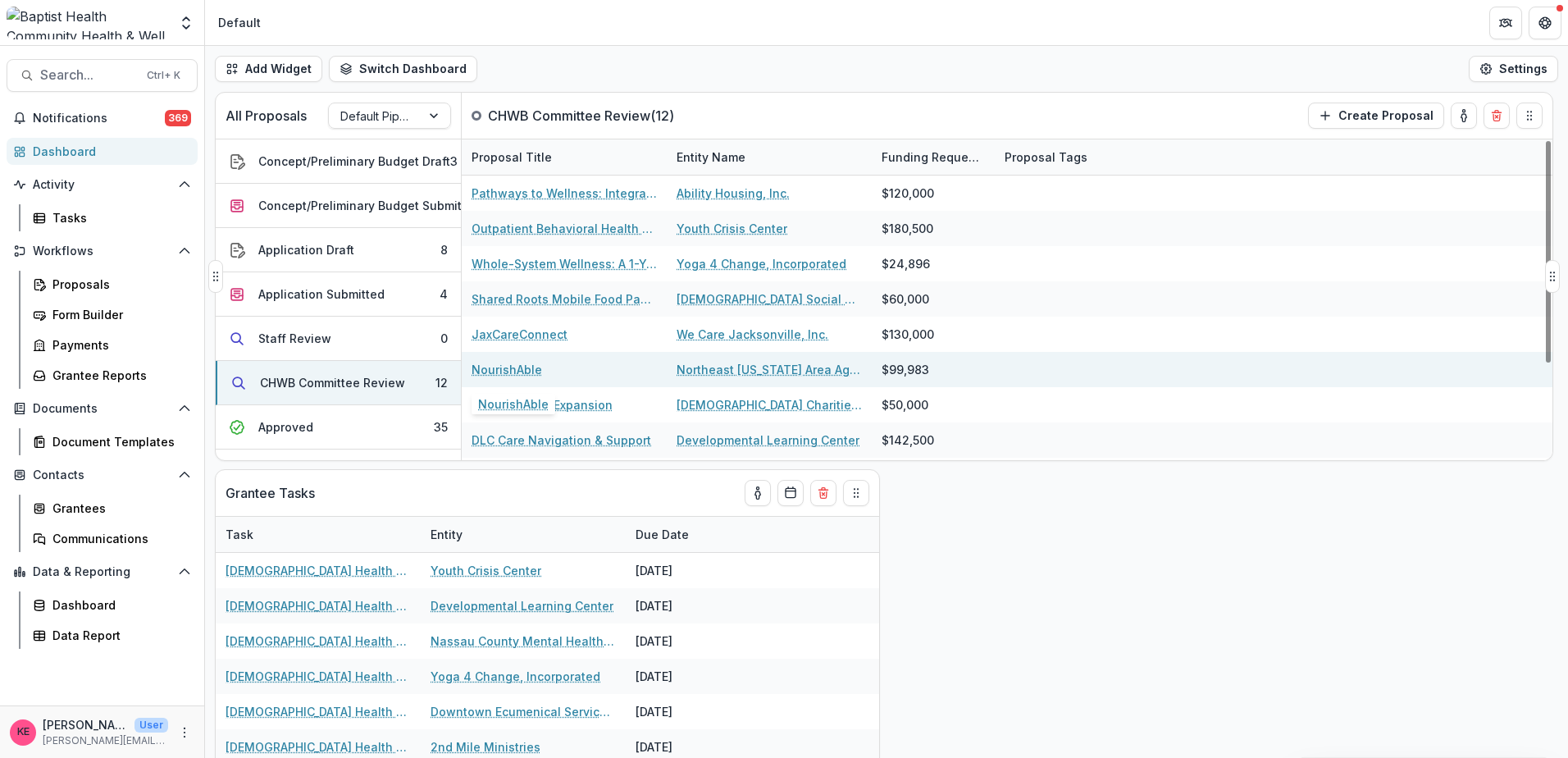
click at [498, 371] on link "NourishAble" at bounding box center [507, 369] width 70 height 17
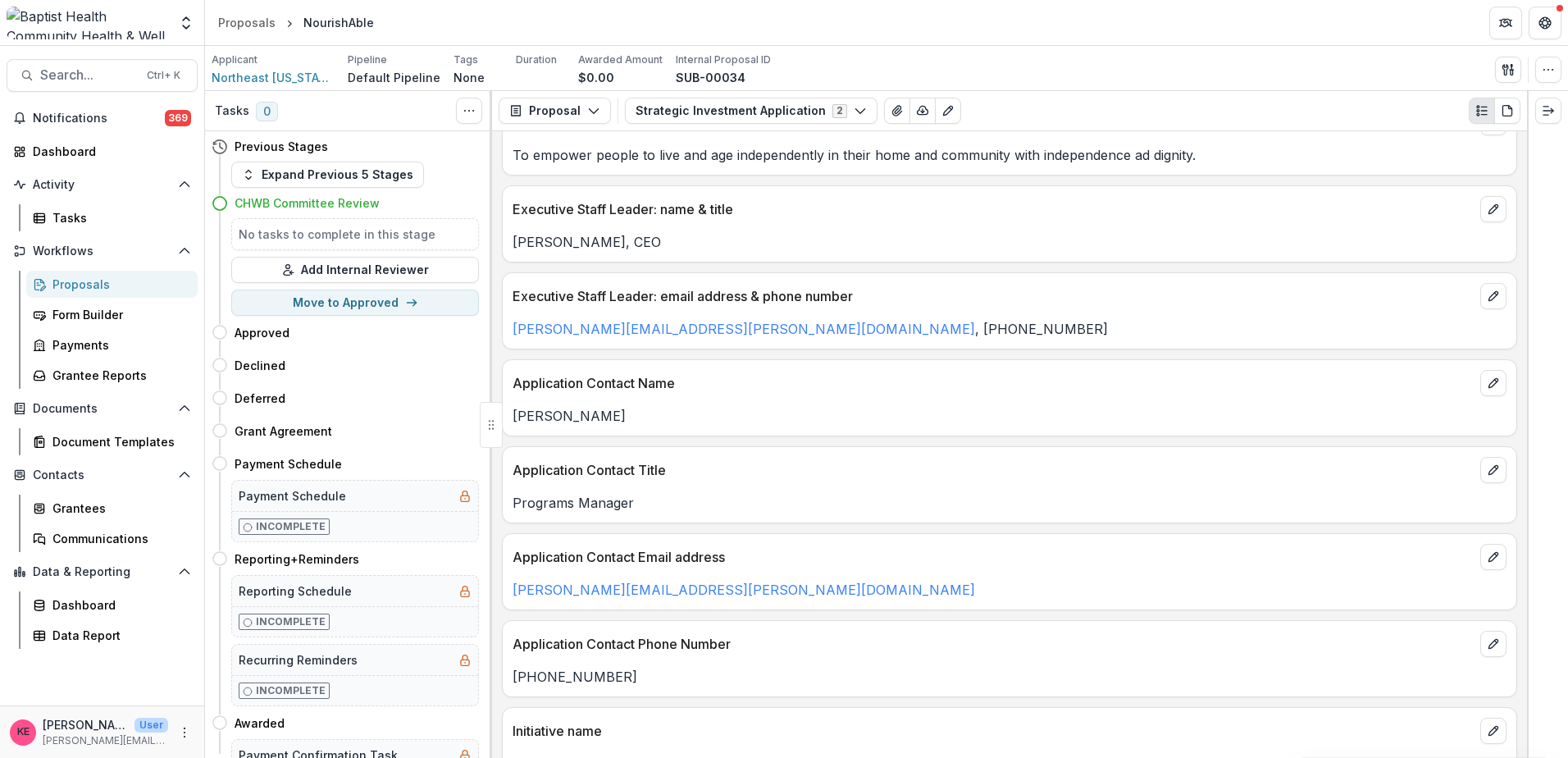
scroll to position [82, 0]
